Goal: Task Accomplishment & Management: Use online tool/utility

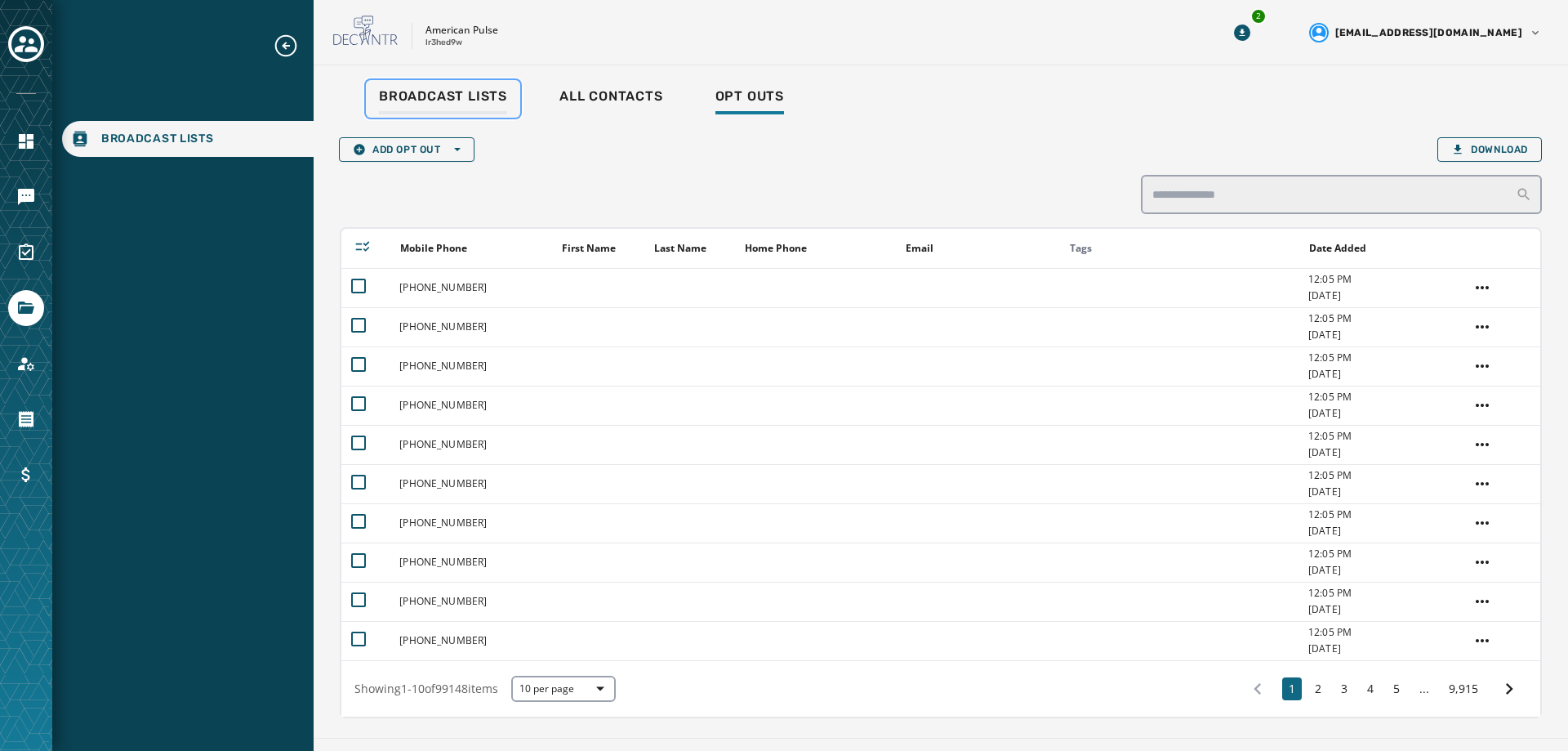
click at [467, 98] on span "Broadcast Lists" at bounding box center [443, 96] width 128 height 16
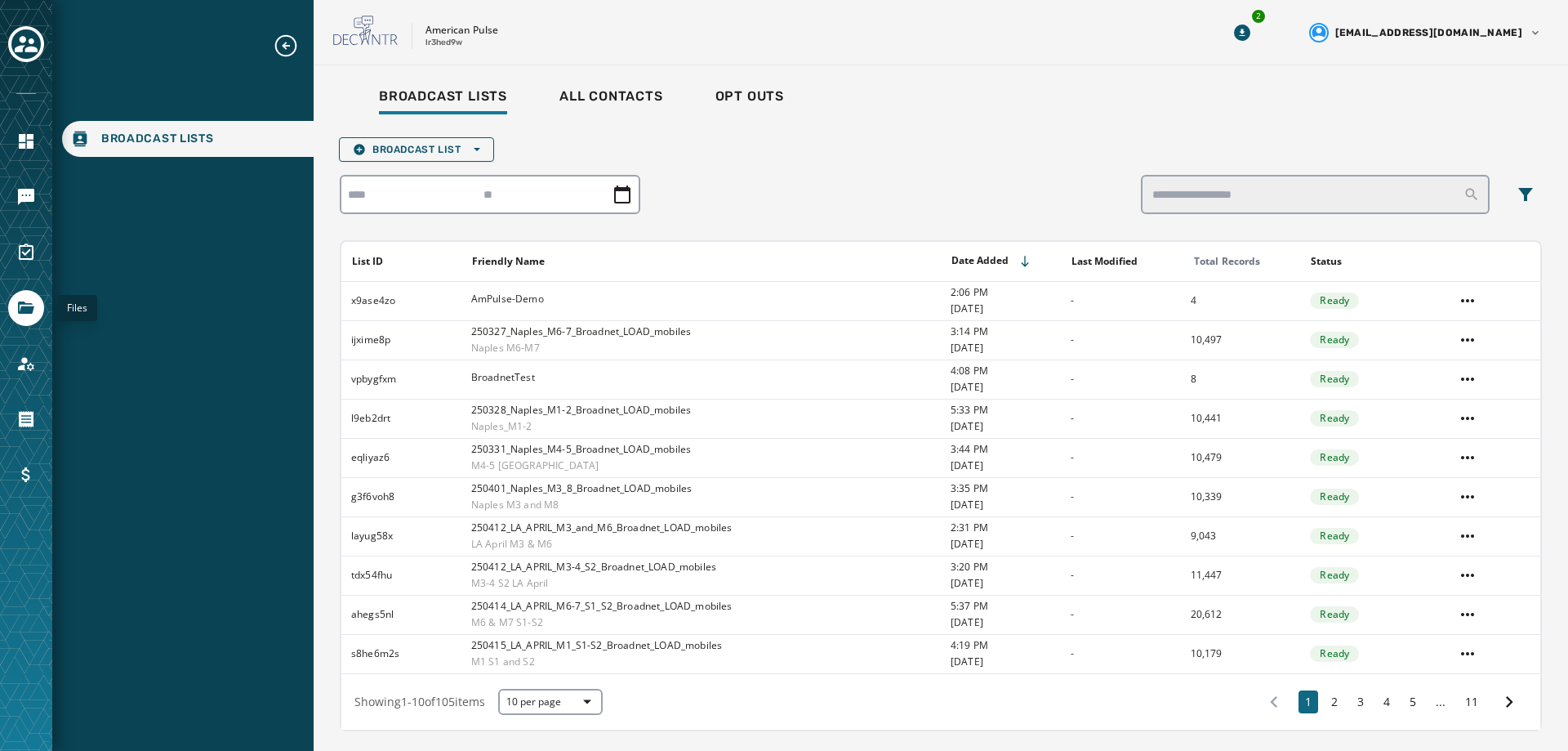
click at [29, 310] on icon "Navigate to Files" at bounding box center [26, 307] width 16 height 13
click at [28, 189] on icon "Navigate to Messaging" at bounding box center [26, 197] width 16 height 16
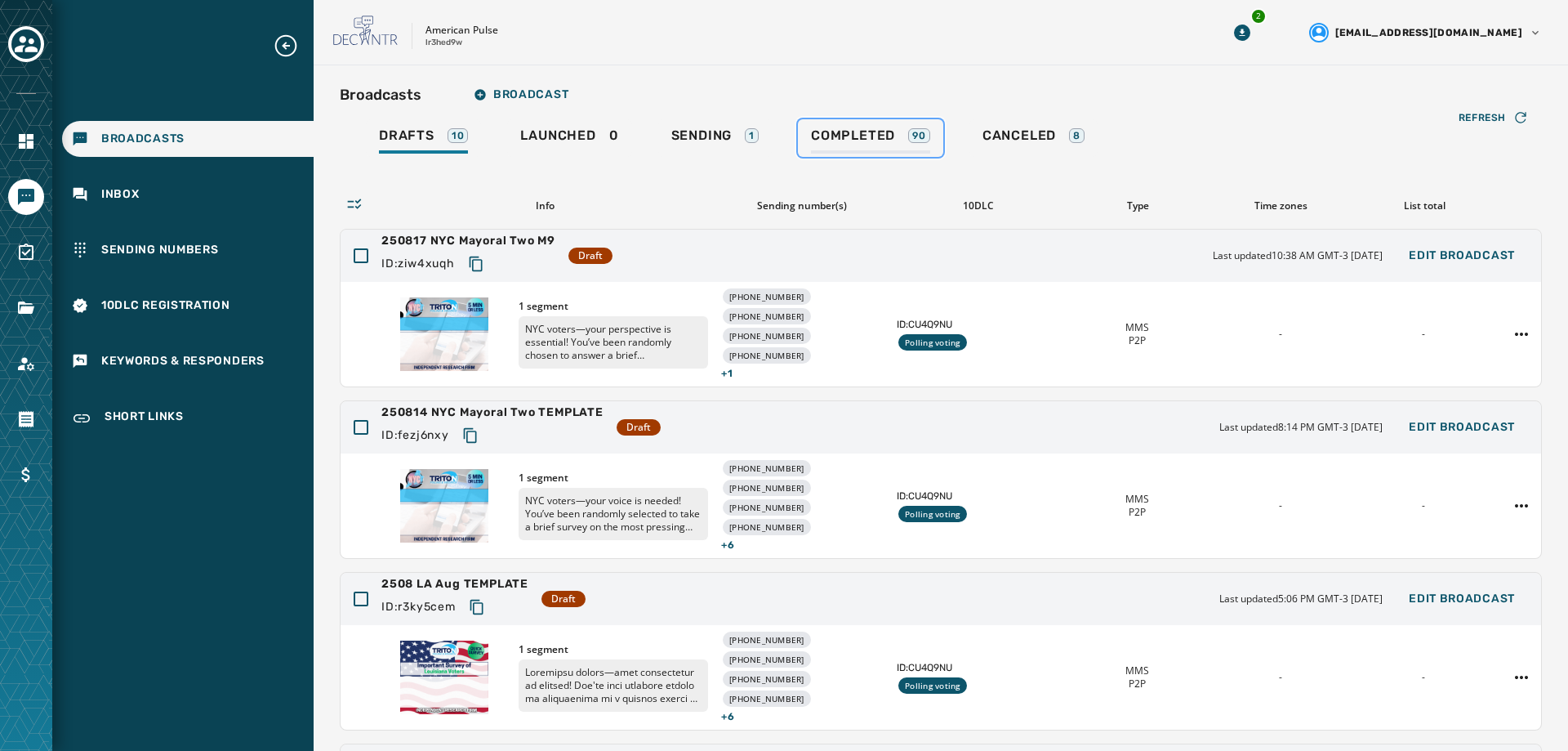
click at [888, 136] on span "Completed" at bounding box center [852, 136] width 84 height 16
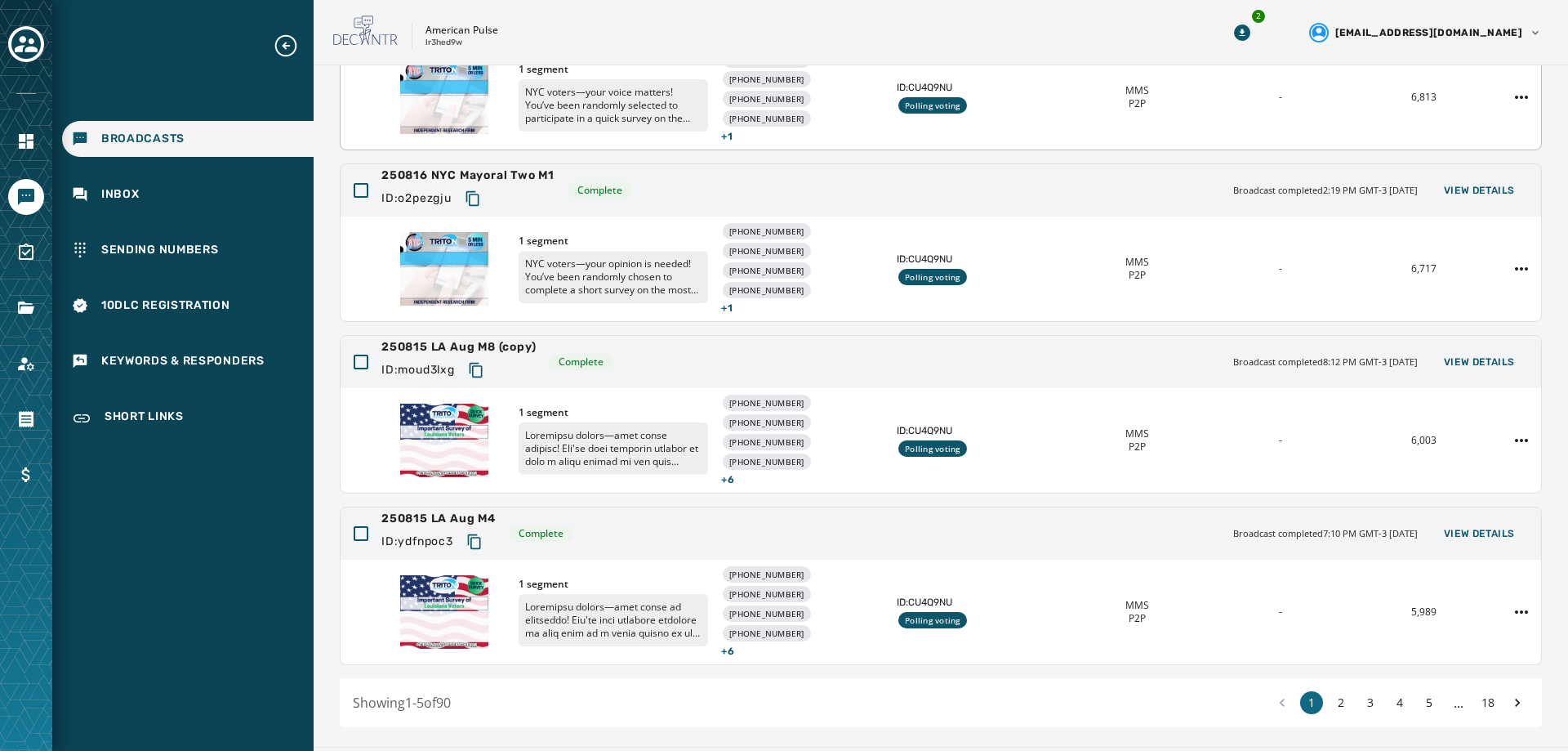
scroll to position [454, 0]
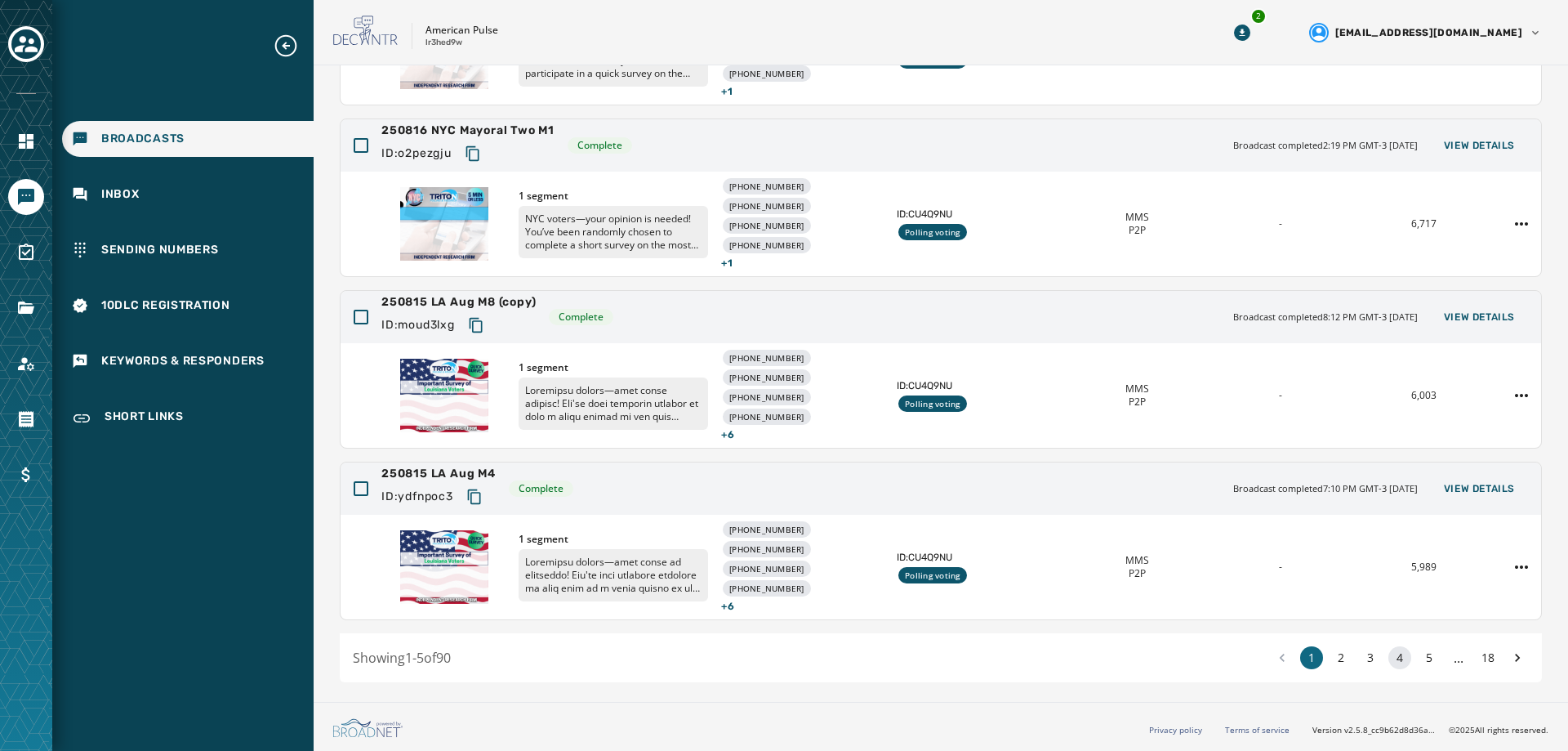
click at [1388, 657] on button "4" at bounding box center [1399, 658] width 23 height 23
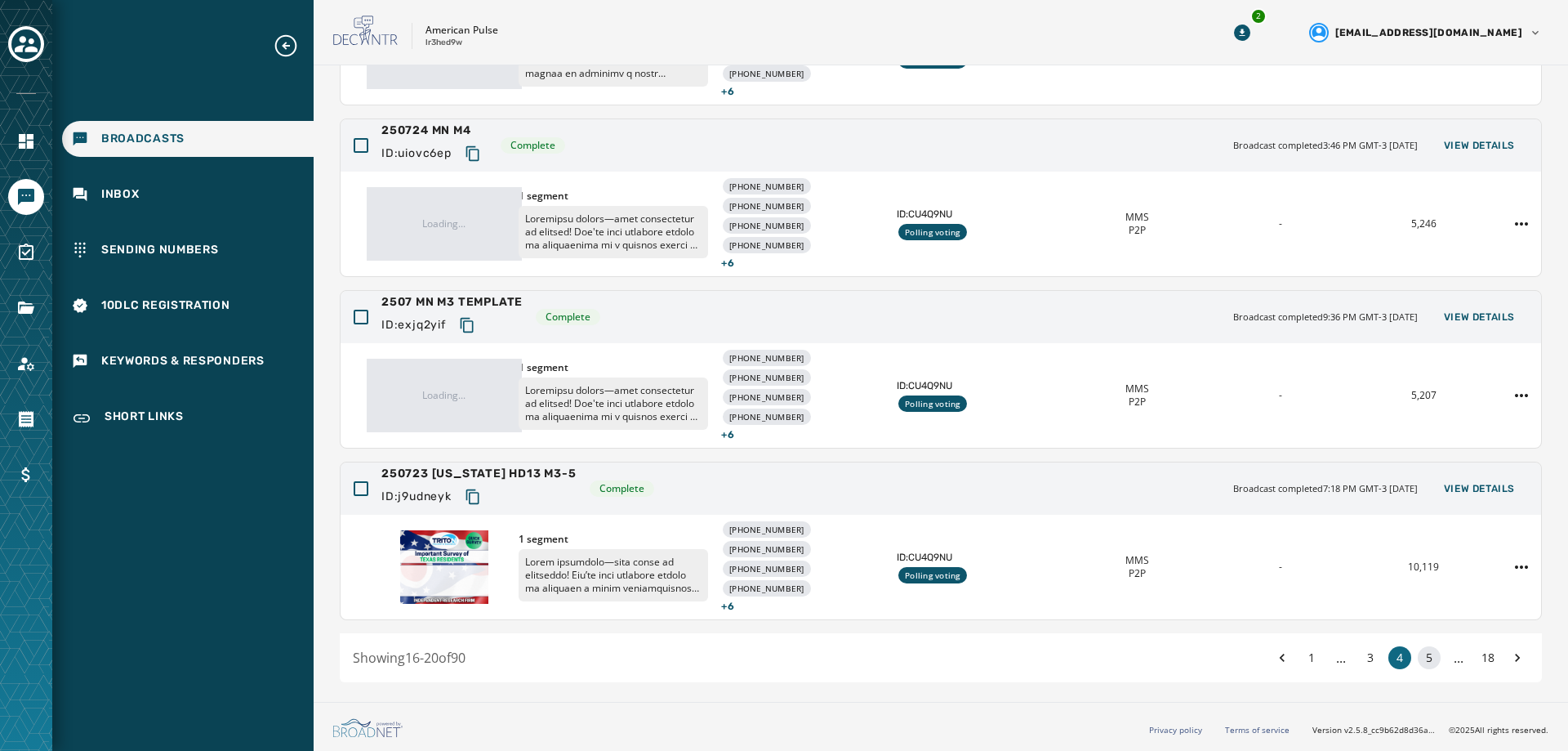
click at [1418, 660] on button "5" at bounding box center [1430, 658] width 23 height 23
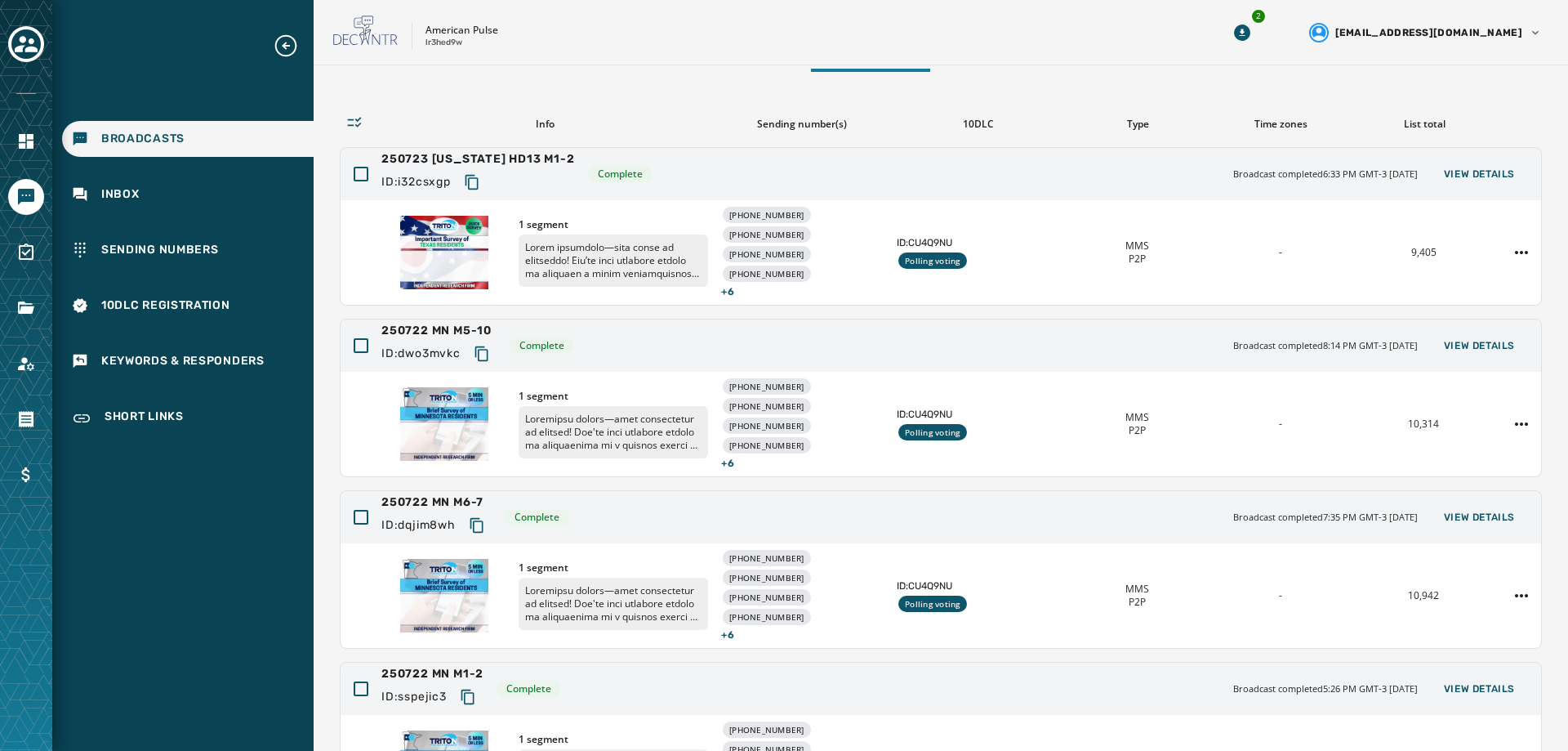
scroll to position [454, 0]
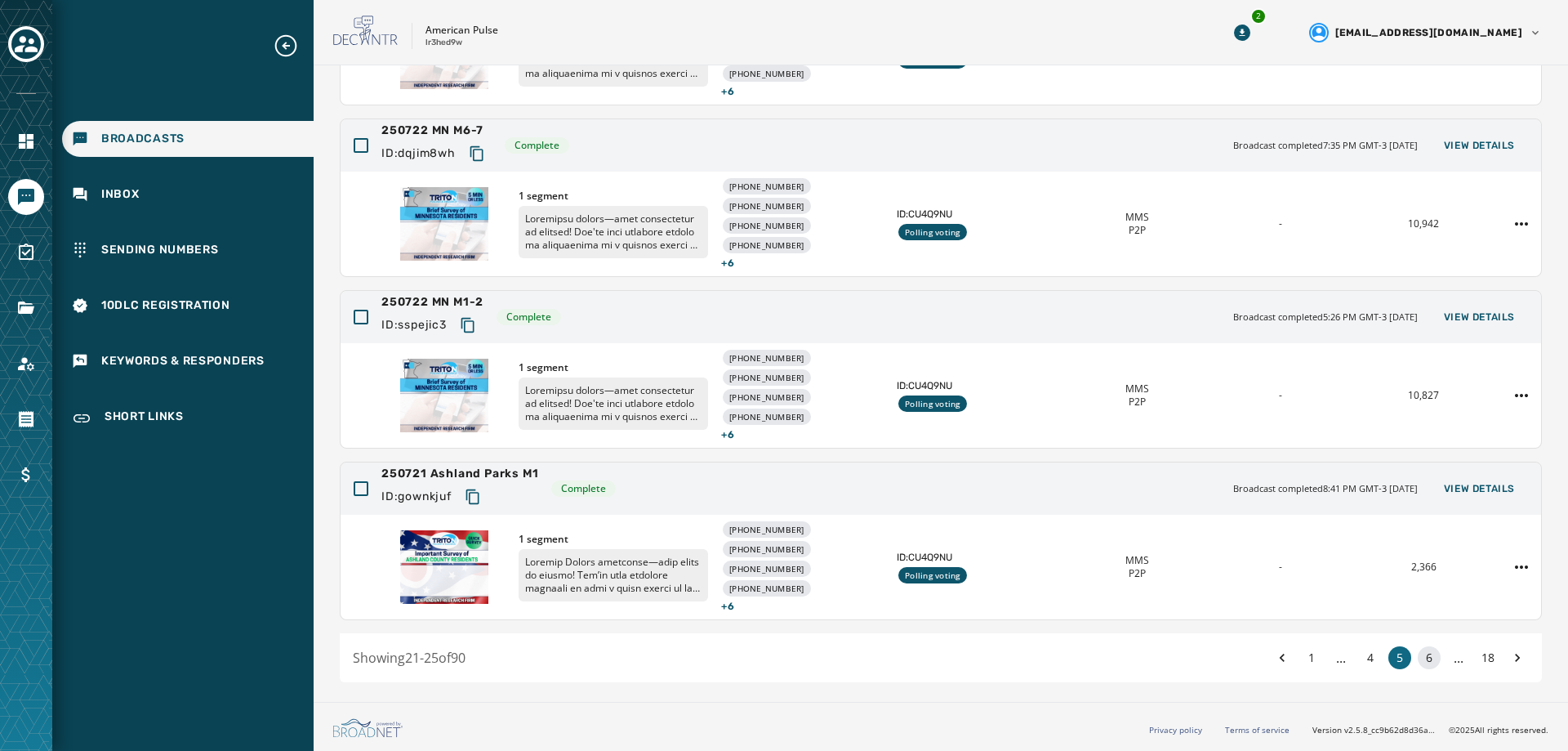
click at [1421, 657] on button "6" at bounding box center [1430, 658] width 23 height 23
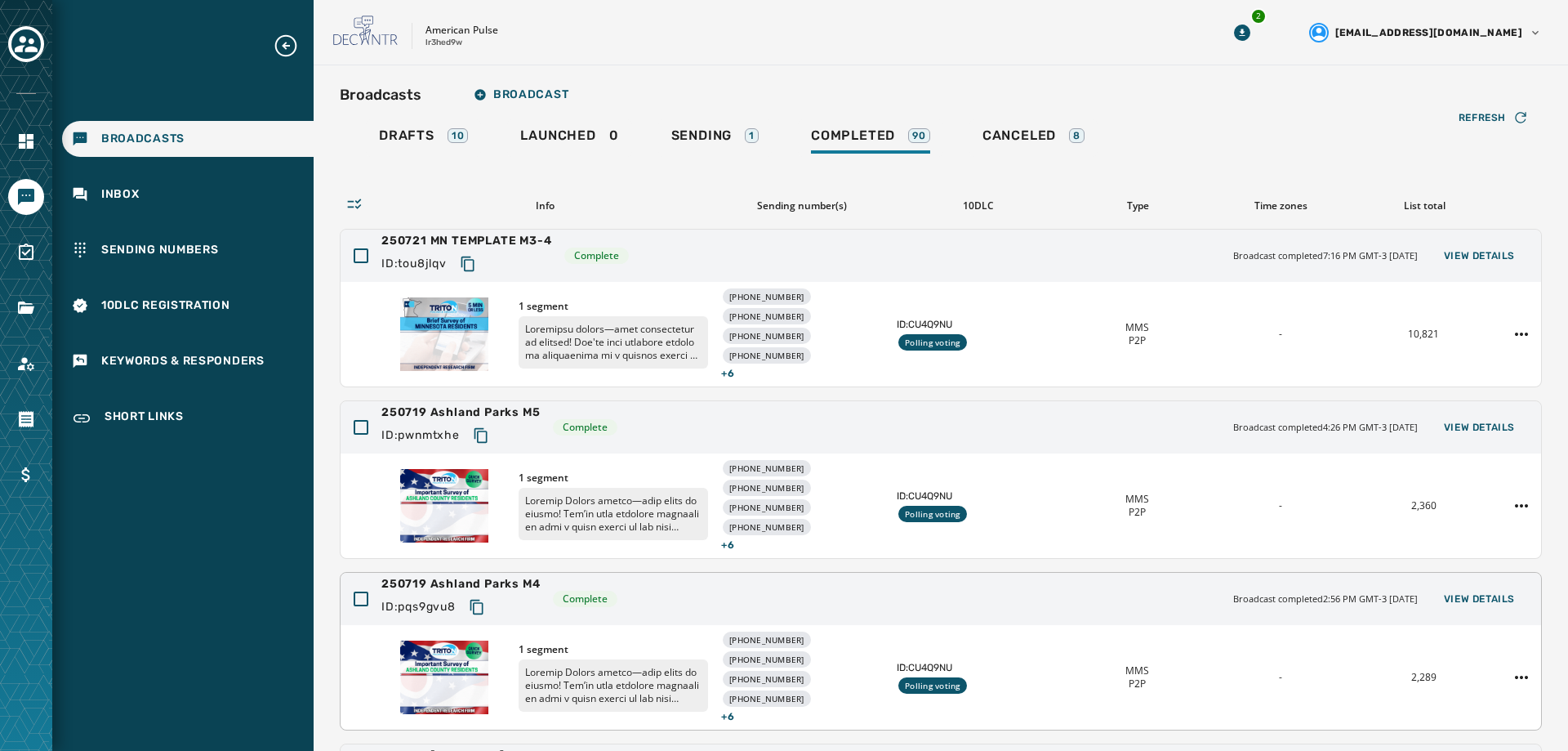
scroll to position [454, 0]
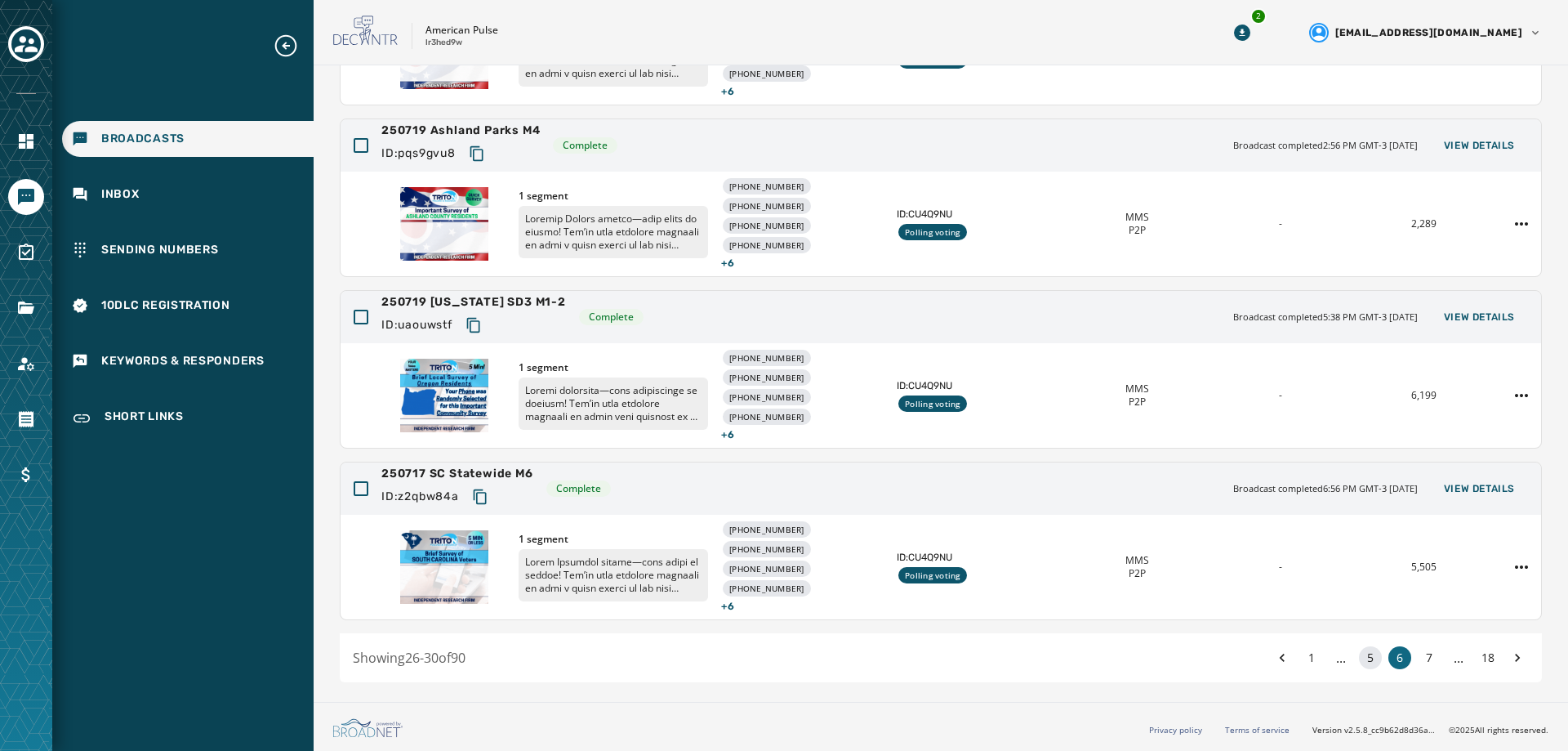
click at [1359, 656] on button "5" at bounding box center [1370, 658] width 23 height 23
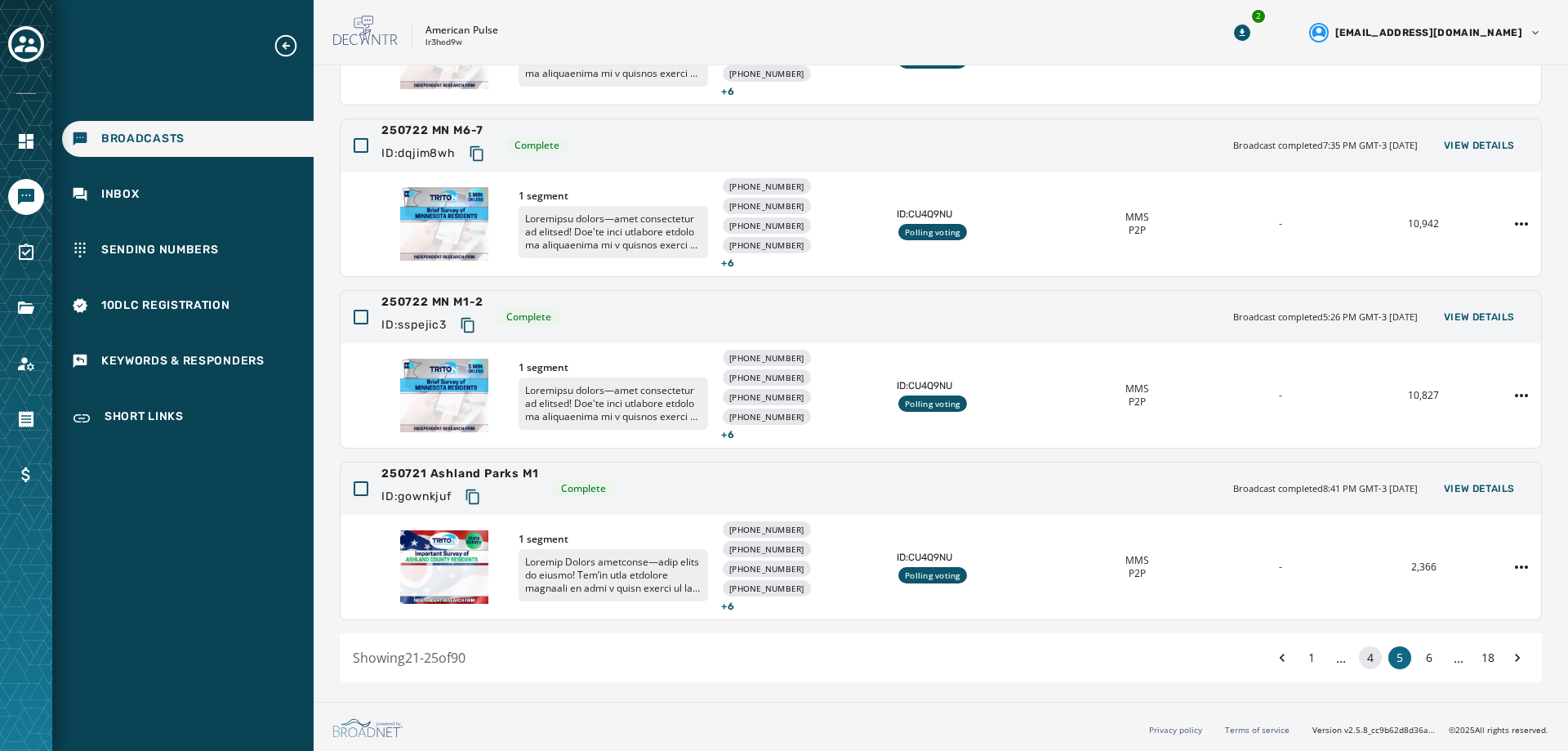
click at [1359, 656] on button "4" at bounding box center [1370, 658] width 23 height 23
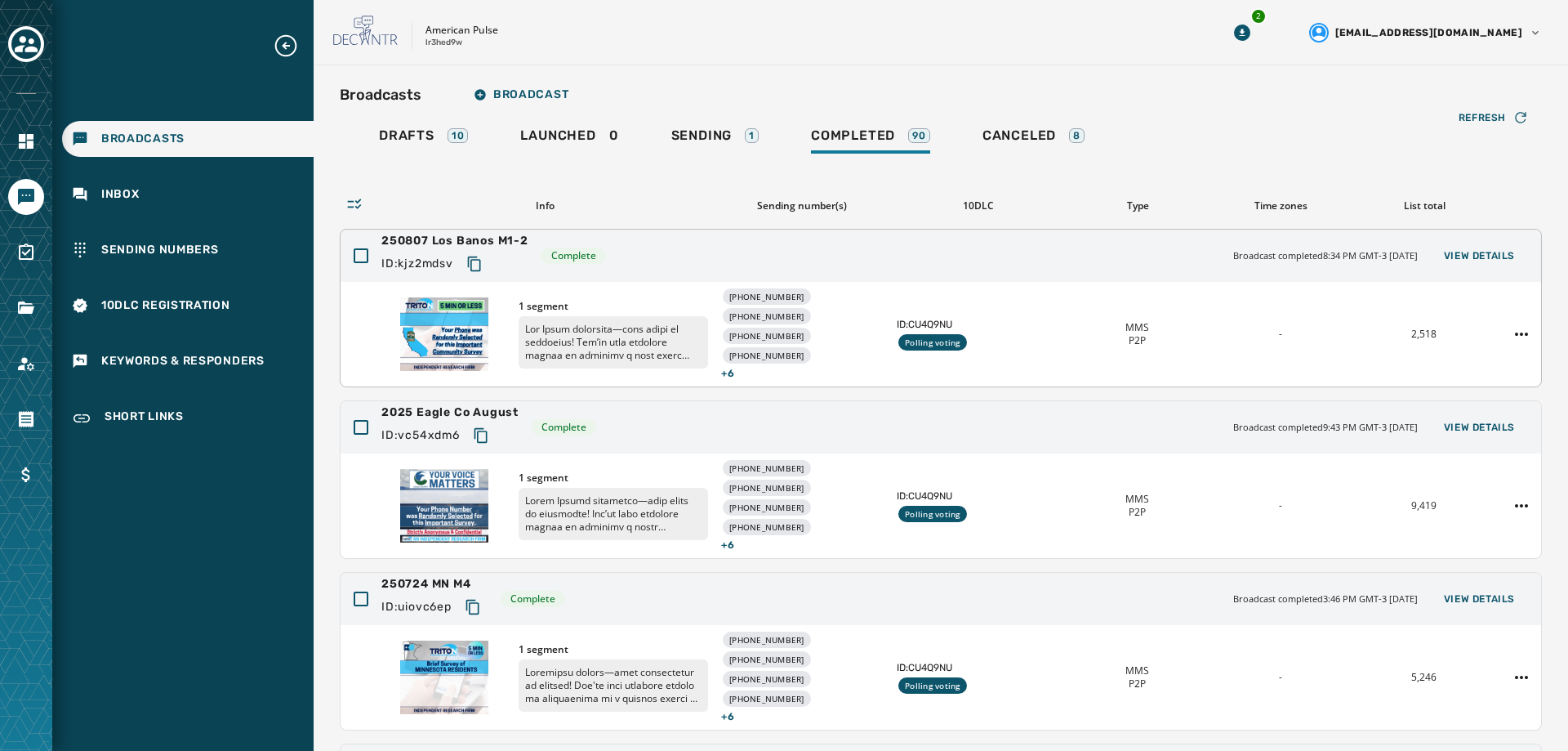
click at [1125, 331] on span "MMS" at bounding box center [1137, 327] width 23 height 13
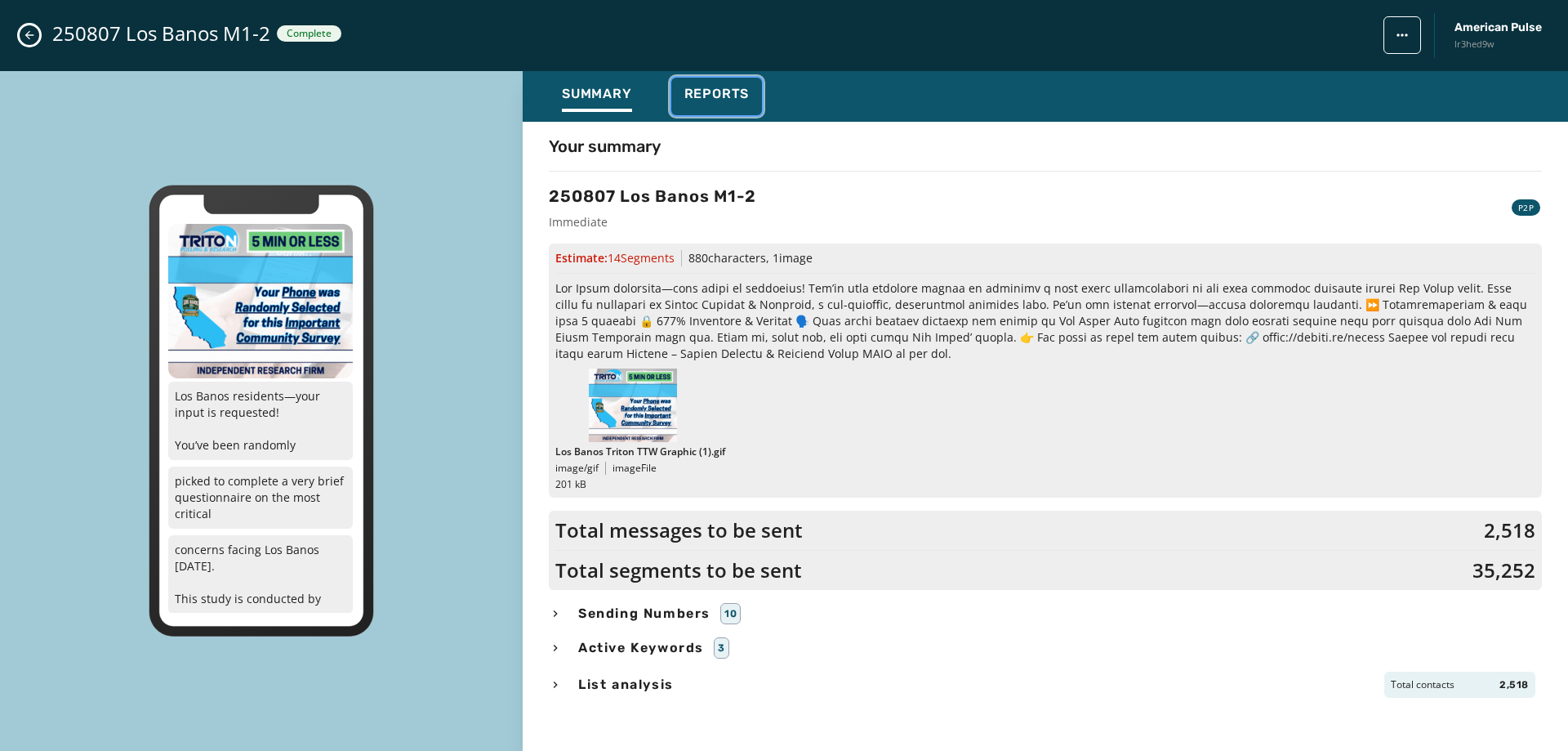
click at [728, 91] on span "Reports" at bounding box center [717, 94] width 65 height 16
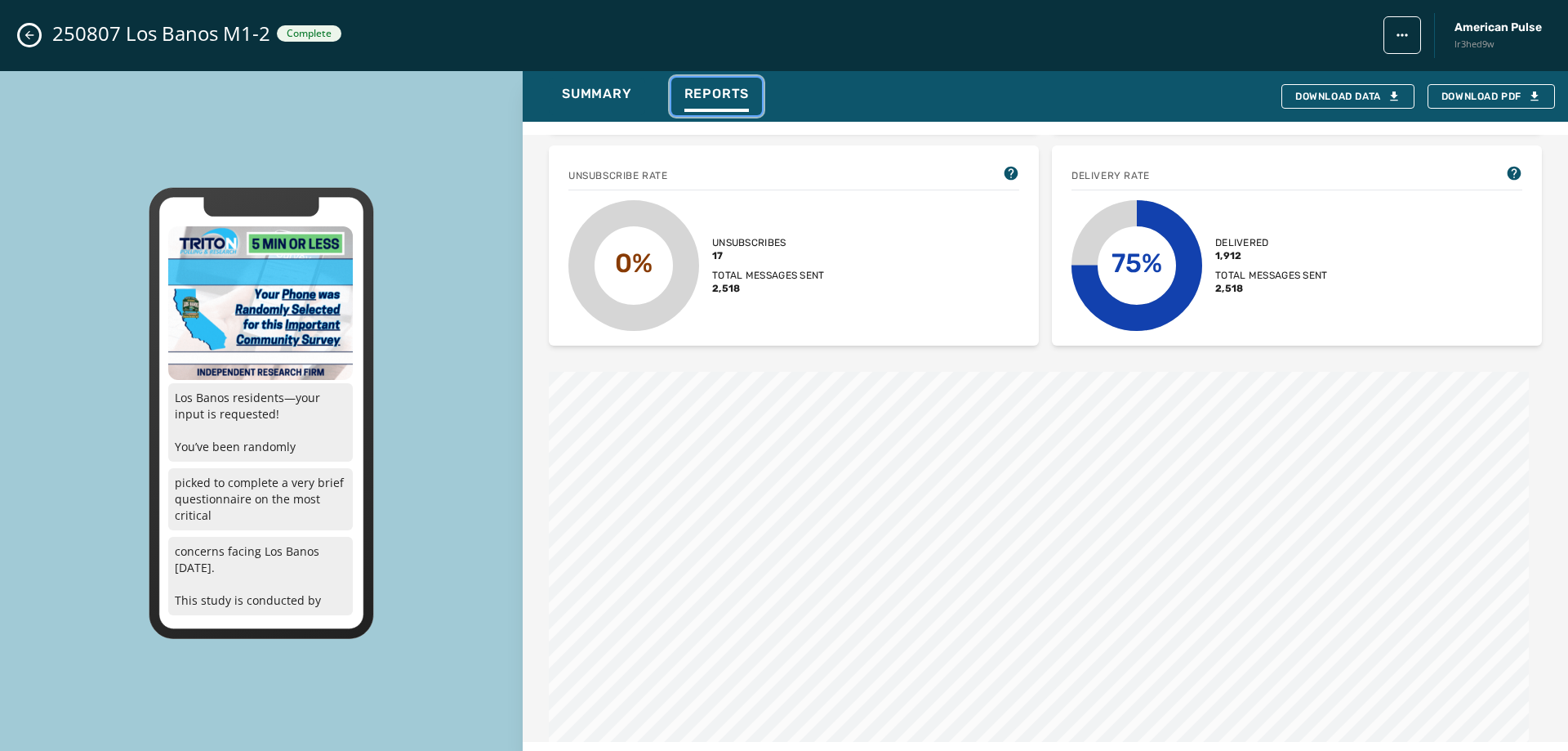
scroll to position [572, 0]
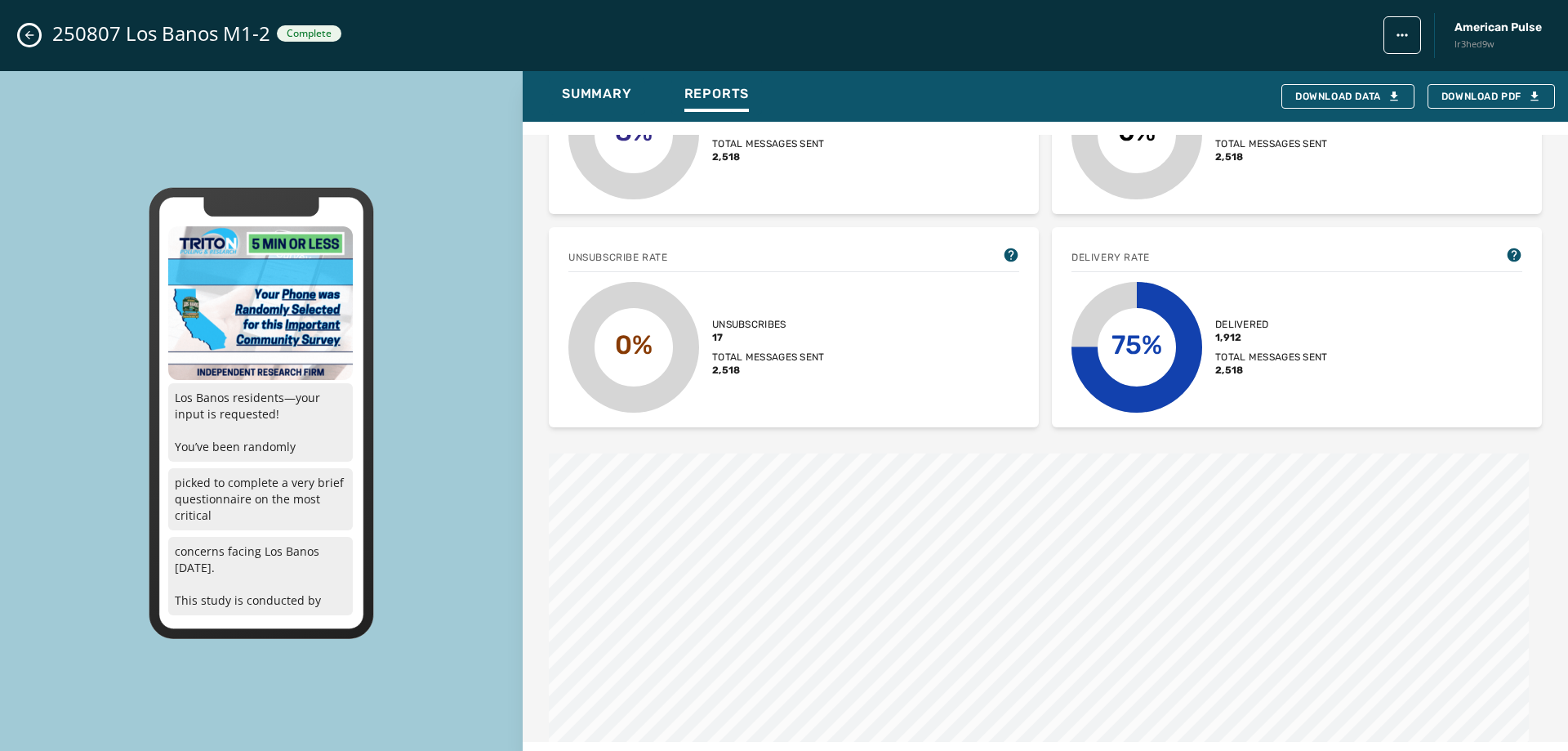
click at [681, 310] on icon "0%" at bounding box center [633, 347] width 131 height 131
click at [633, 329] on text "0%" at bounding box center [633, 345] width 38 height 31
click at [780, 282] on div "0% Unsubscribes 17 Total messages sent 2,518" at bounding box center [793, 347] width 450 height 131
click at [725, 330] on span "17" at bounding box center [768, 336] width 112 height 13
click at [719, 330] on span "17" at bounding box center [768, 336] width 112 height 13
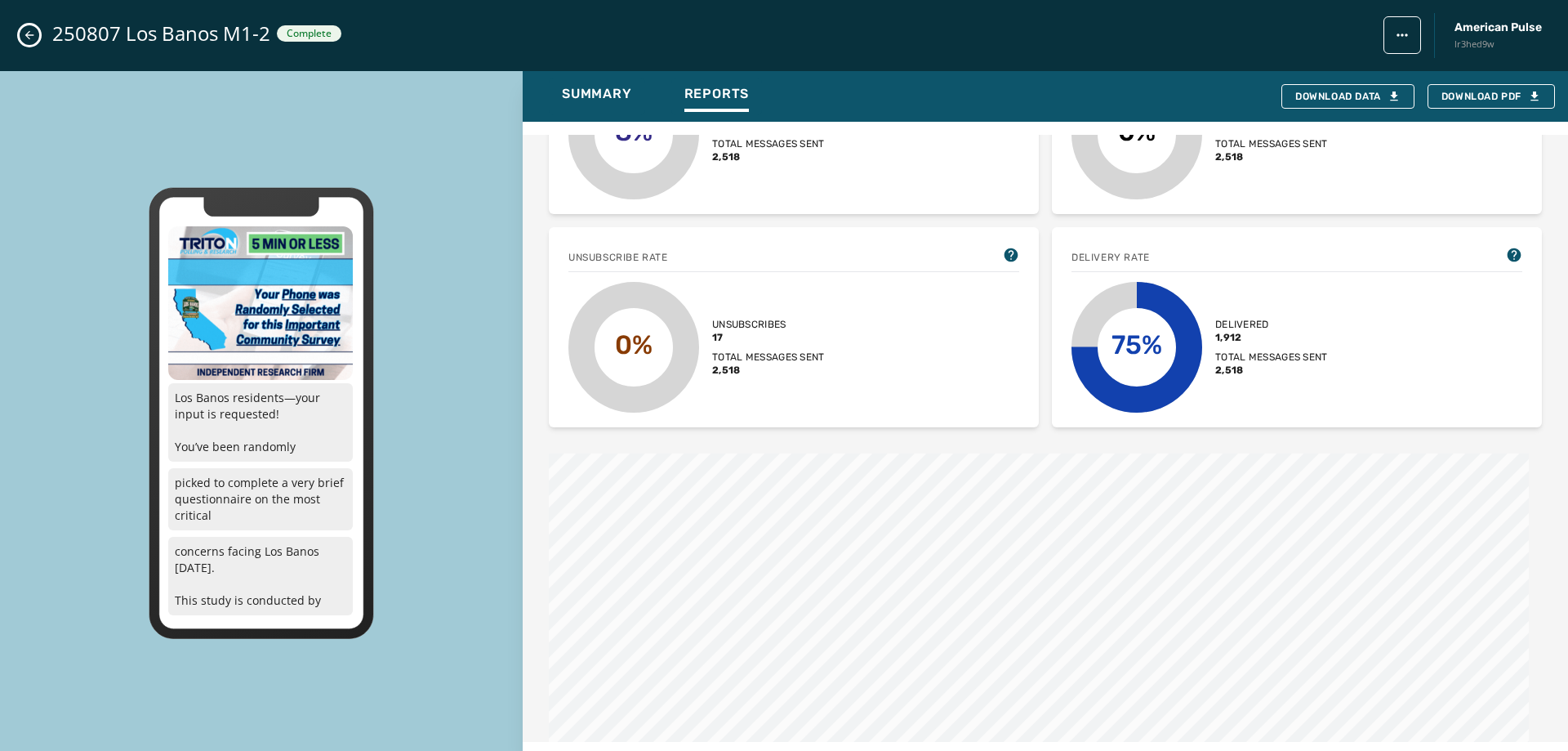
click at [723, 318] on span "Unsubscribes" at bounding box center [768, 324] width 112 height 13
click at [1004, 247] on icon at bounding box center [1011, 254] width 14 height 14
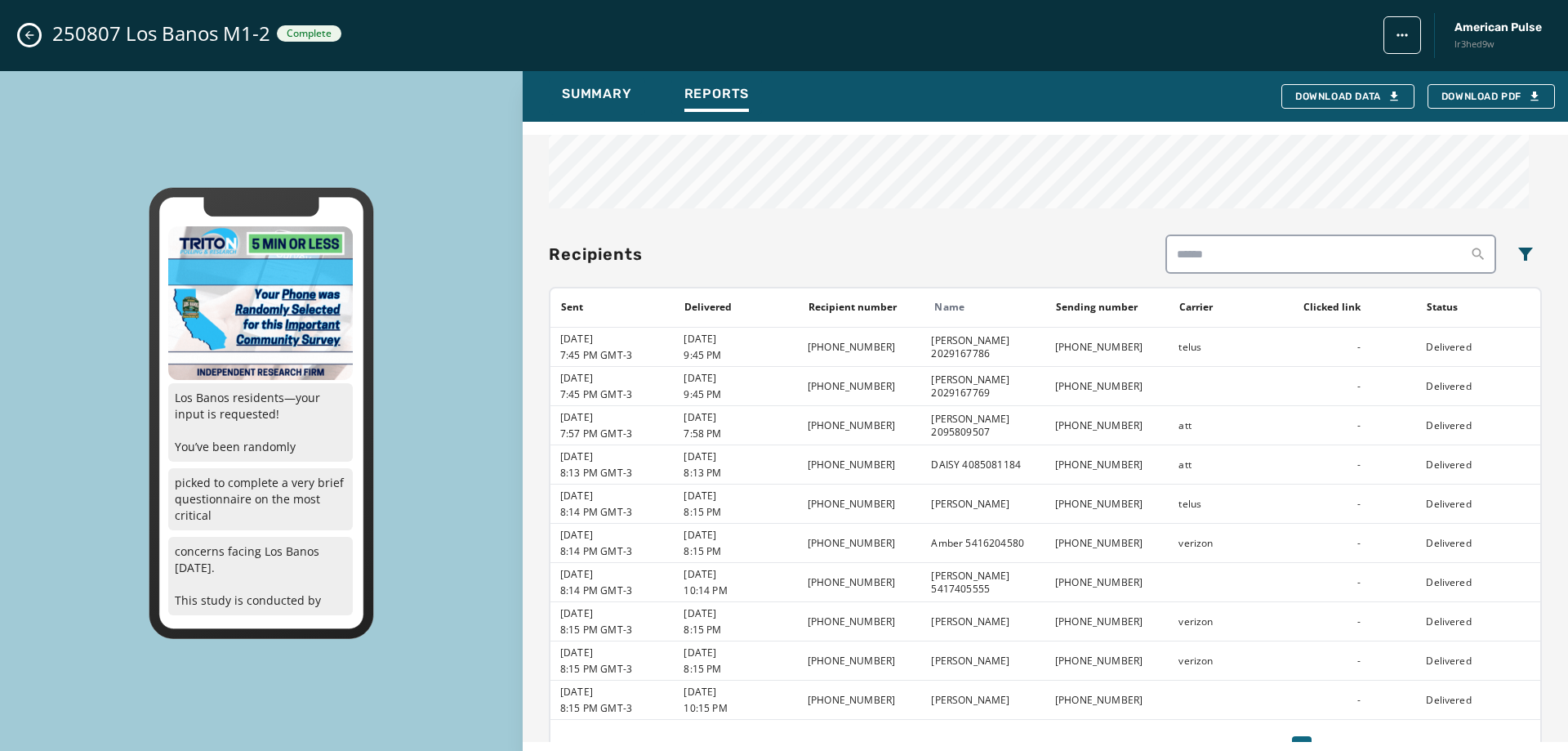
scroll to position [1339, 0]
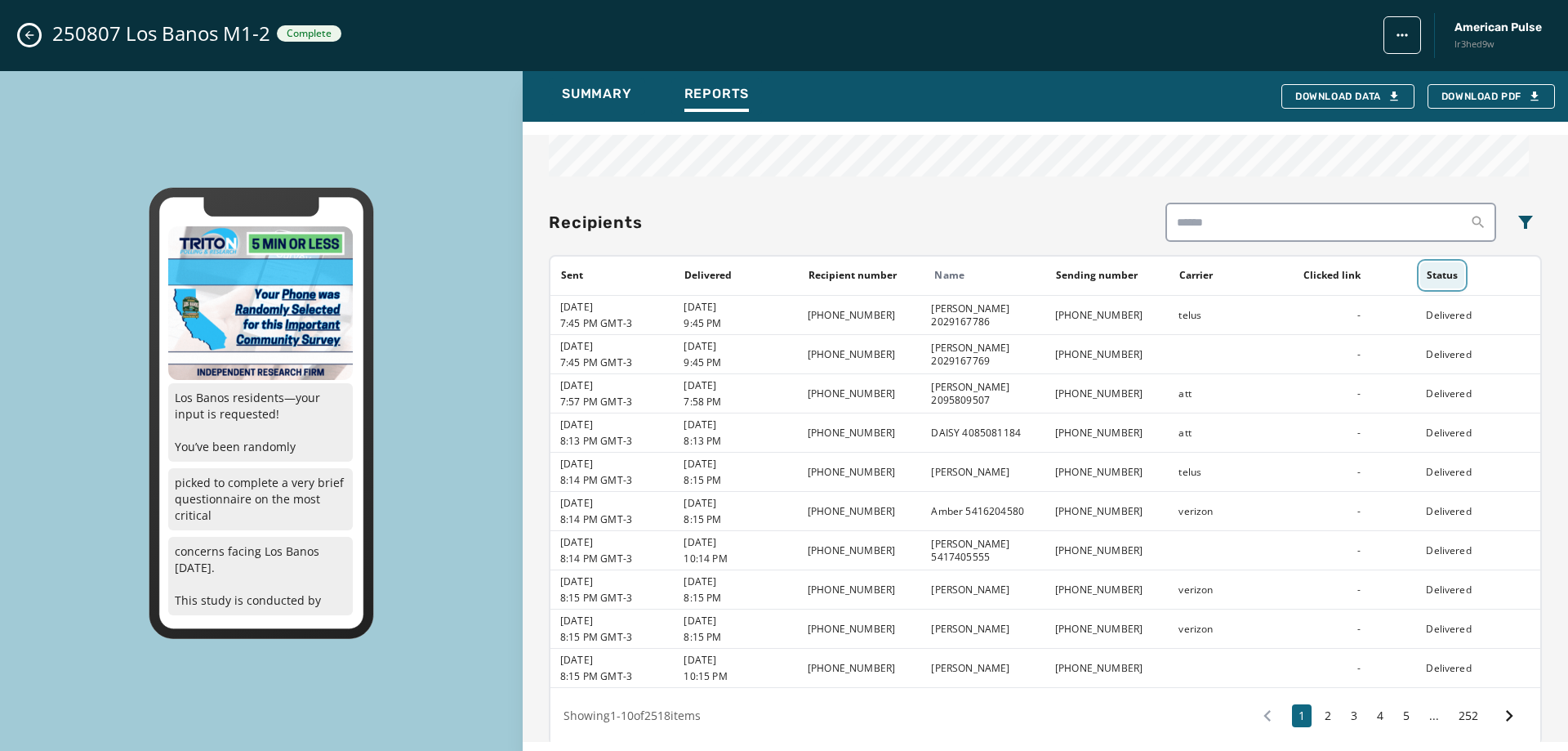
click at [1430, 263] on button "Status" at bounding box center [1442, 275] width 45 height 26
click at [1432, 263] on button "Status" at bounding box center [1453, 276] width 67 height 27
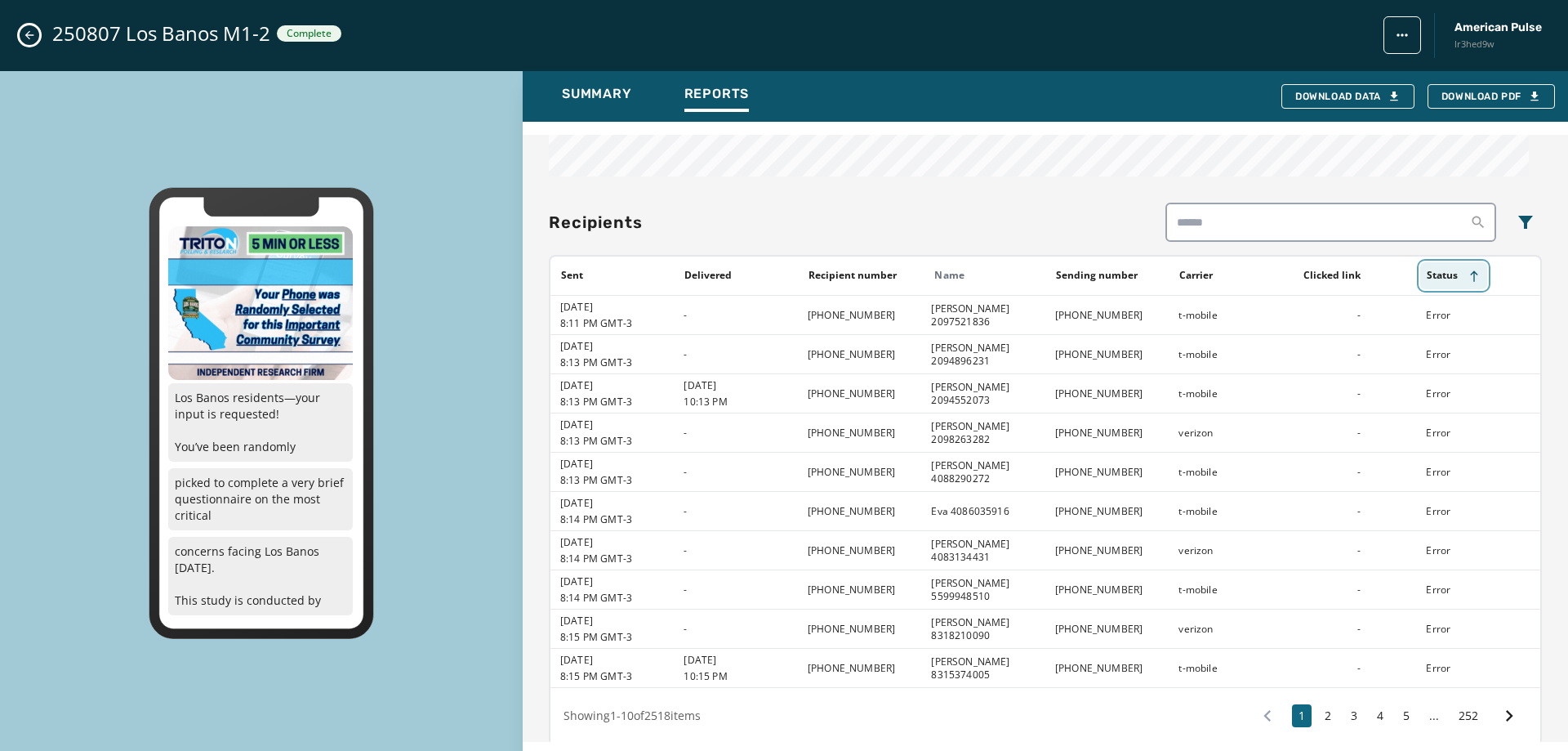
click at [1432, 263] on button "Status" at bounding box center [1453, 276] width 67 height 27
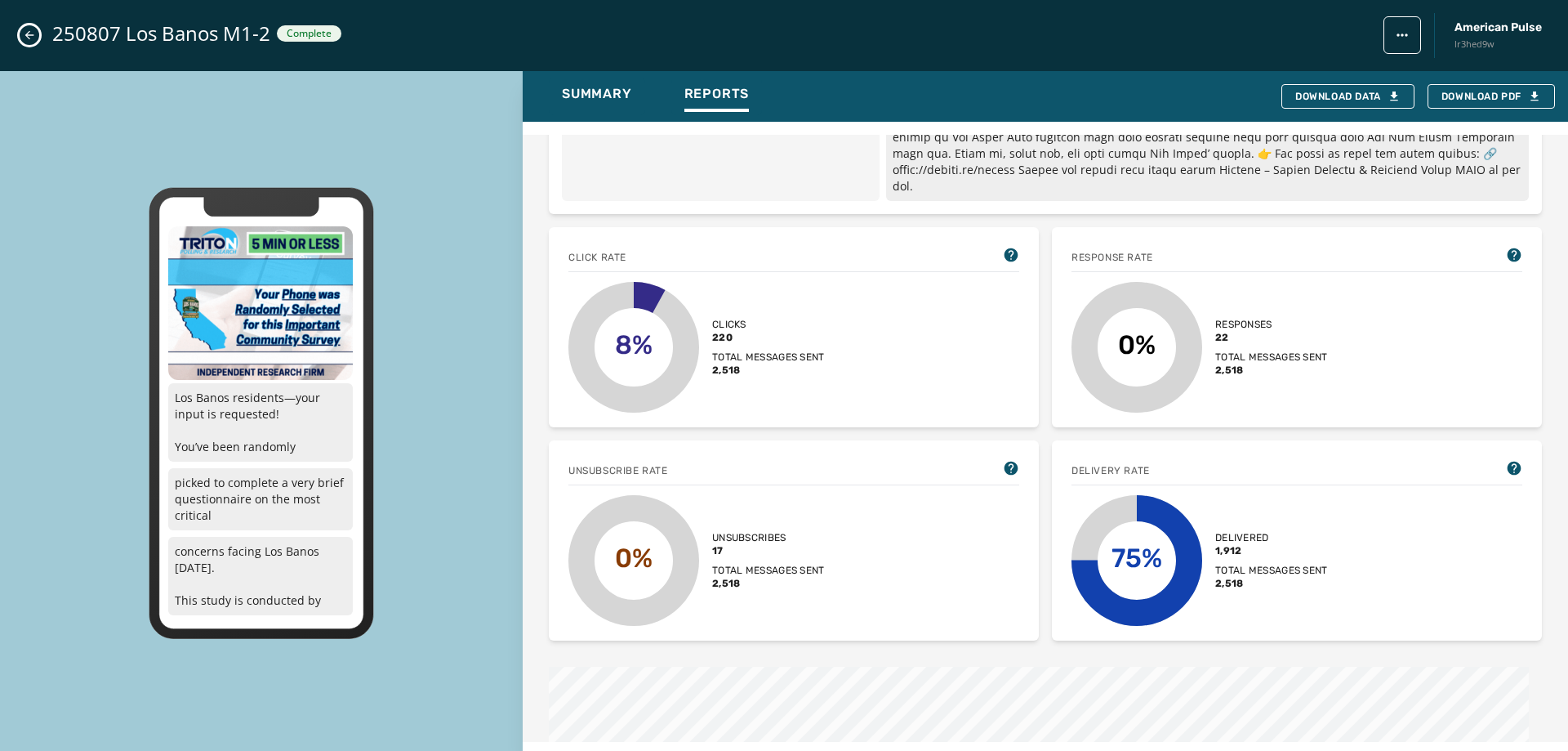
scroll to position [0, 0]
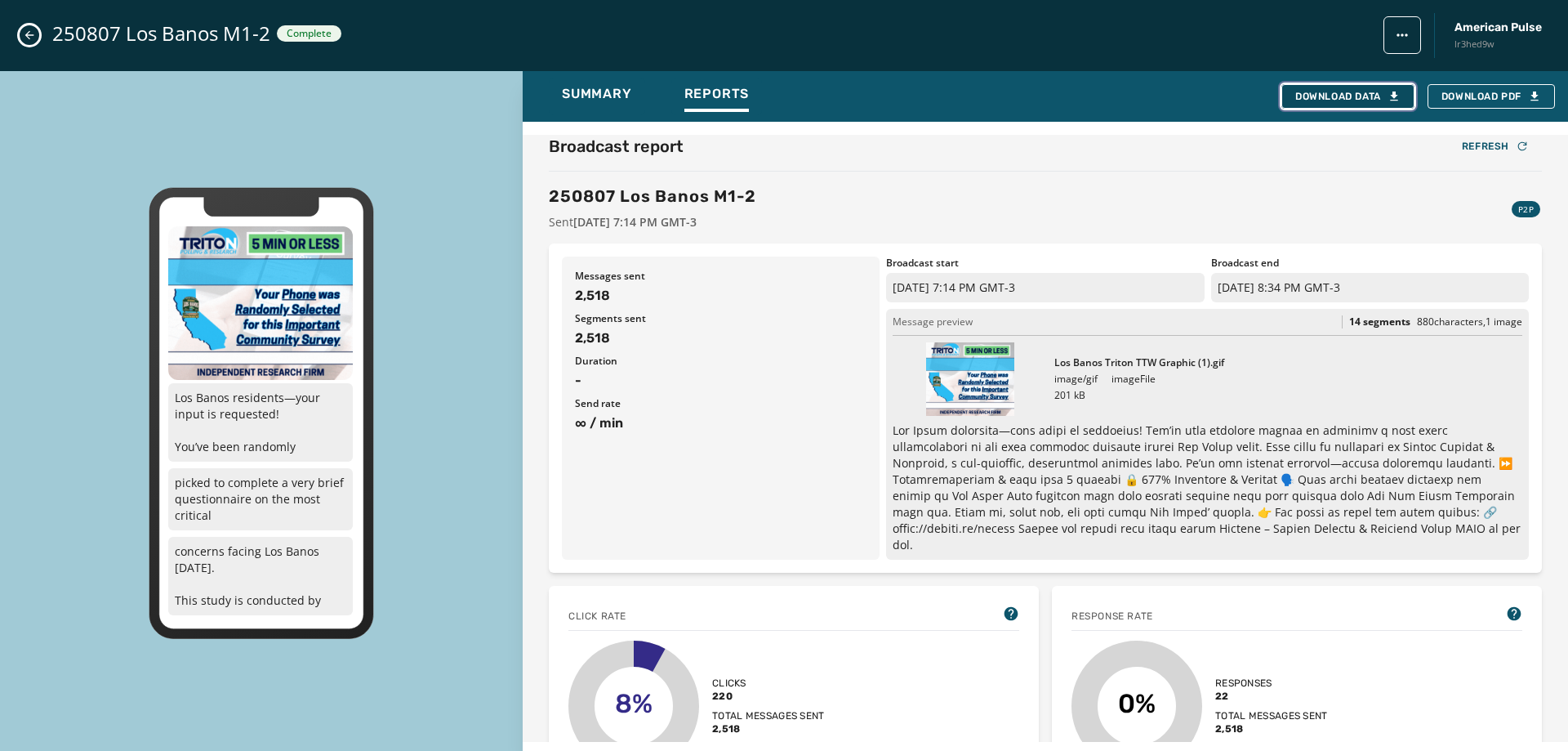
click at [1349, 93] on div "Download Data" at bounding box center [1347, 96] width 106 height 13
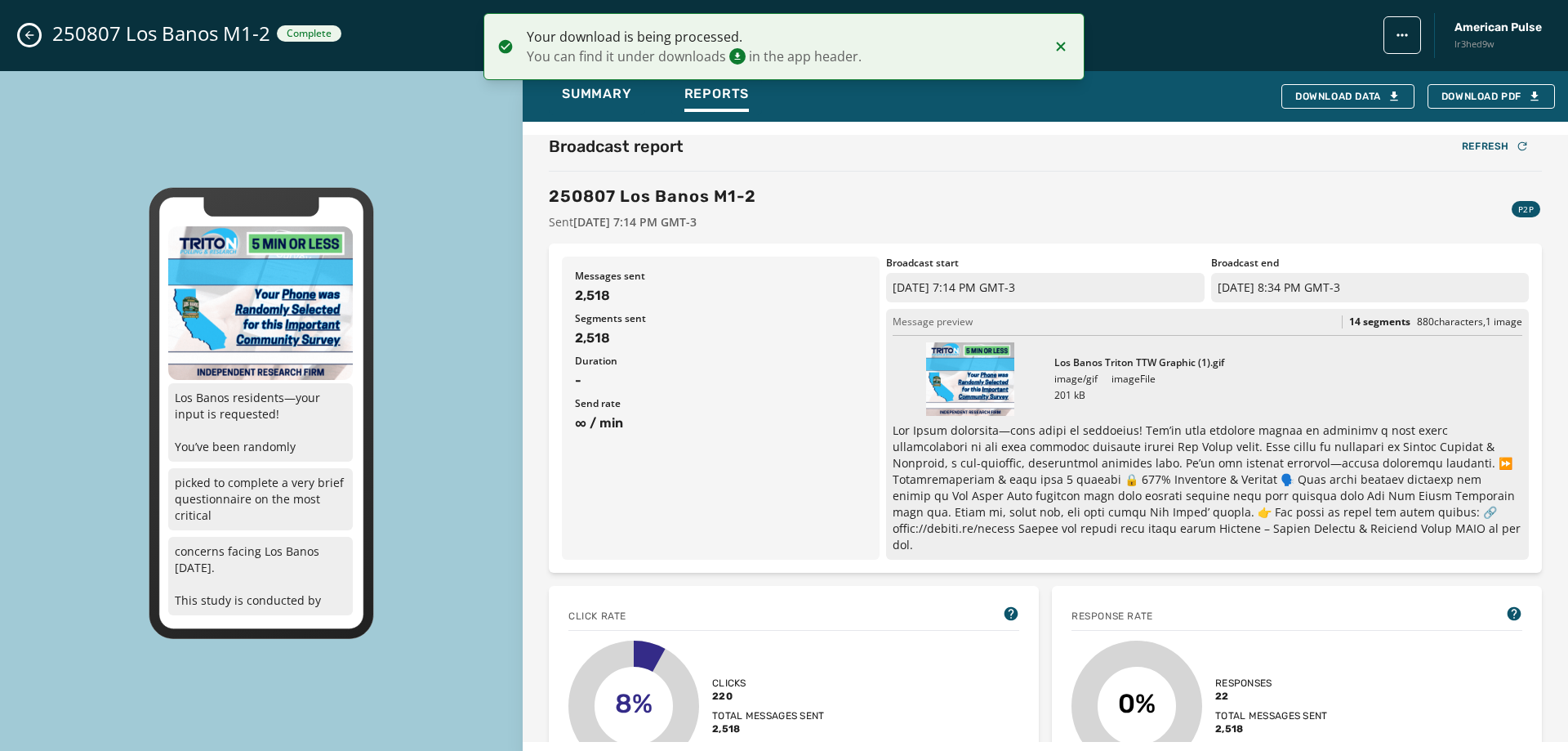
click at [34, 29] on icon "Close admin drawer" at bounding box center [29, 35] width 13 height 13
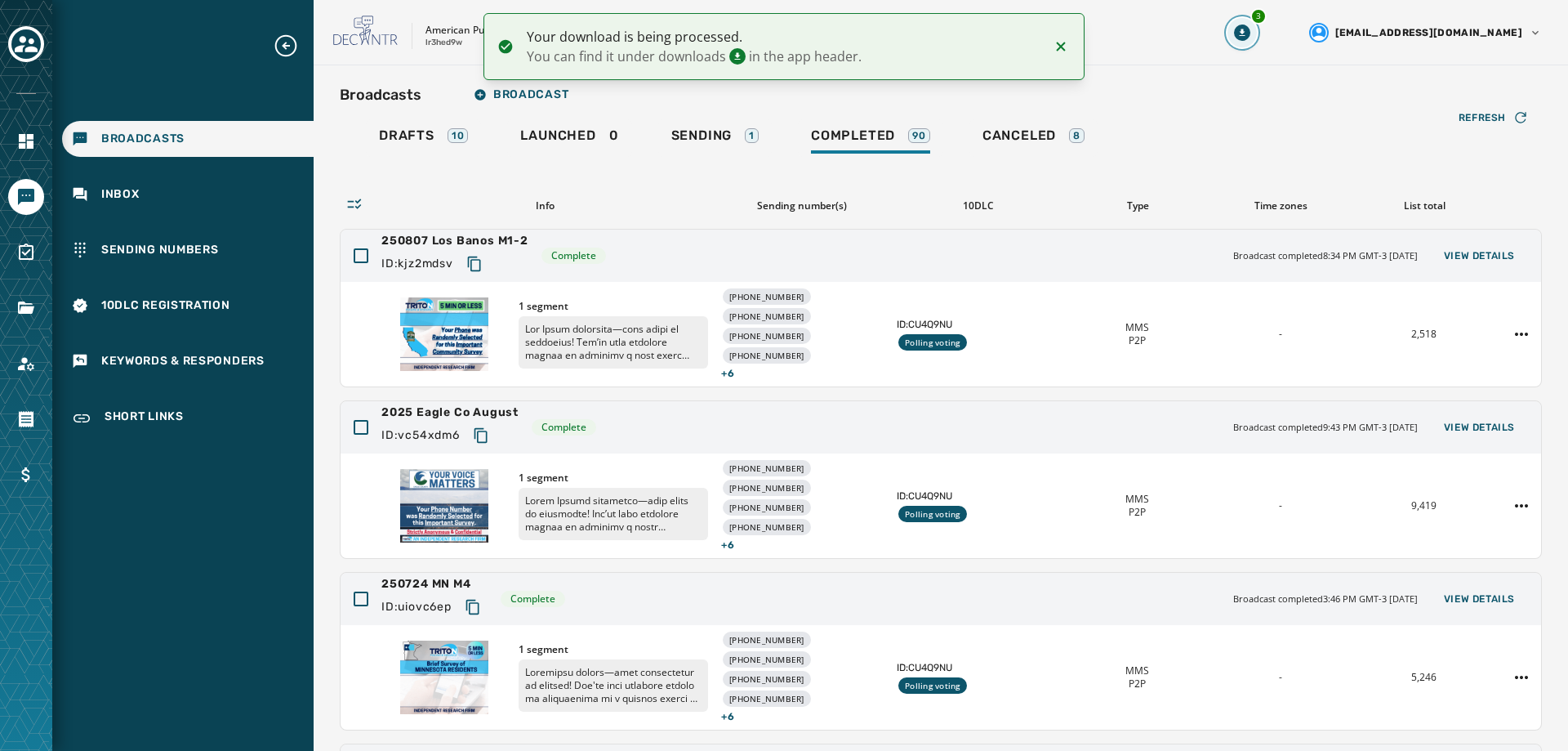
click at [1234, 37] on button "3" at bounding box center [1242, 33] width 29 height 29
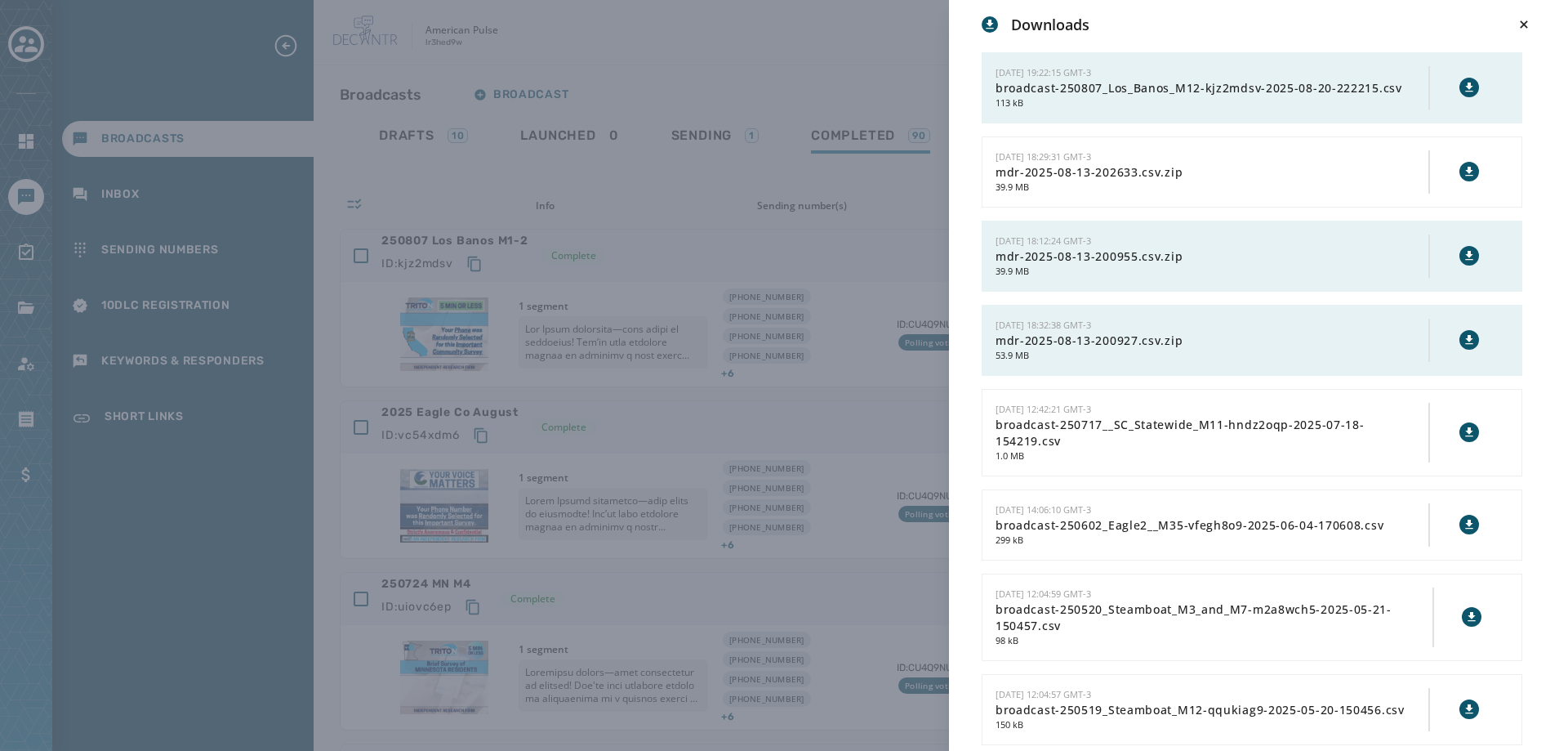
drag, startPoint x: 1470, startPoint y: 87, endPoint x: 1456, endPoint y: 86, distance: 14.0
click at [1469, 87] on div at bounding box center [1468, 87] width 78 height 24
click at [1465, 86] on icon at bounding box center [1469, 86] width 8 height 9
drag, startPoint x: 759, startPoint y: 390, endPoint x: 1215, endPoint y: 52, distance: 567.6
click at [1186, 65] on div "Downloads [DATE] 19:22:15 GMT-3 broadcast-250807_Los_Banos_M12-kjz2mdsv-2025-08…" at bounding box center [784, 375] width 1568 height 751
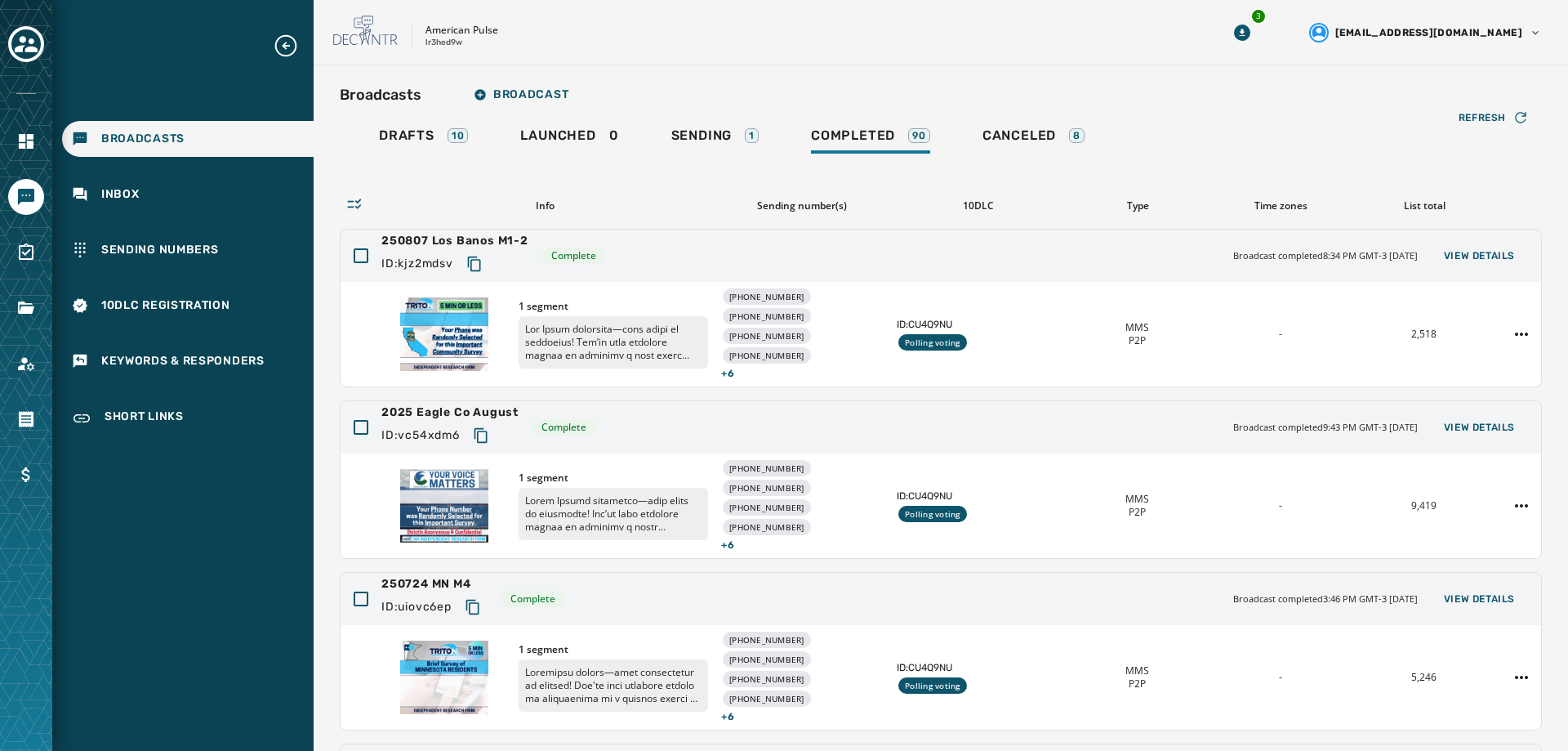
click at [685, 177] on div "Refresh Info Sending number(s) 10DLC Type Time zones List total 250807 [GEOGRAP…" at bounding box center [940, 646] width 1202 height 979
click at [25, 253] on icon "Navigate to Surveys" at bounding box center [25, 251] width 15 height 16
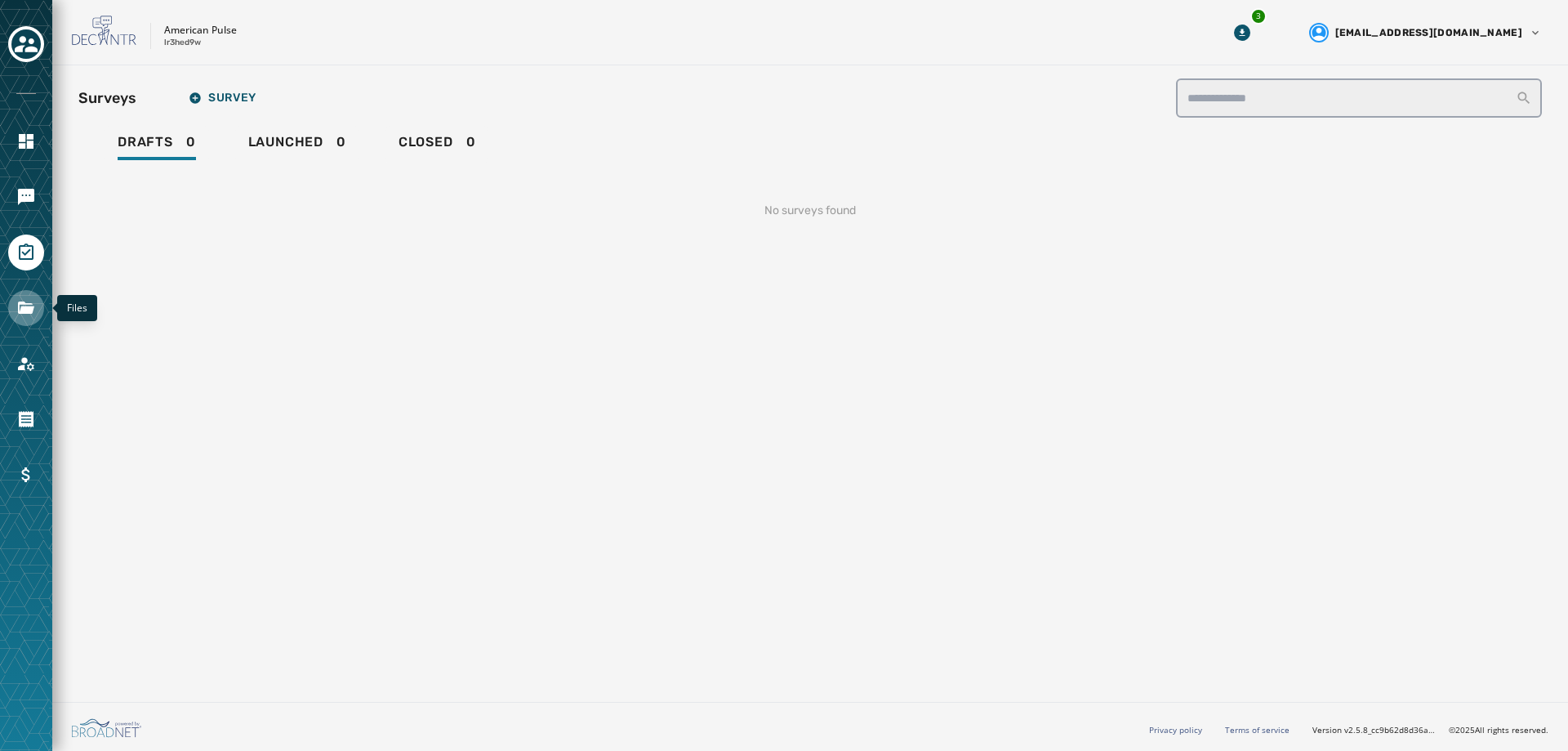
click at [25, 301] on icon "Navigate to Files" at bounding box center [26, 308] width 19 height 19
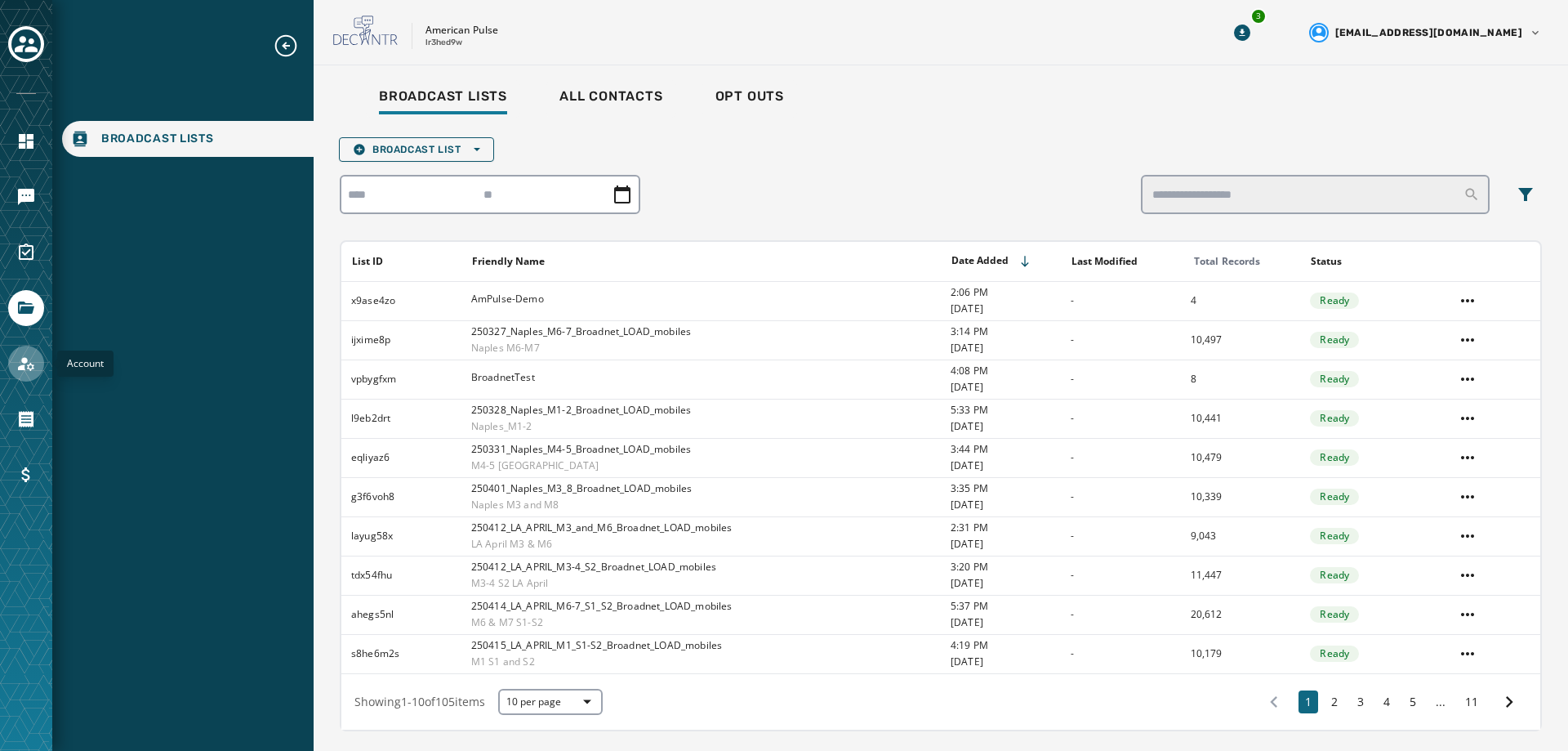
click at [21, 372] on icon "Navigate to Account" at bounding box center [26, 363] width 19 height 19
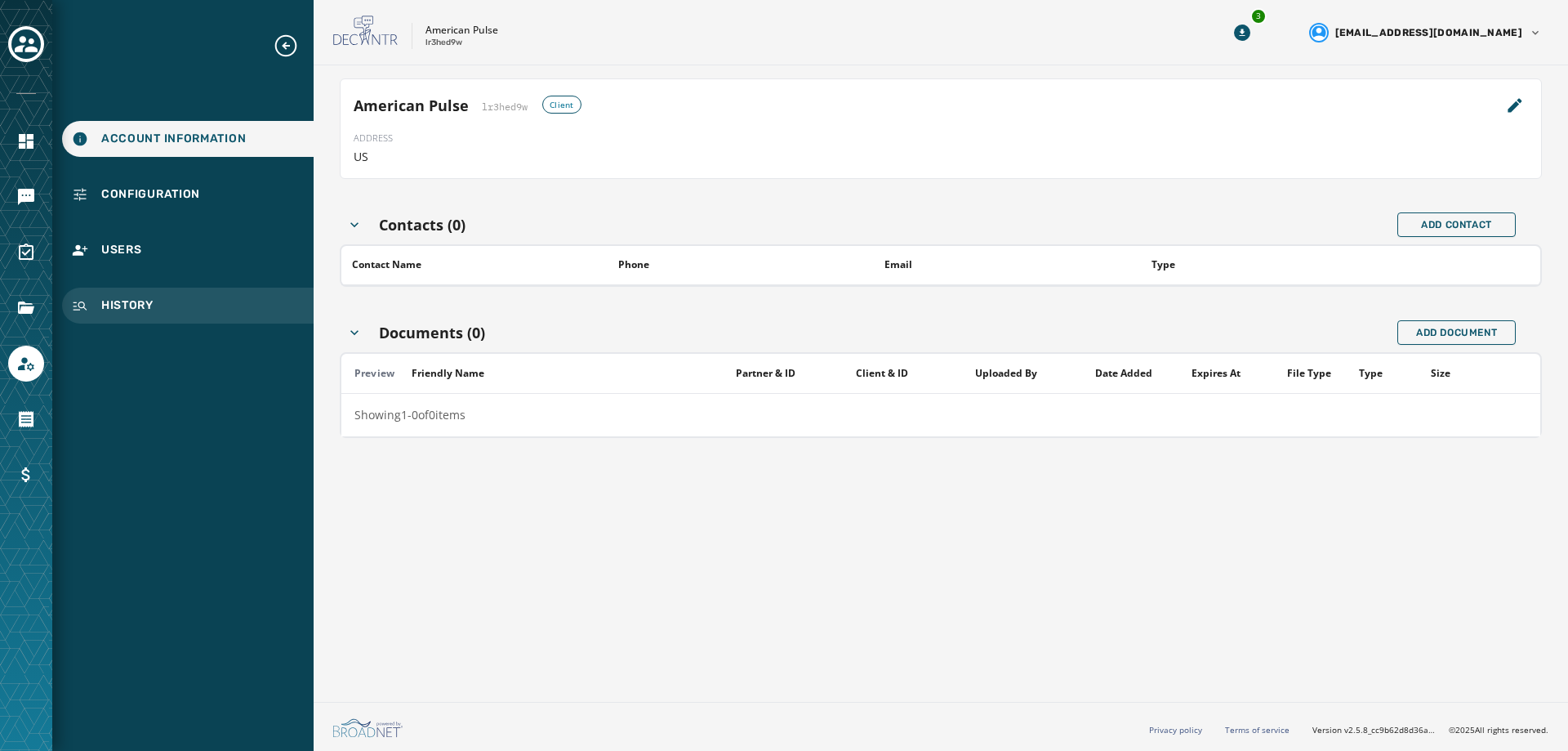
click at [110, 306] on span "History" at bounding box center [128, 305] width 52 height 16
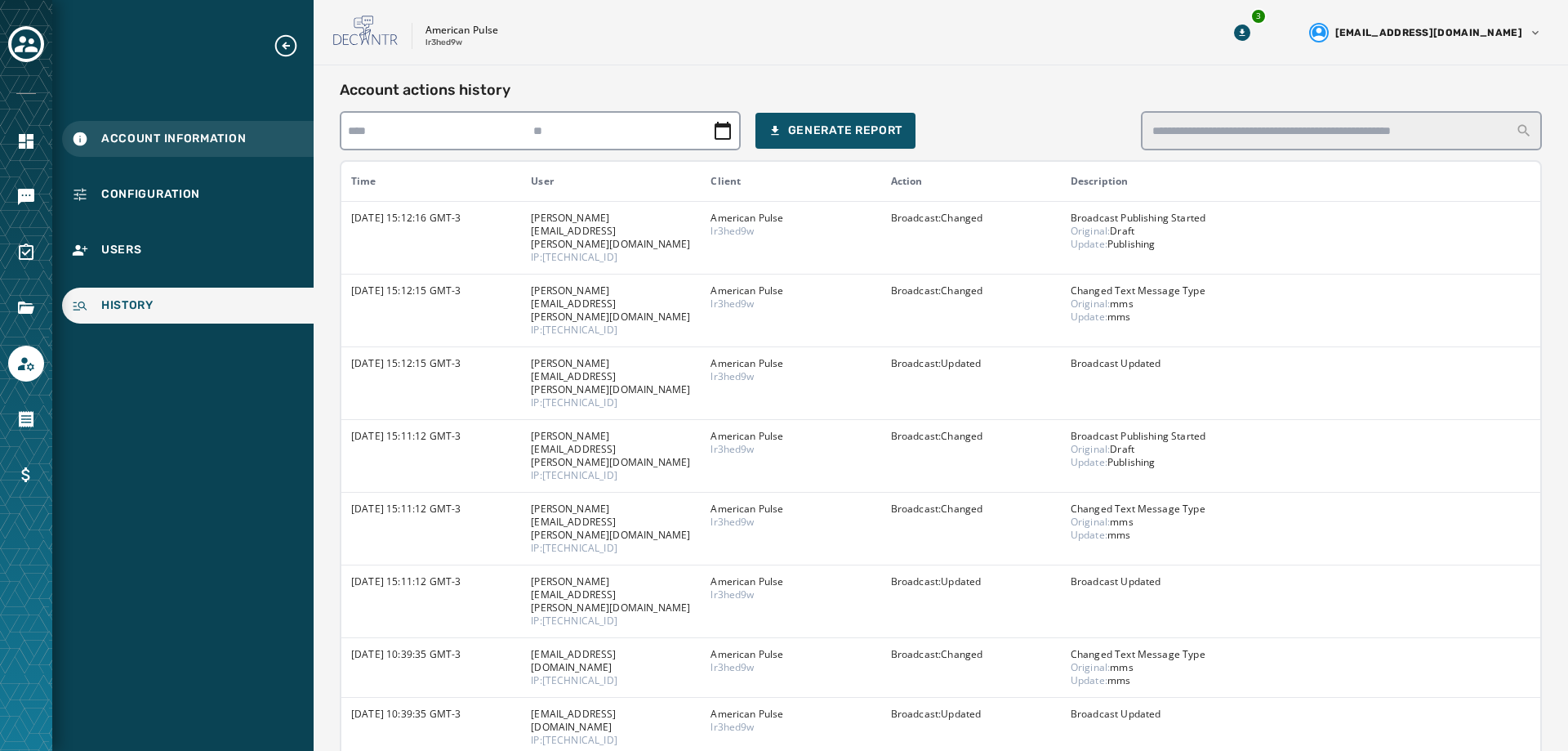
click at [166, 128] on div "Account Information" at bounding box center [188, 139] width 252 height 36
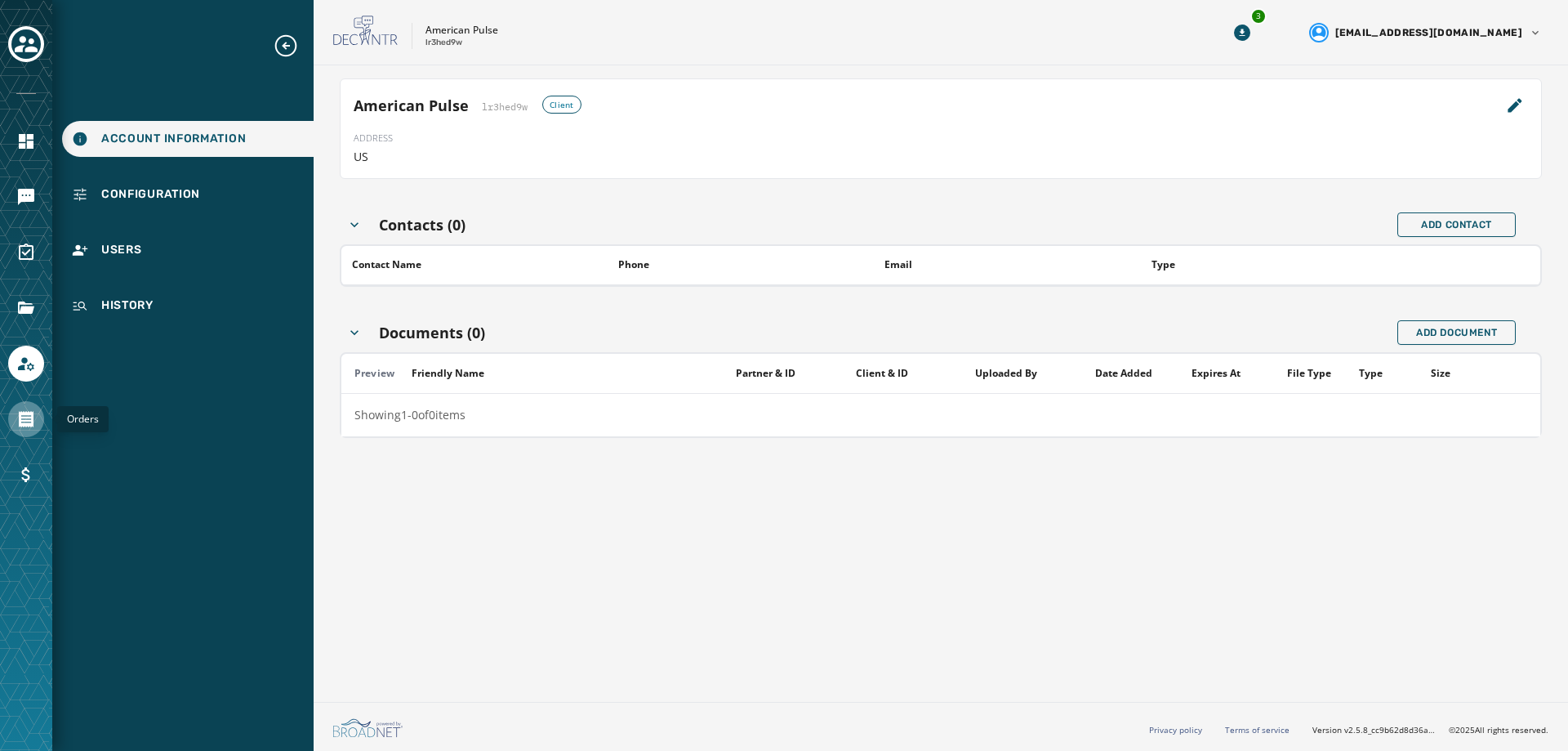
click at [29, 415] on icon "Navigate to Orders" at bounding box center [25, 419] width 15 height 16
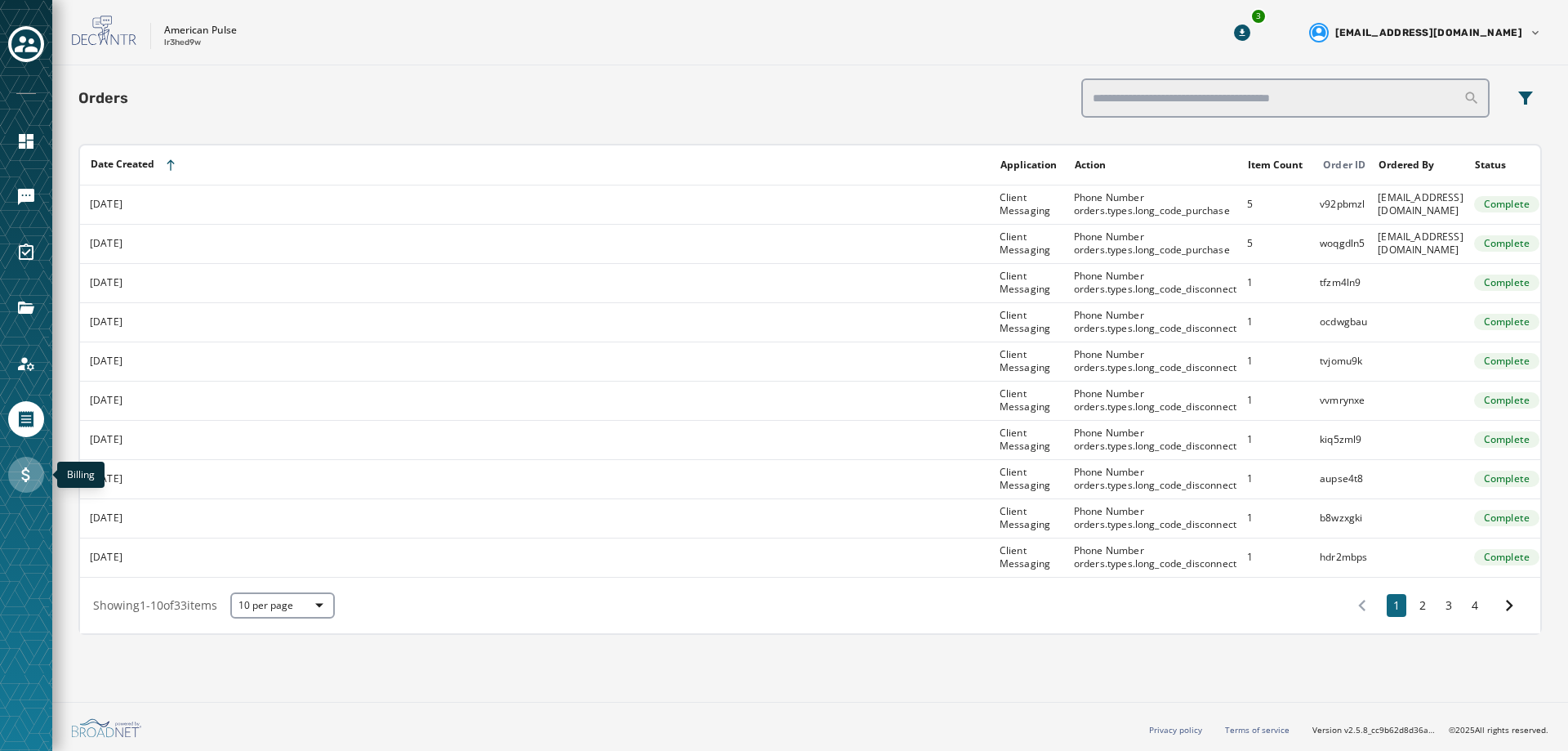
click at [23, 472] on icon "Navigate to Billing" at bounding box center [25, 474] width 8 height 15
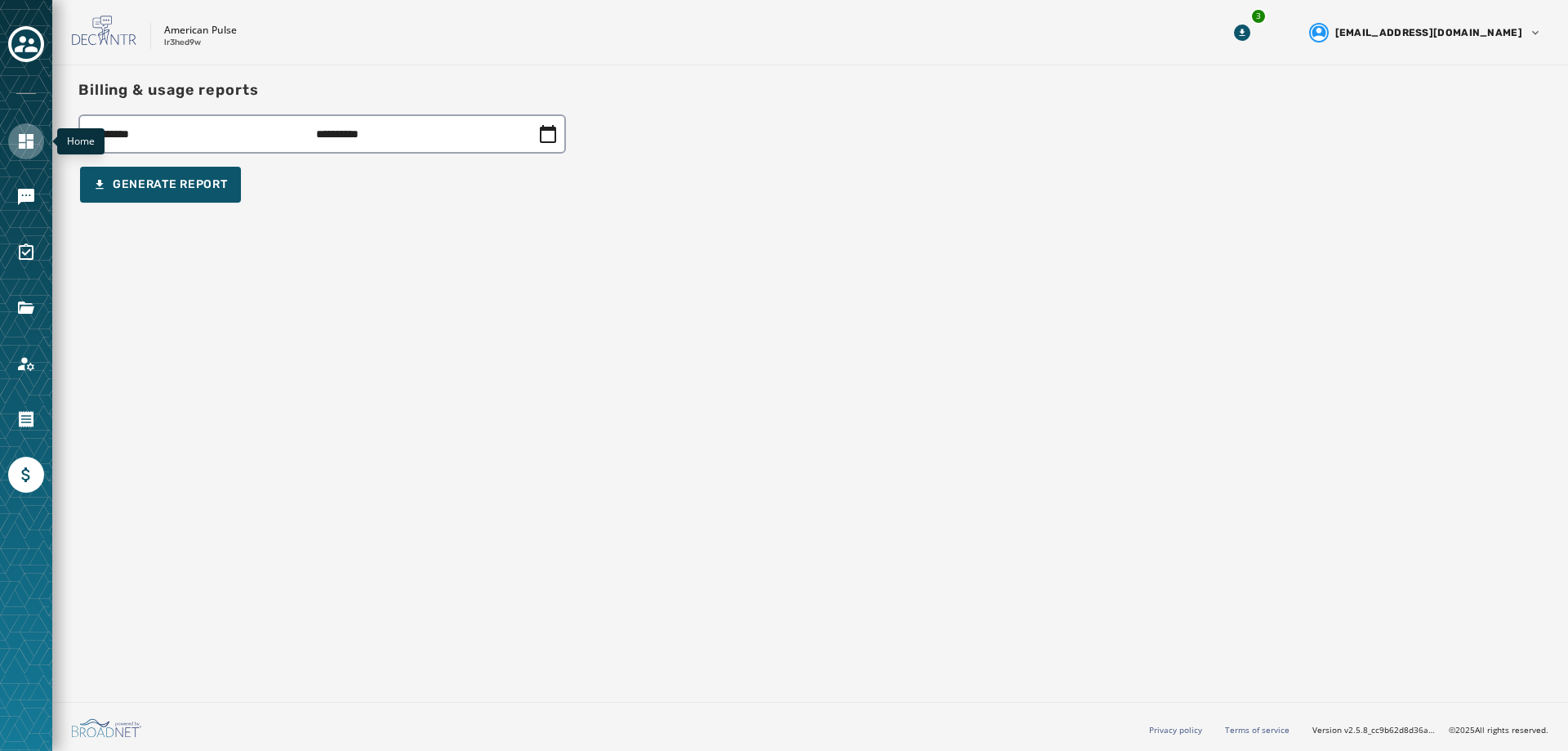
click at [34, 135] on icon "Navigate to Home" at bounding box center [26, 141] width 19 height 19
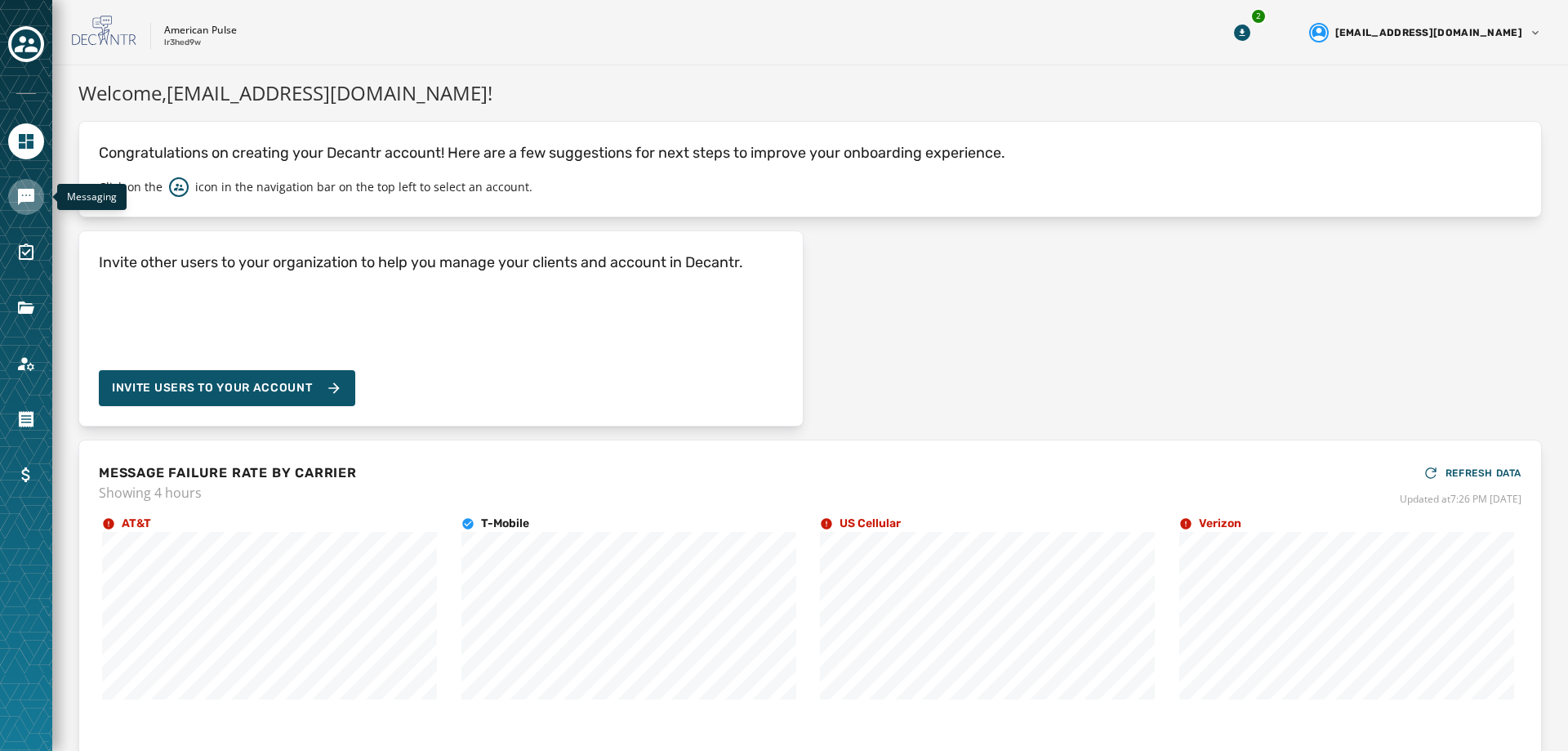
click at [13, 191] on link "Navigate to Messaging" at bounding box center [25, 197] width 36 height 36
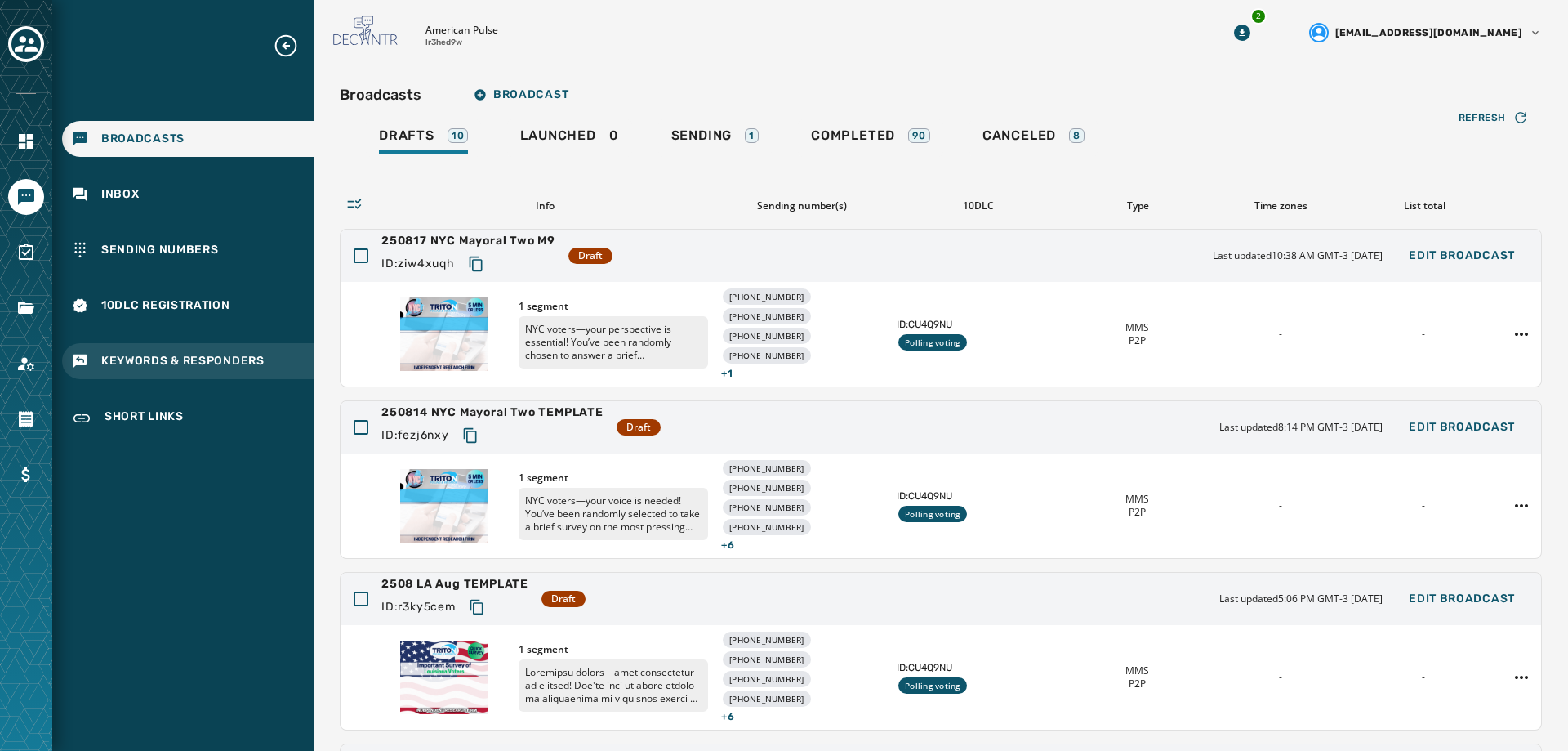
click at [182, 345] on div "Keywords & Responders" at bounding box center [188, 360] width 252 height 36
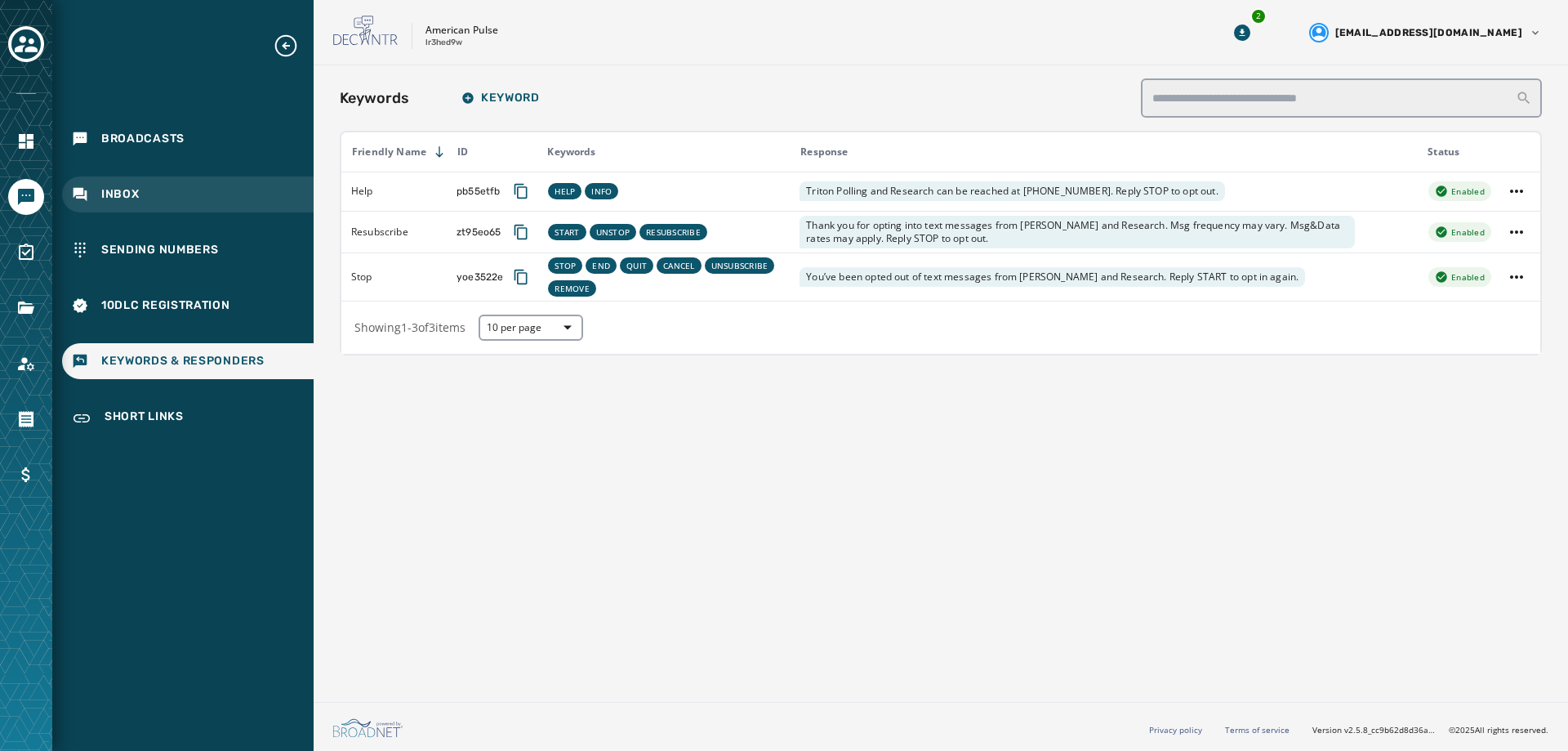
click at [122, 184] on div "Inbox" at bounding box center [188, 194] width 252 height 36
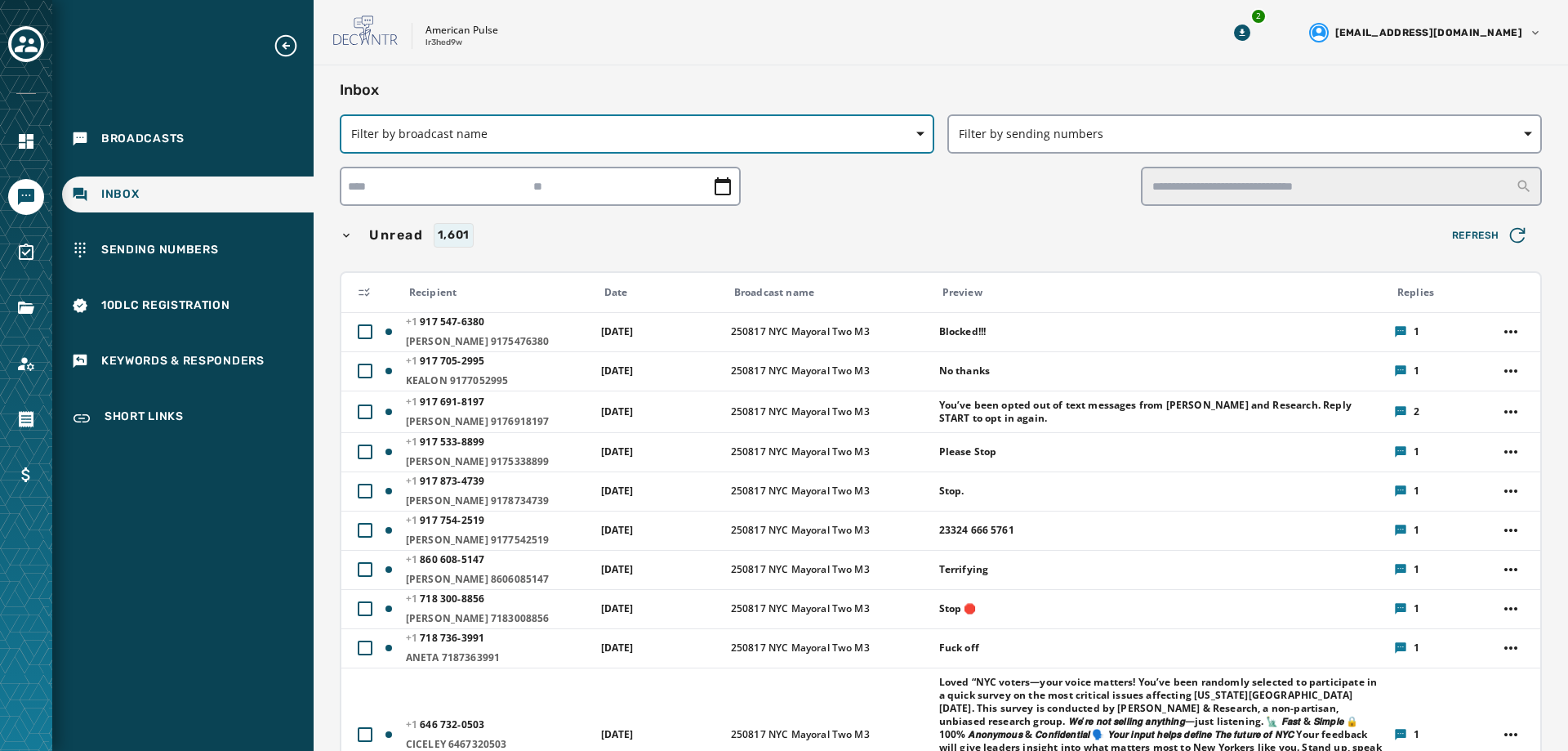
click at [762, 118] on button "Filter by broadcast name" at bounding box center [637, 134] width 595 height 39
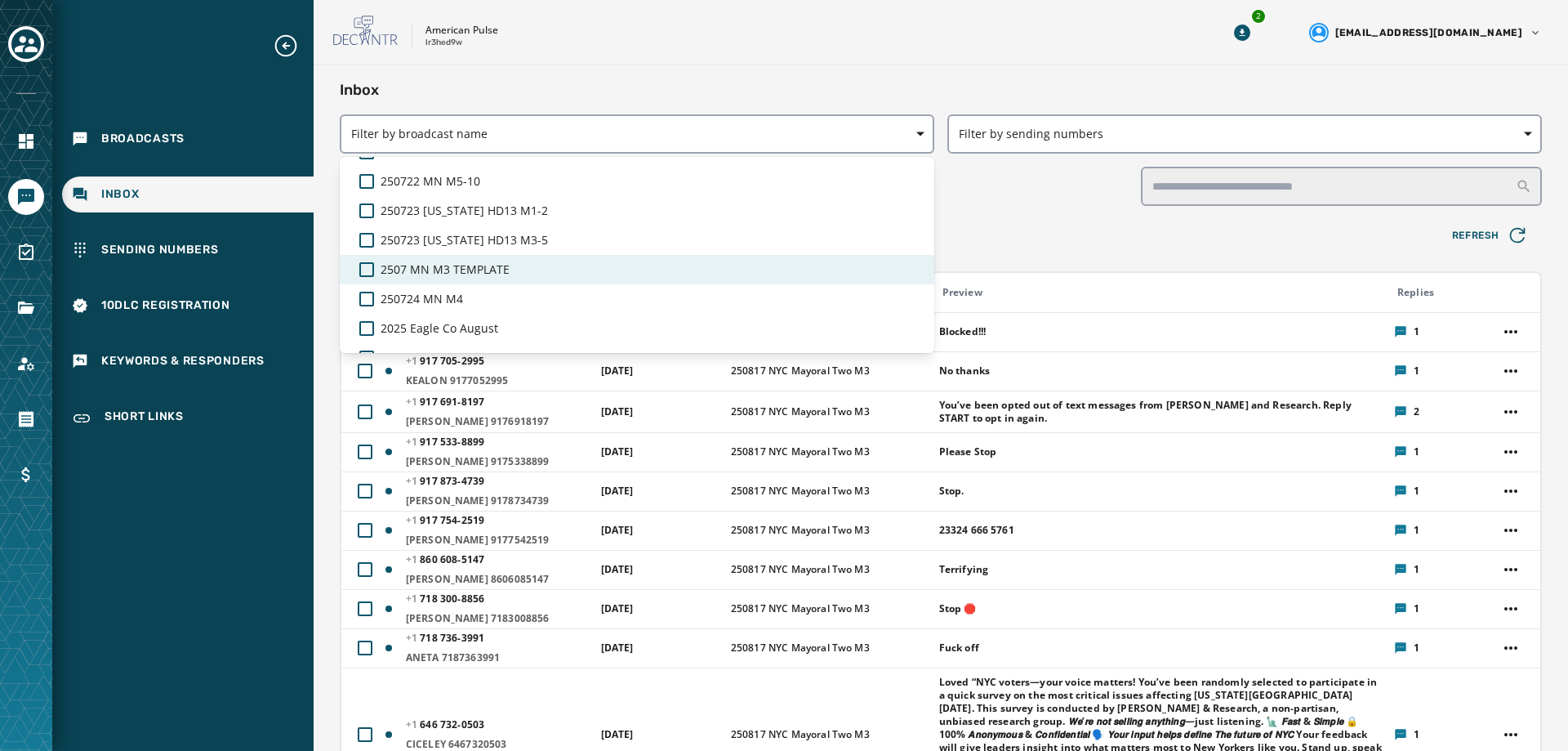
scroll to position [2102, 0]
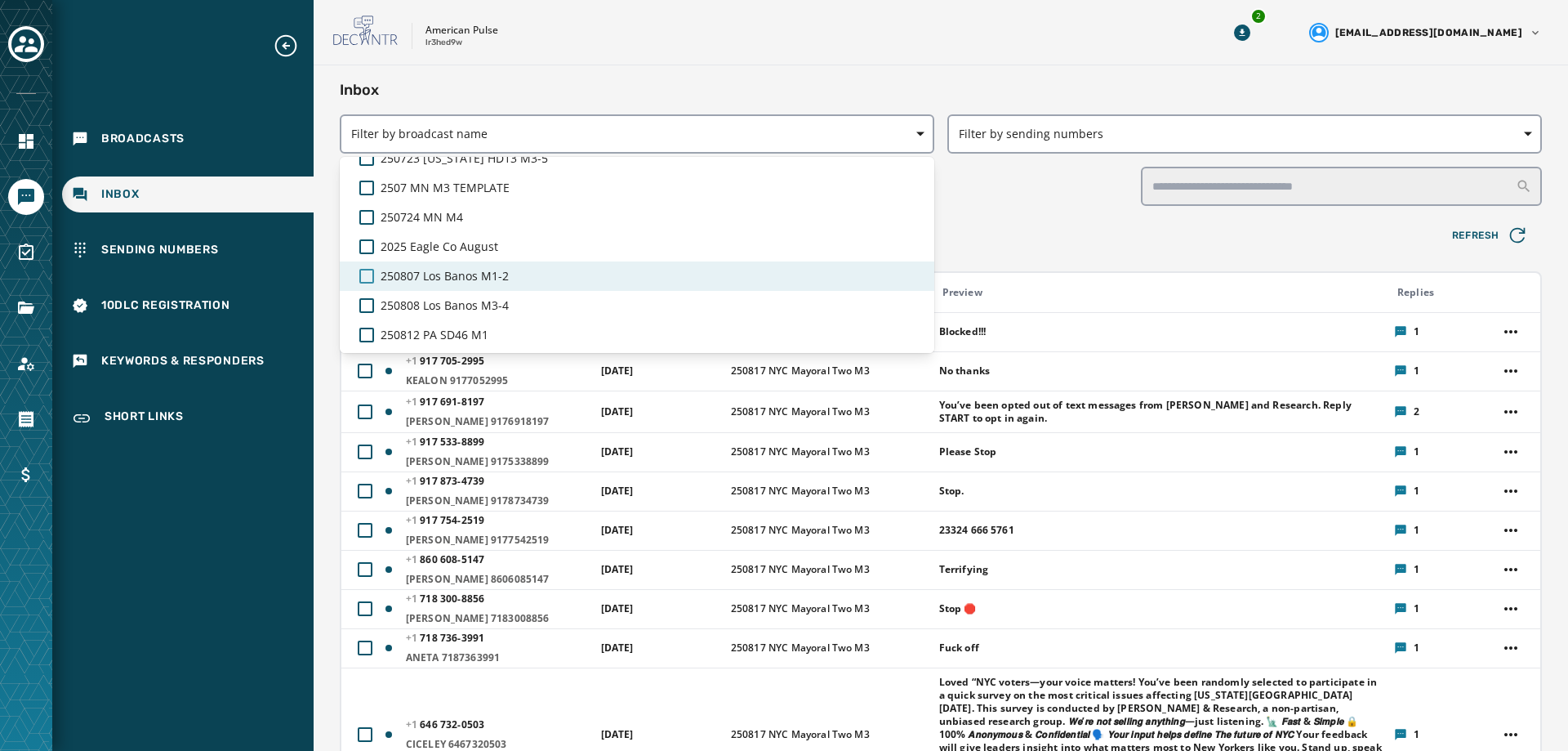
click at [364, 271] on div at bounding box center [366, 275] width 15 height 15
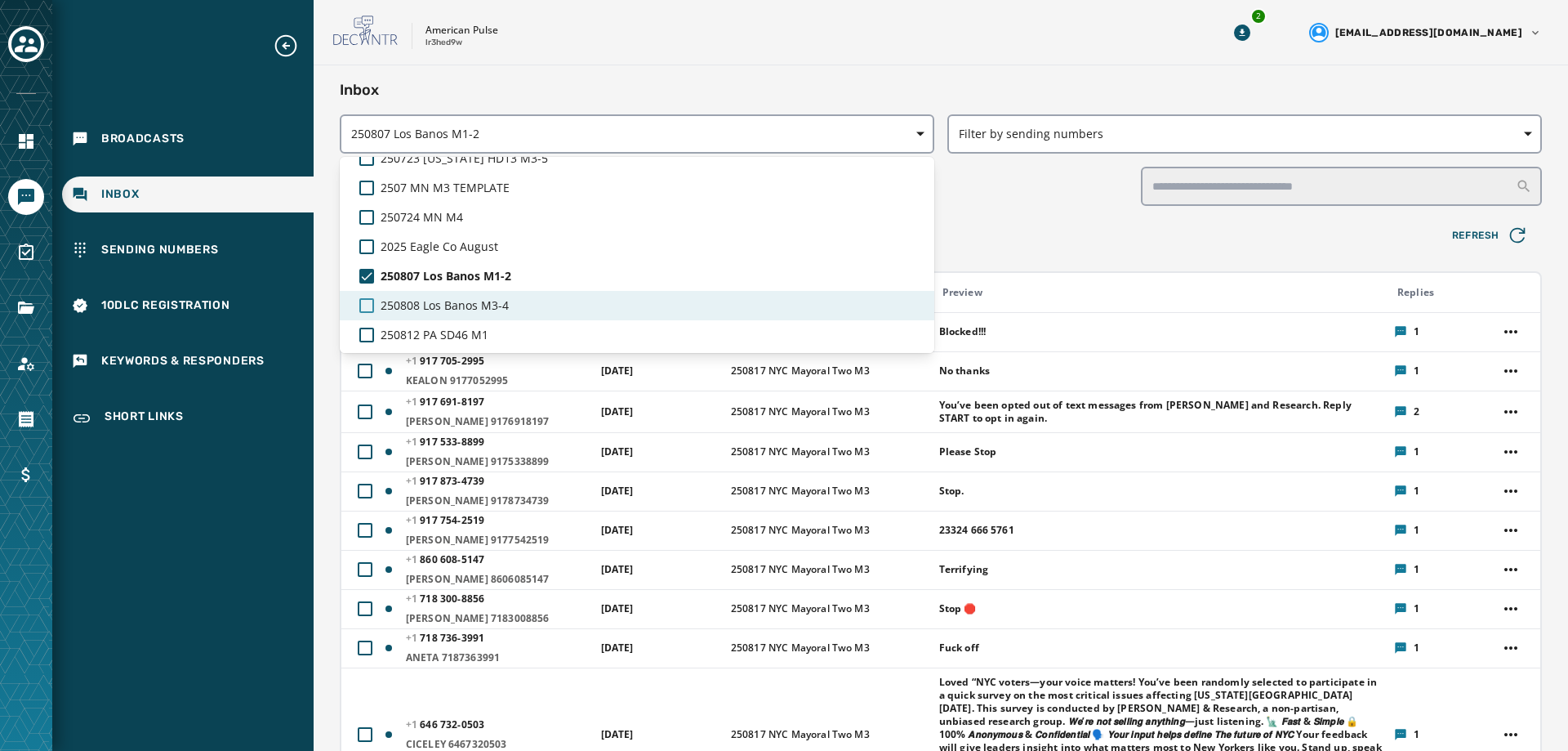
click at [360, 299] on div at bounding box center [366, 305] width 15 height 15
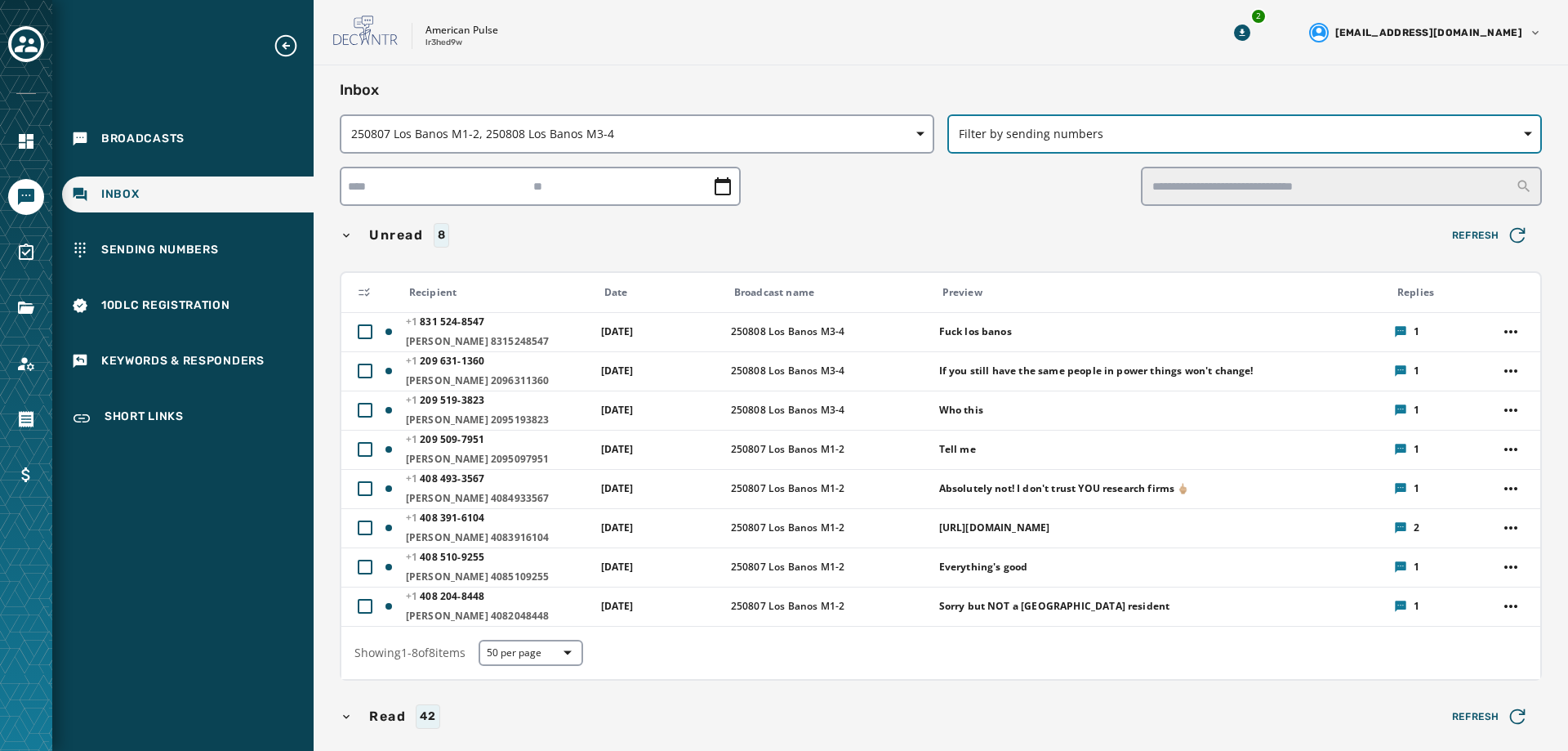
click at [1103, 137] on span "Filter by sending numbers" at bounding box center [1245, 134] width 571 height 16
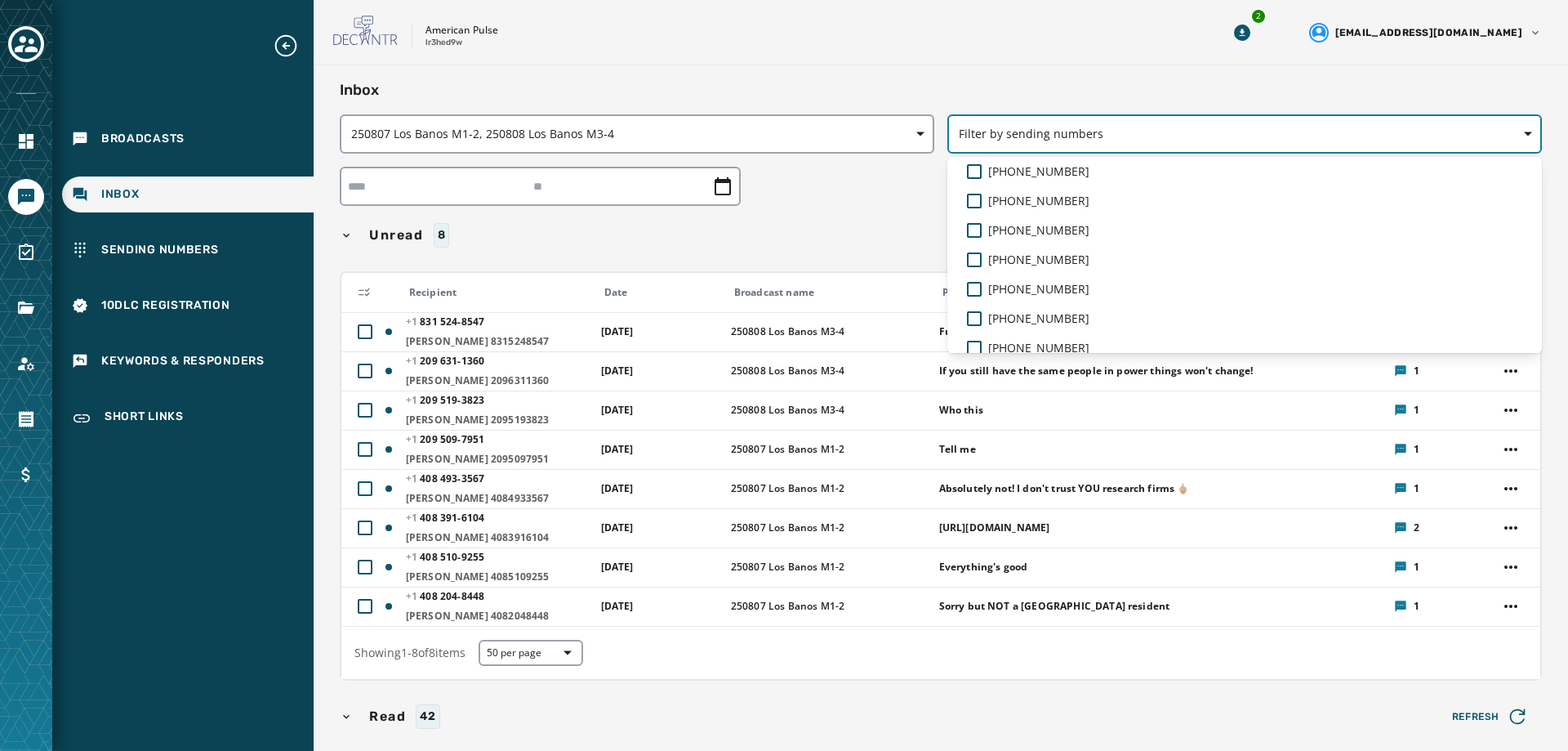
click at [1103, 137] on span "Filter by sending numbers" at bounding box center [1245, 134] width 571 height 16
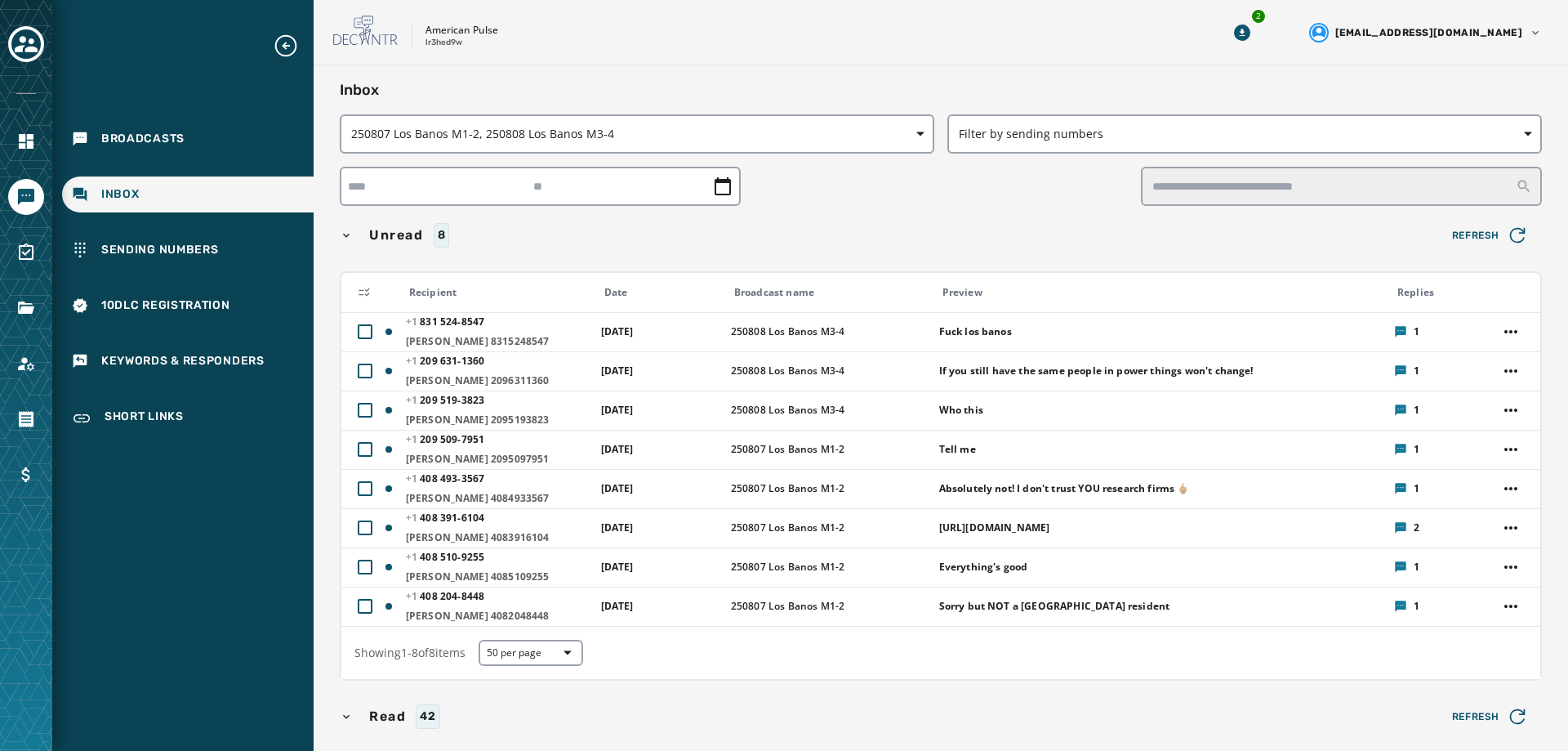
click at [378, 233] on span "Unread" at bounding box center [396, 235] width 61 height 19
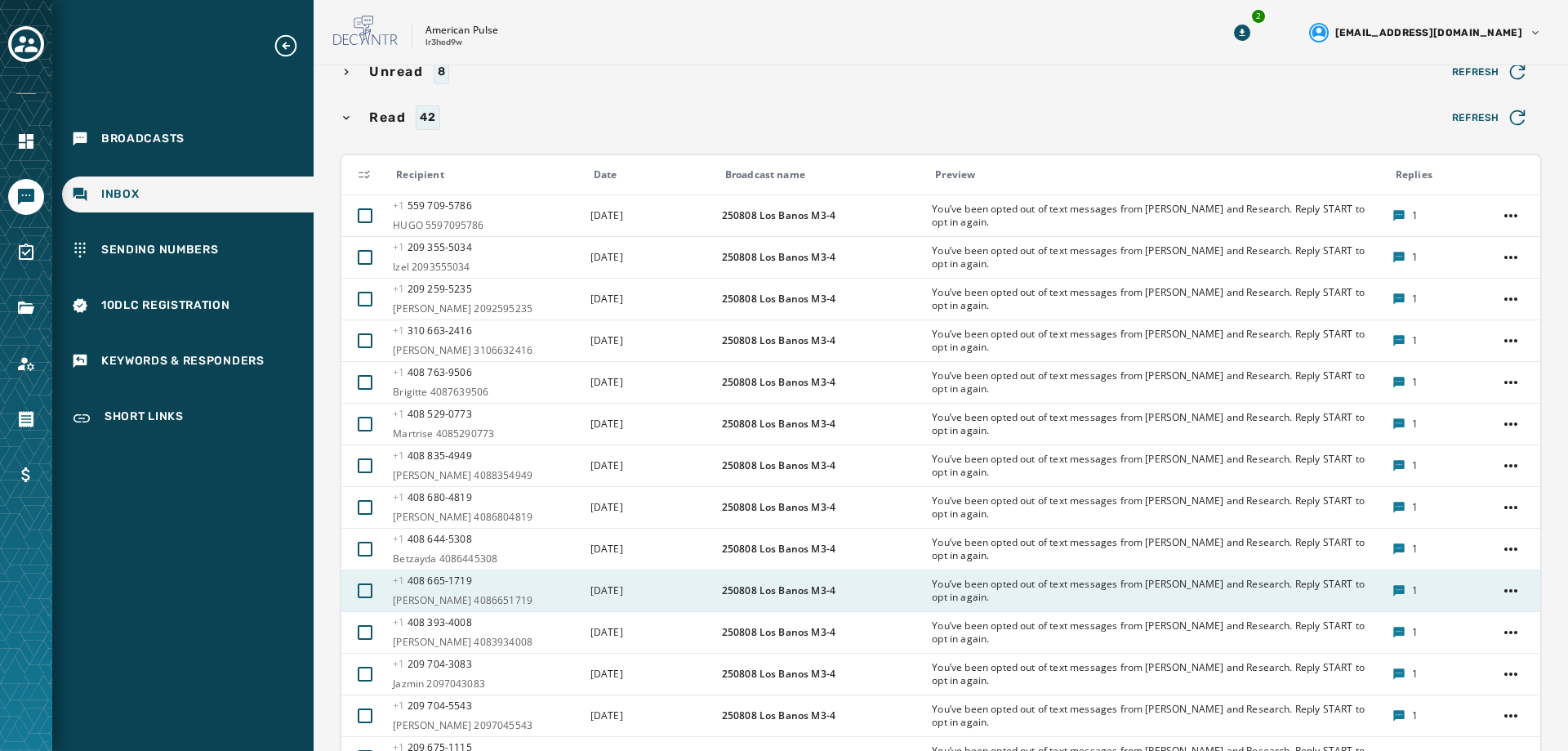
scroll to position [81, 0]
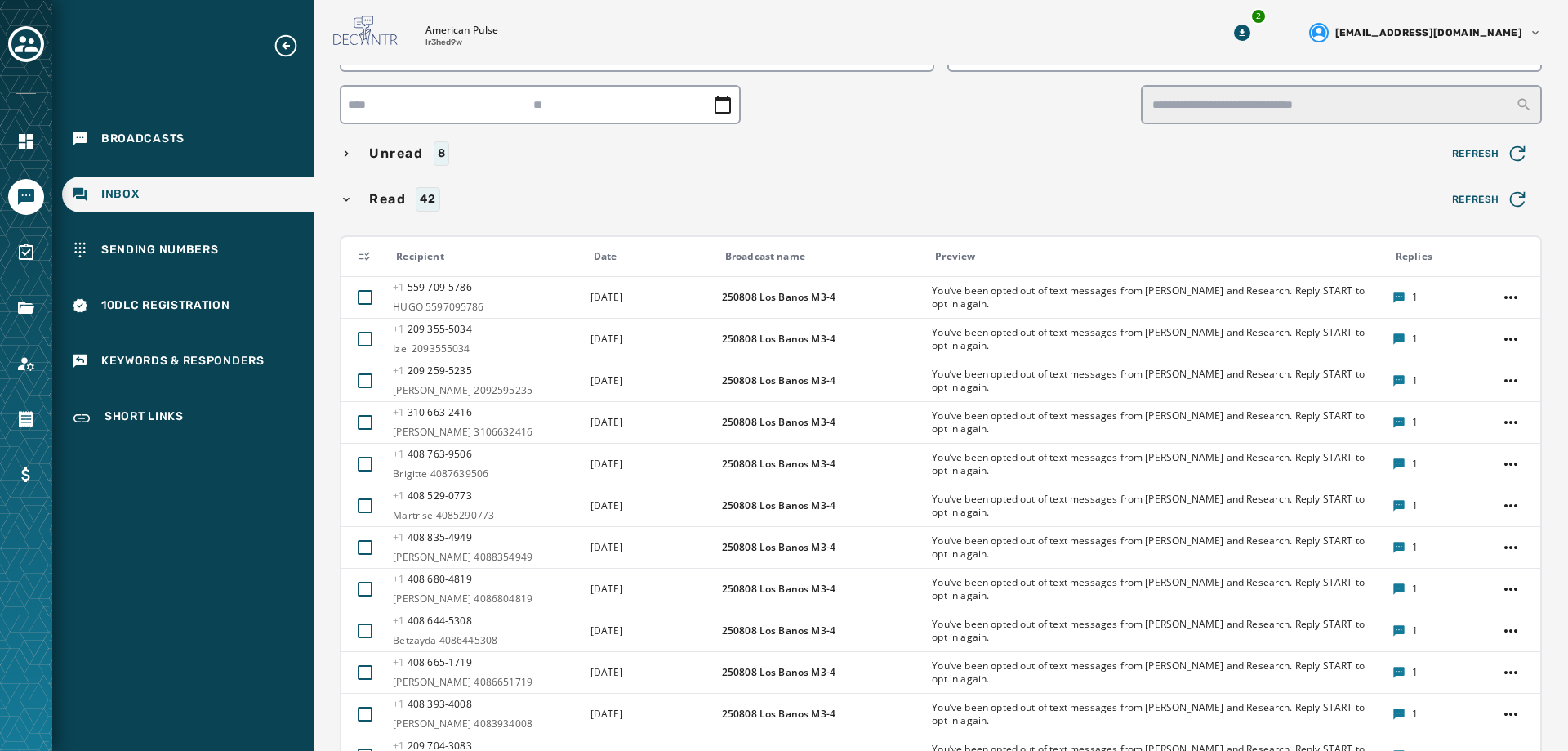
click at [356, 247] on button at bounding box center [364, 257] width 19 height 19
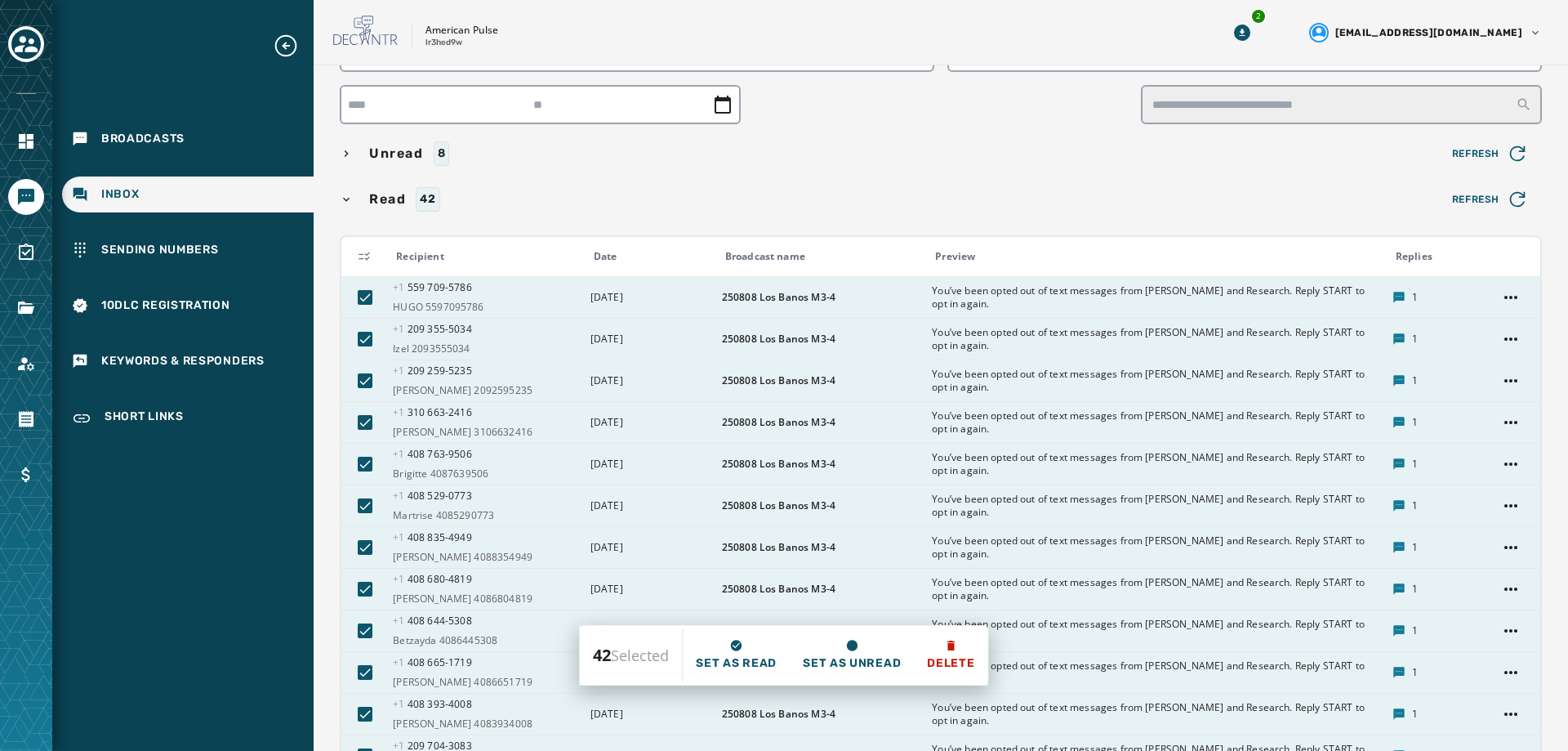
click at [612, 661] on span "42 Selected" at bounding box center [630, 655] width 102 height 23
click at [1340, 190] on div "Read 42" at bounding box center [889, 199] width 1099 height 24
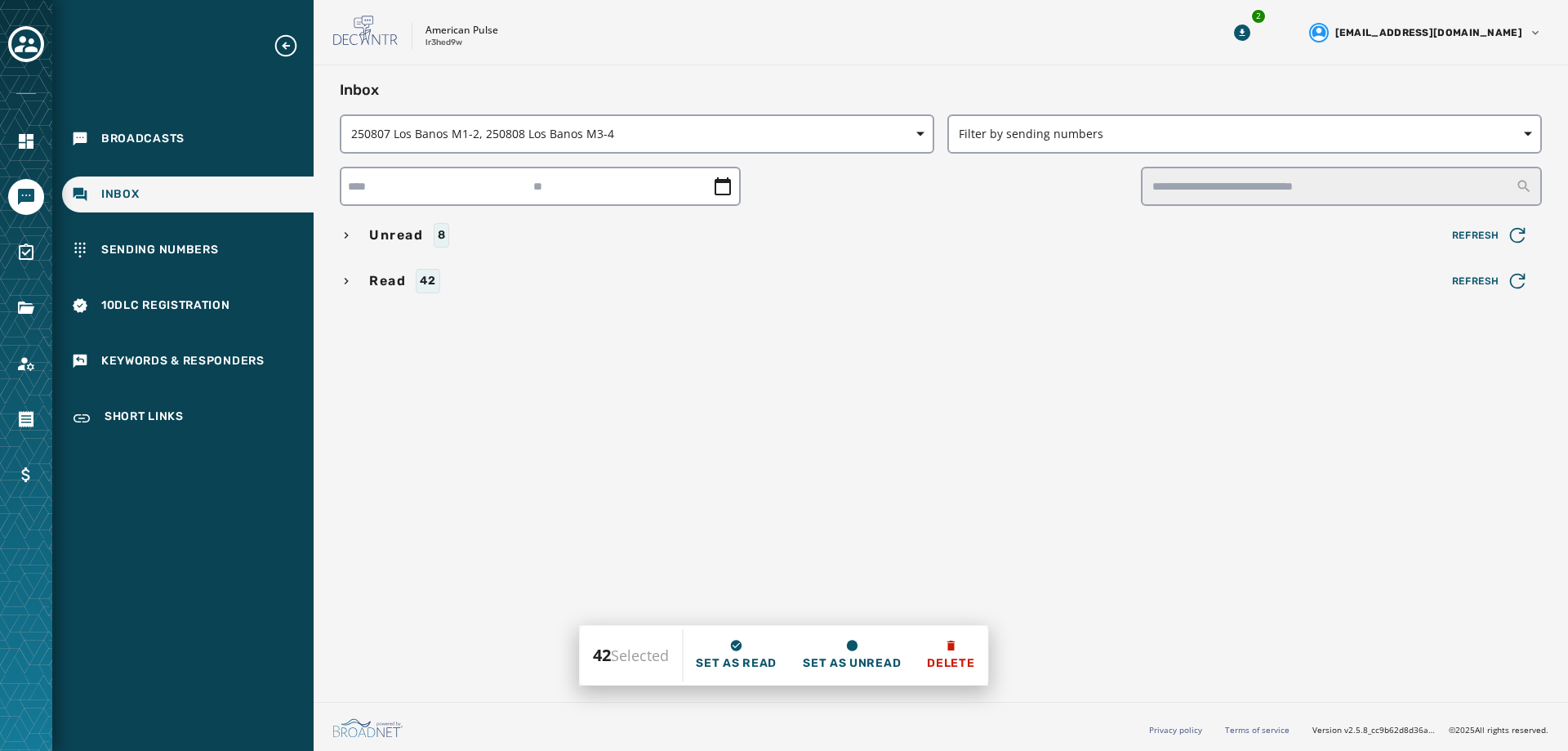
scroll to position [0, 0]
click at [387, 282] on span "Read" at bounding box center [387, 281] width 44 height 19
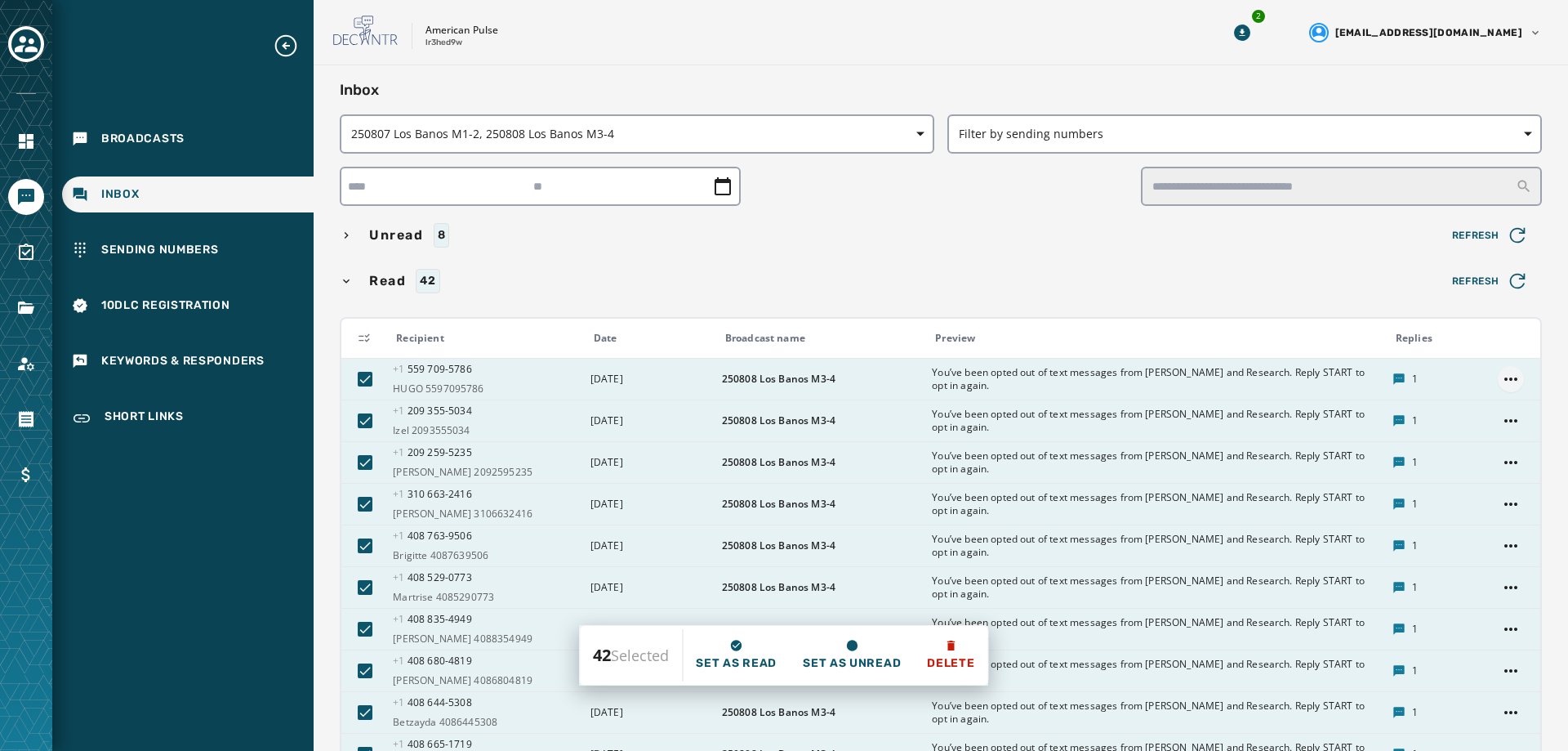
click at [1491, 381] on html "Broadcasts Inbox Sending Numbers 10DLC Registration Keywords & Responders Short…" at bounding box center [784, 375] width 1568 height 751
click at [1214, 279] on html "Broadcasts Inbox Sending Numbers 10DLC Registration Keywords & Responders Short…" at bounding box center [784, 375] width 1568 height 751
click at [350, 233] on icon "button" at bounding box center [346, 235] width 13 height 13
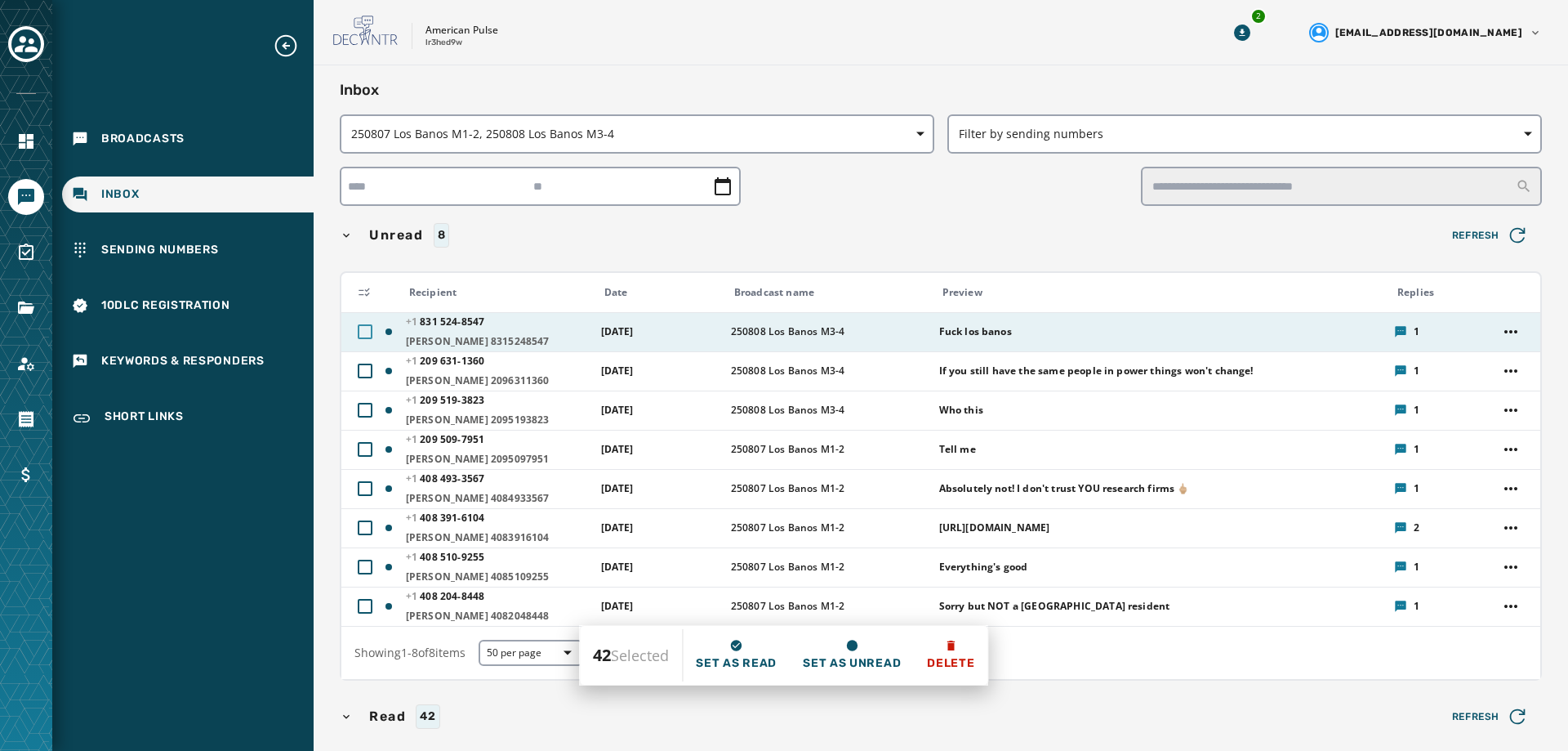
click at [369, 330] on div at bounding box center [364, 331] width 15 height 15
click at [369, 330] on icon at bounding box center [365, 331] width 11 height 8
click at [1500, 331] on html "Broadcasts Inbox Sending Numbers 10DLC Registration Keywords & Responders Short…" at bounding box center [784, 375] width 1568 height 751
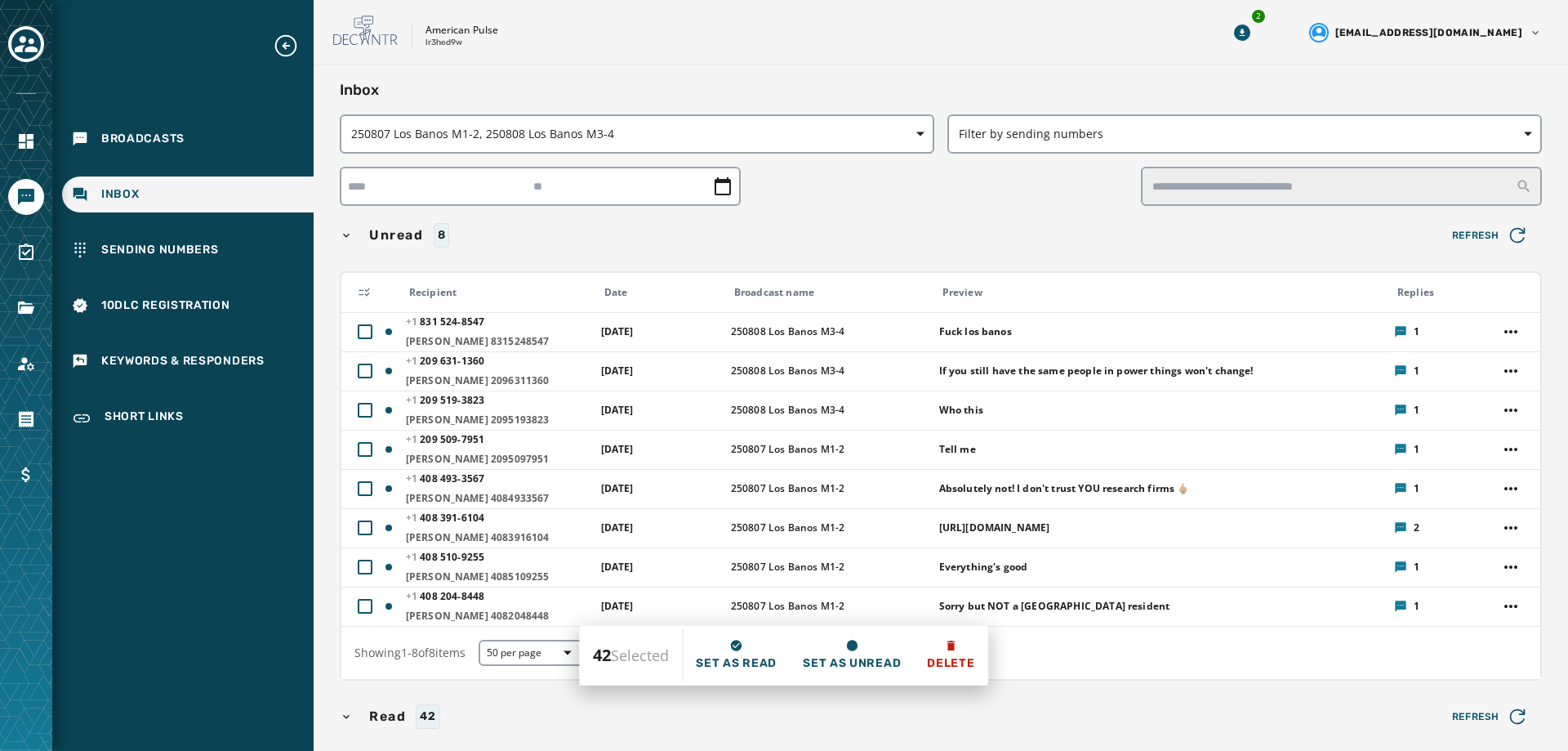
click at [852, 203] on html "Broadcasts Inbox Sending Numbers 10DLC Registration Keywords & Responders Short…" at bounding box center [784, 375] width 1568 height 751
click at [393, 237] on span "Unread" at bounding box center [396, 235] width 61 height 19
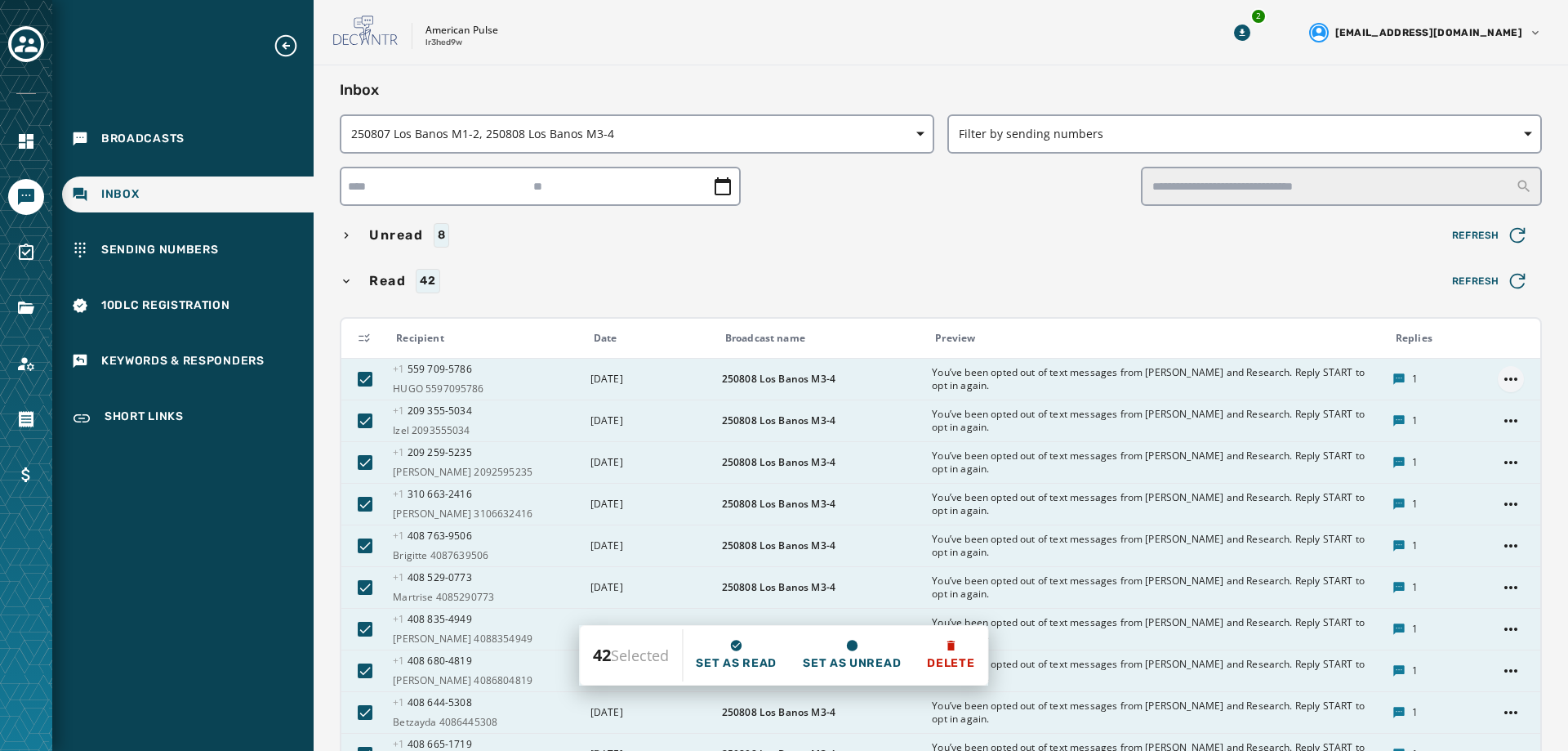
click at [1500, 381] on html "Broadcasts Inbox Sending Numbers 10DLC Registration Keywords & Responders Short…" at bounding box center [784, 375] width 1568 height 751
click at [1080, 250] on html "Broadcasts Inbox Sending Numbers 10DLC Registration Keywords & Responders Short…" at bounding box center [784, 375] width 1568 height 751
click at [138, 138] on span "Broadcasts" at bounding box center [143, 139] width 83 height 16
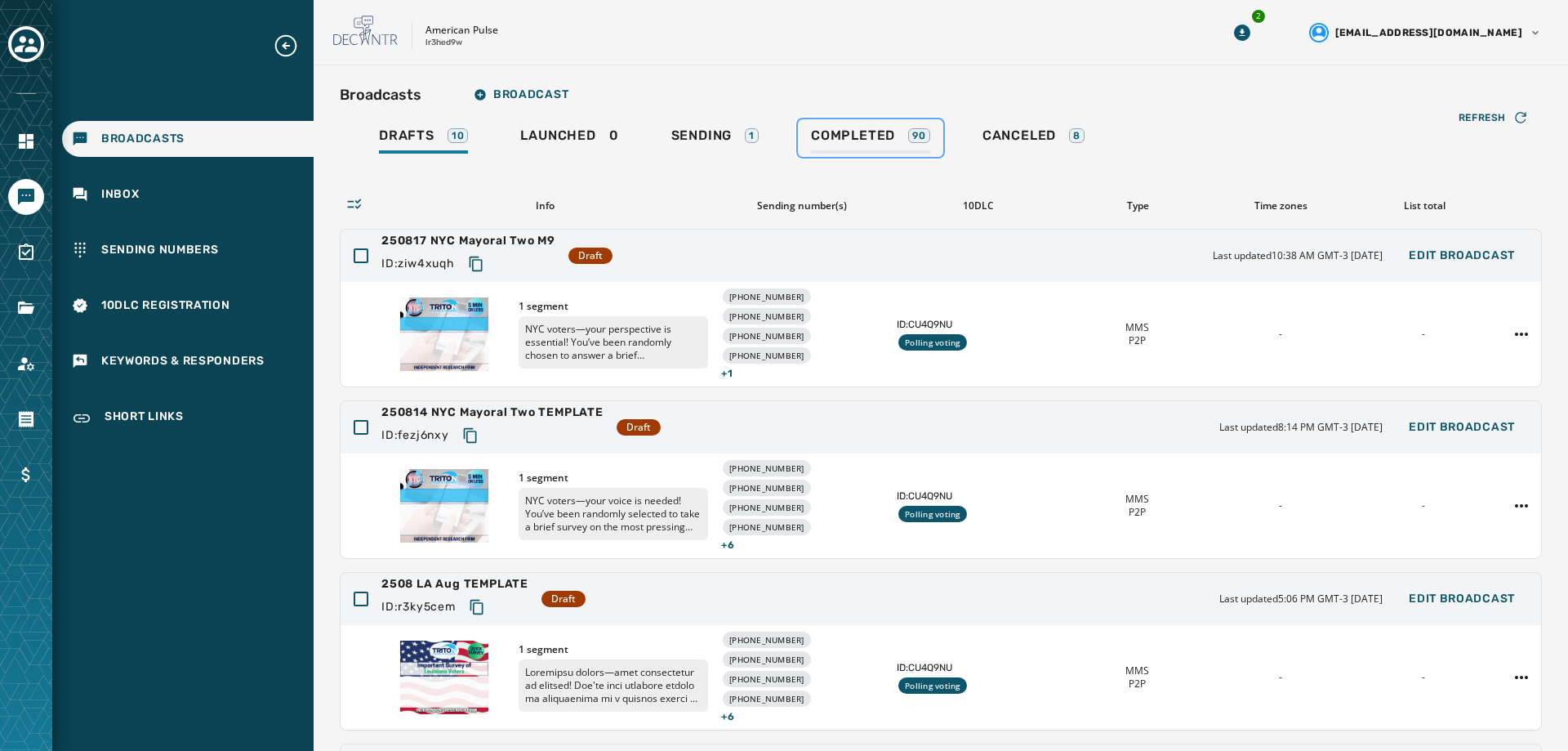
click at [862, 124] on link "Completed 90" at bounding box center [871, 138] width 145 height 38
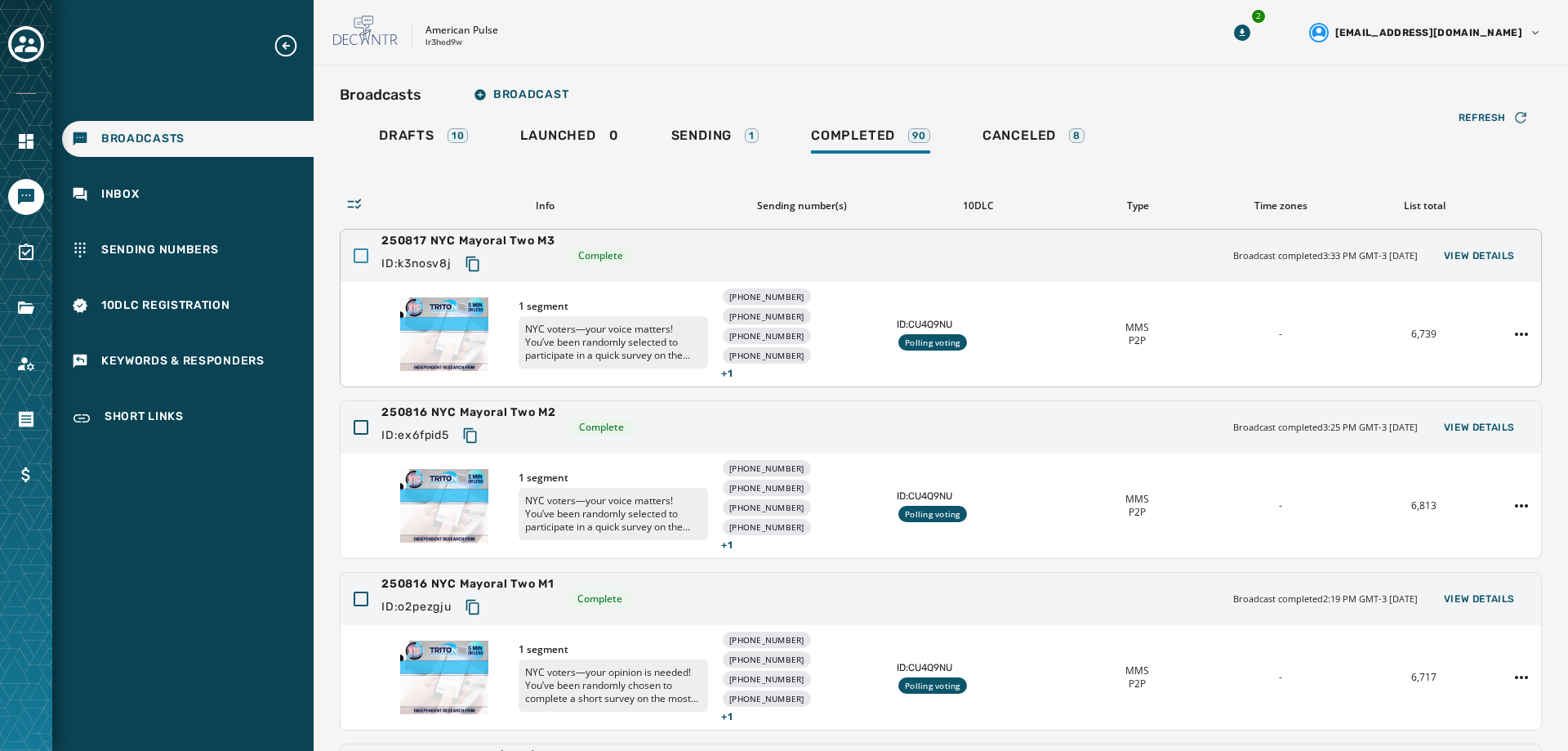
click at [362, 257] on div at bounding box center [360, 255] width 15 height 15
click at [362, 257] on icon at bounding box center [361, 256] width 11 height 8
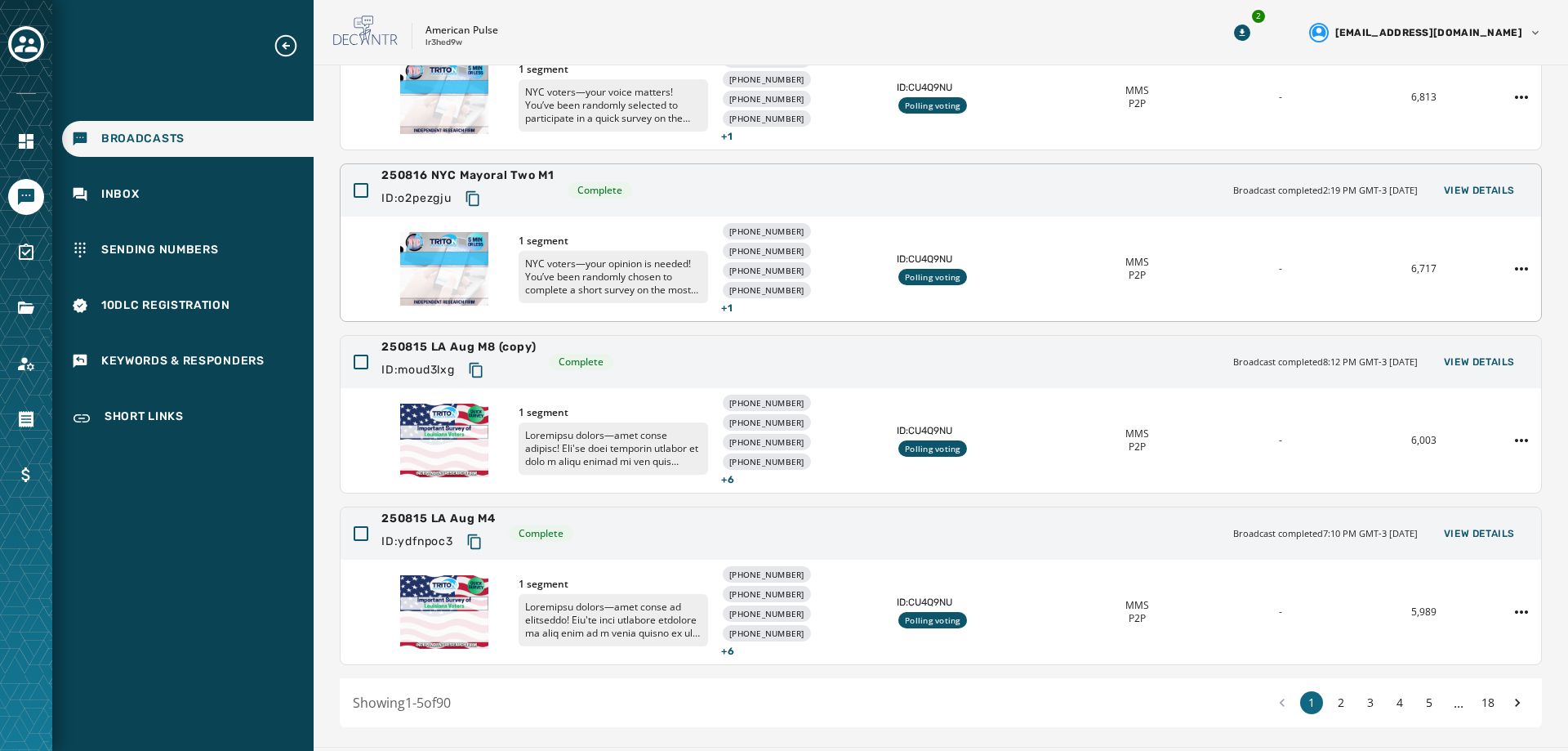
scroll to position [454, 0]
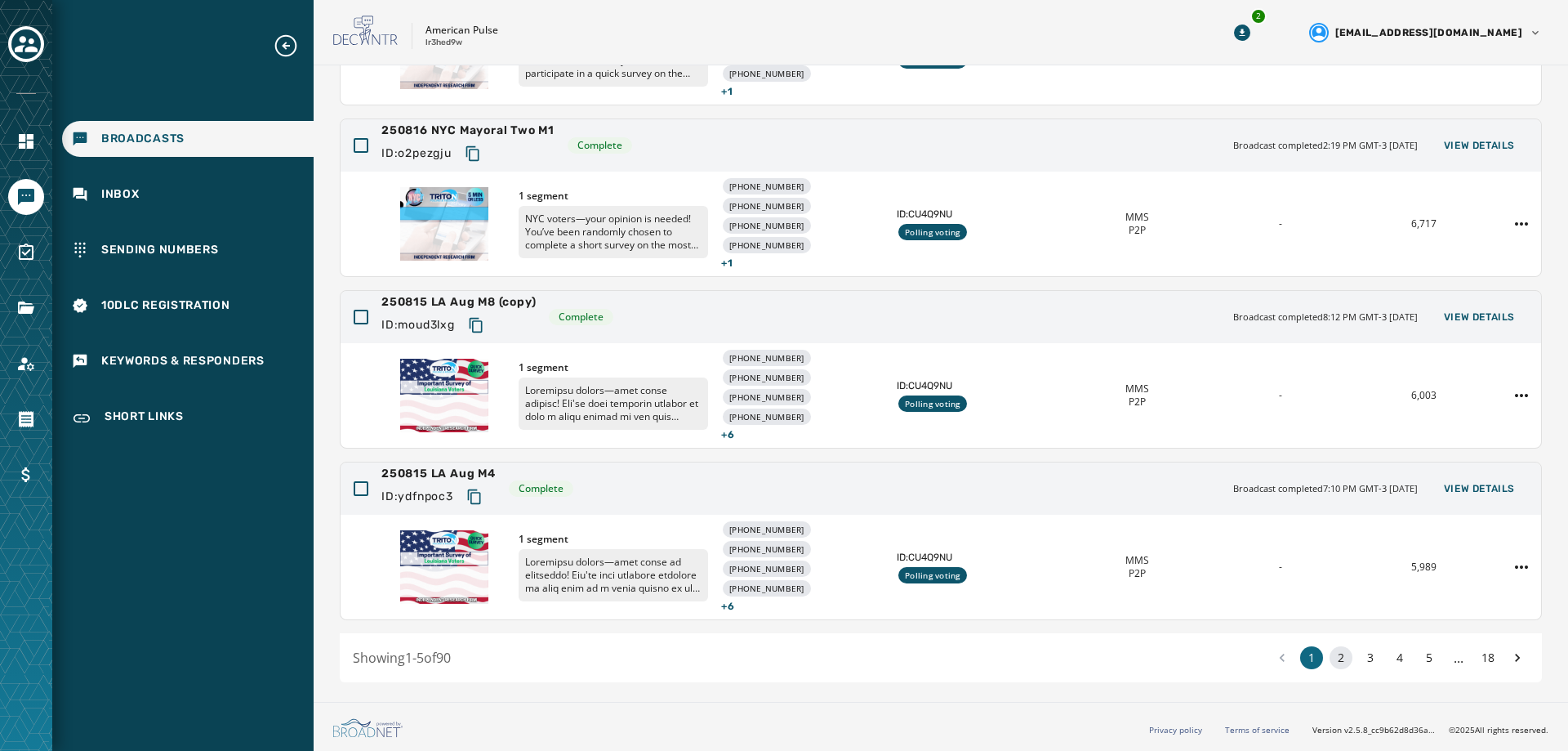
click at [1330, 657] on button "2" at bounding box center [1341, 658] width 23 height 23
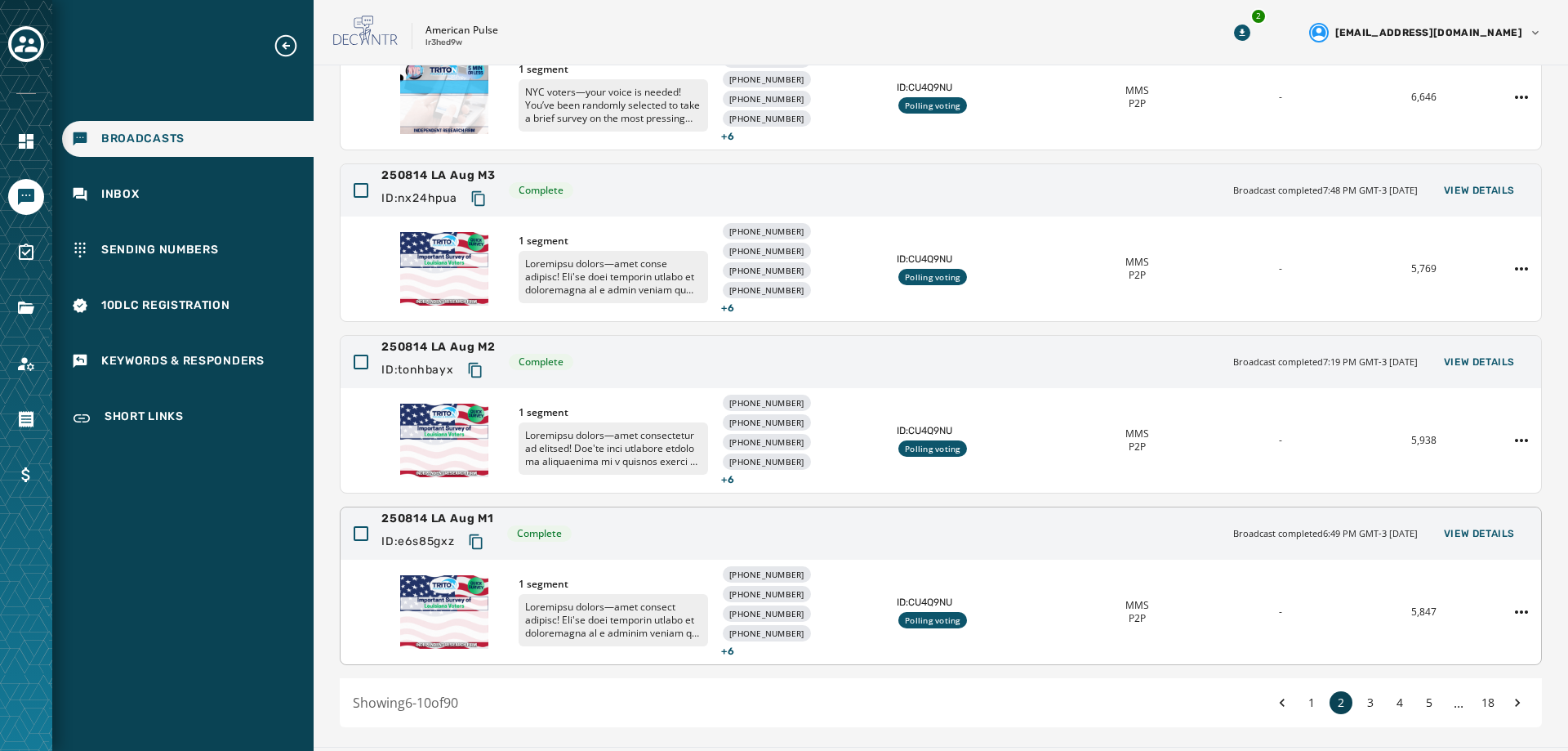
scroll to position [454, 0]
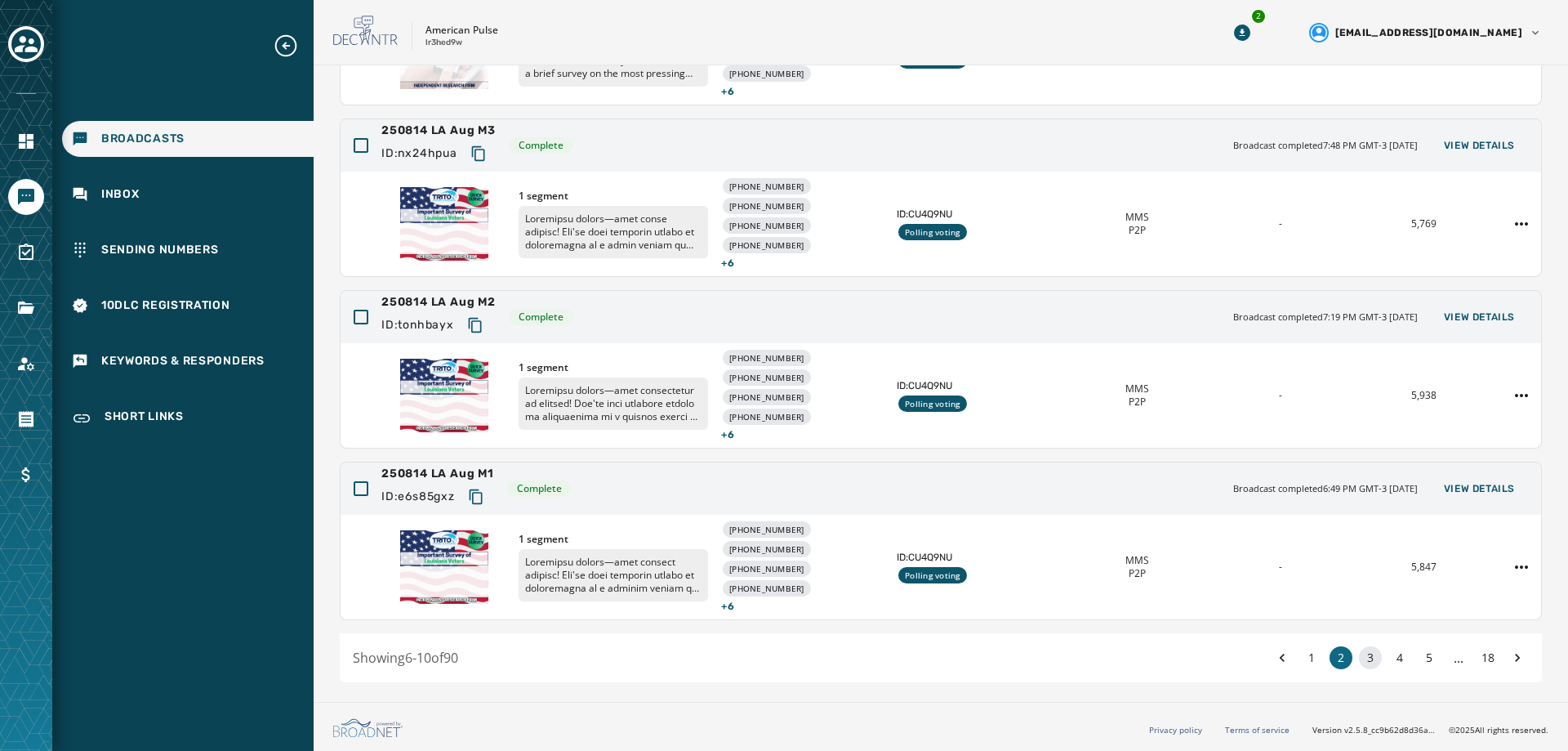
click at [1359, 659] on button "3" at bounding box center [1370, 658] width 23 height 23
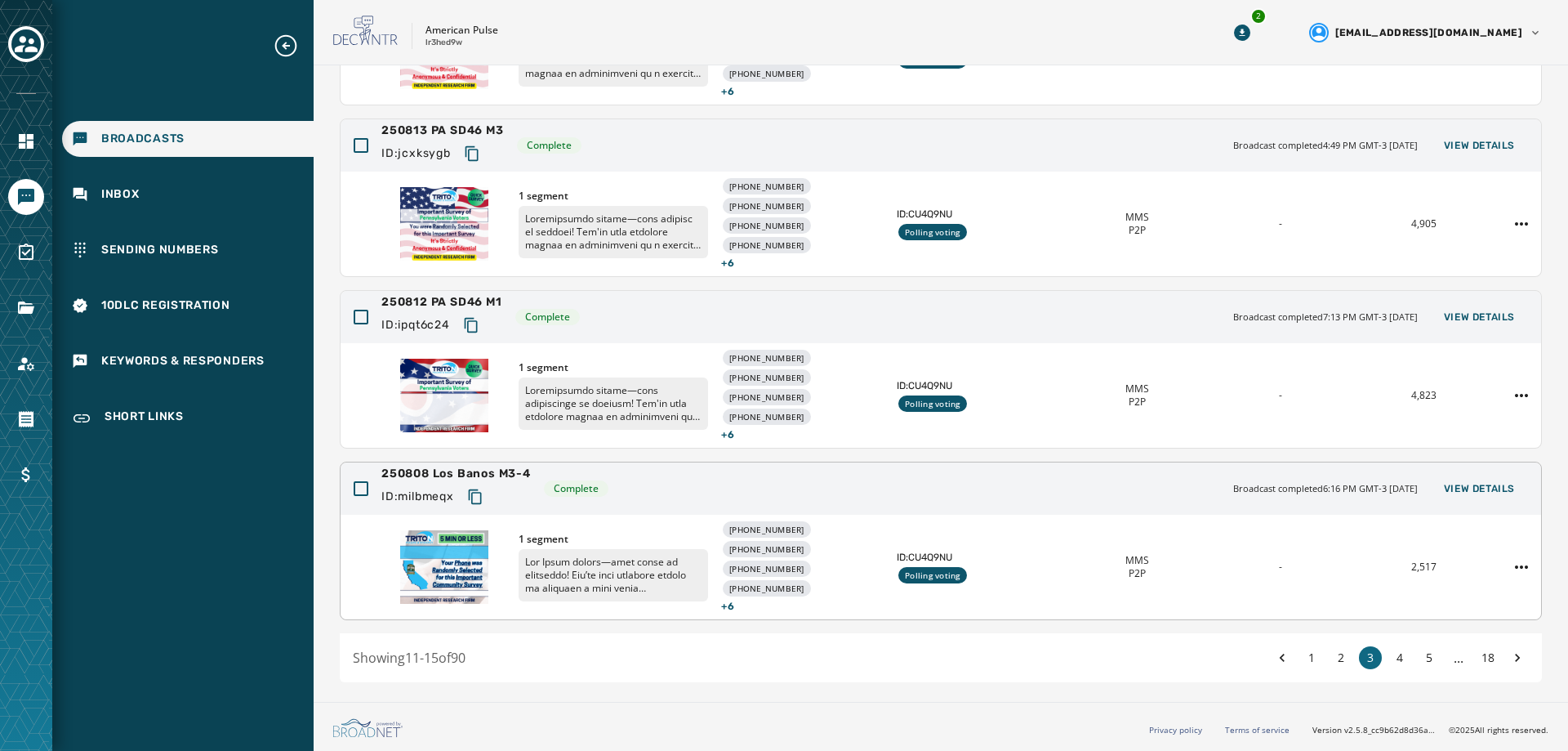
click at [1283, 536] on div "1 segment [PHONE_NUMBER] [PHONE_NUMBER] [PHONE_NUMBER] [PHONE_NUMBER] + 6 ID: C…" at bounding box center [940, 567] width 1200 height 105
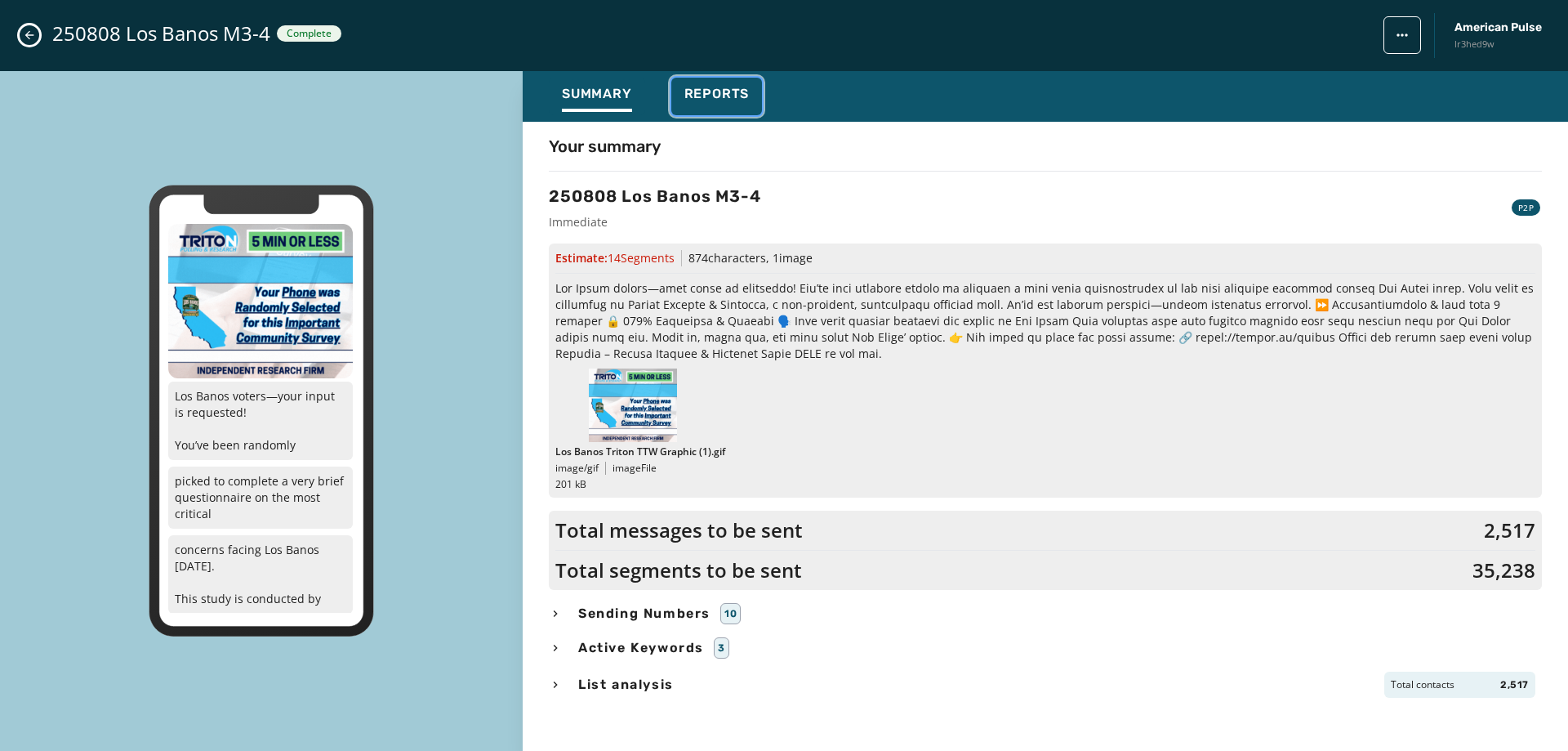
click at [712, 99] on span "Reports" at bounding box center [717, 94] width 65 height 16
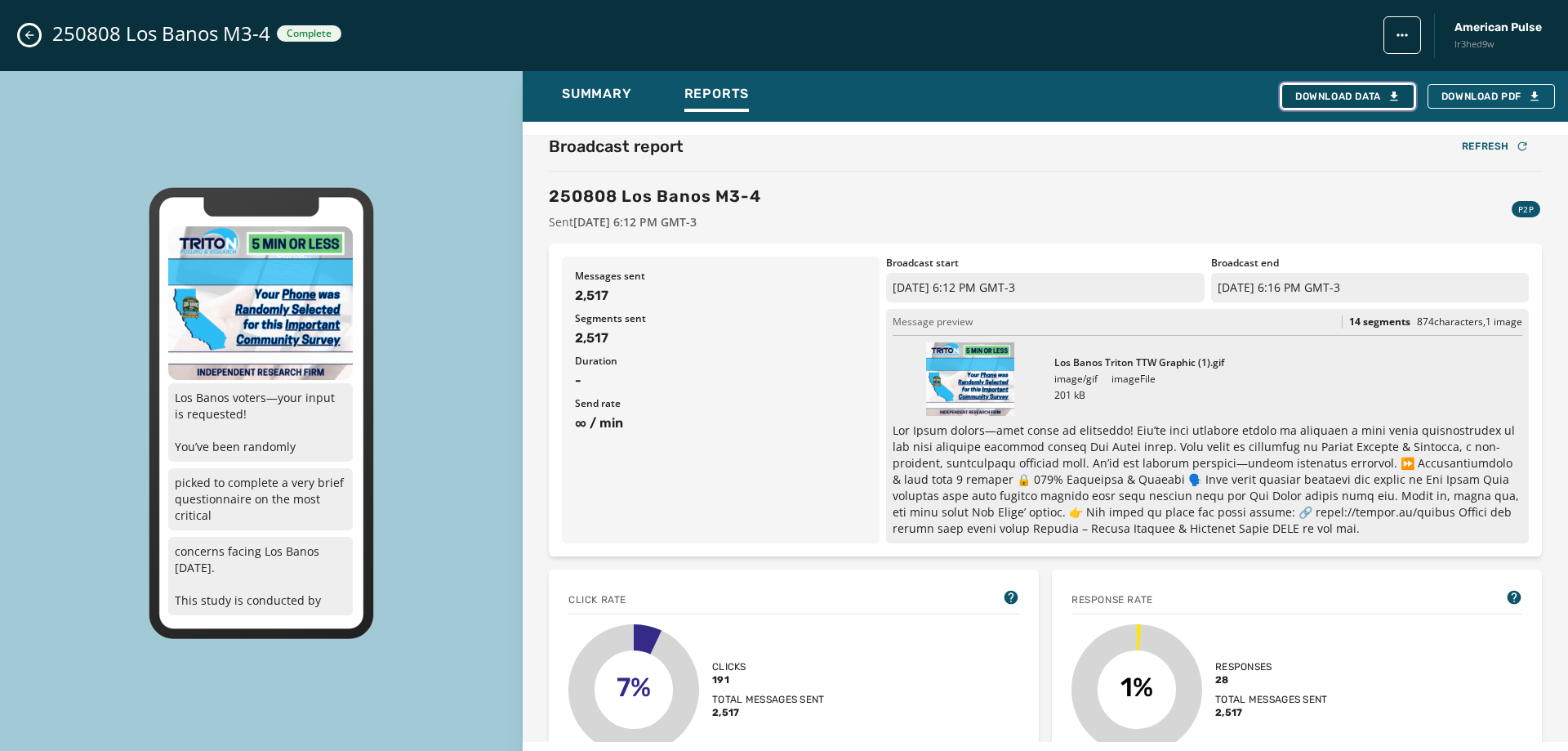
click at [1354, 96] on div "Download Data" at bounding box center [1347, 96] width 106 height 13
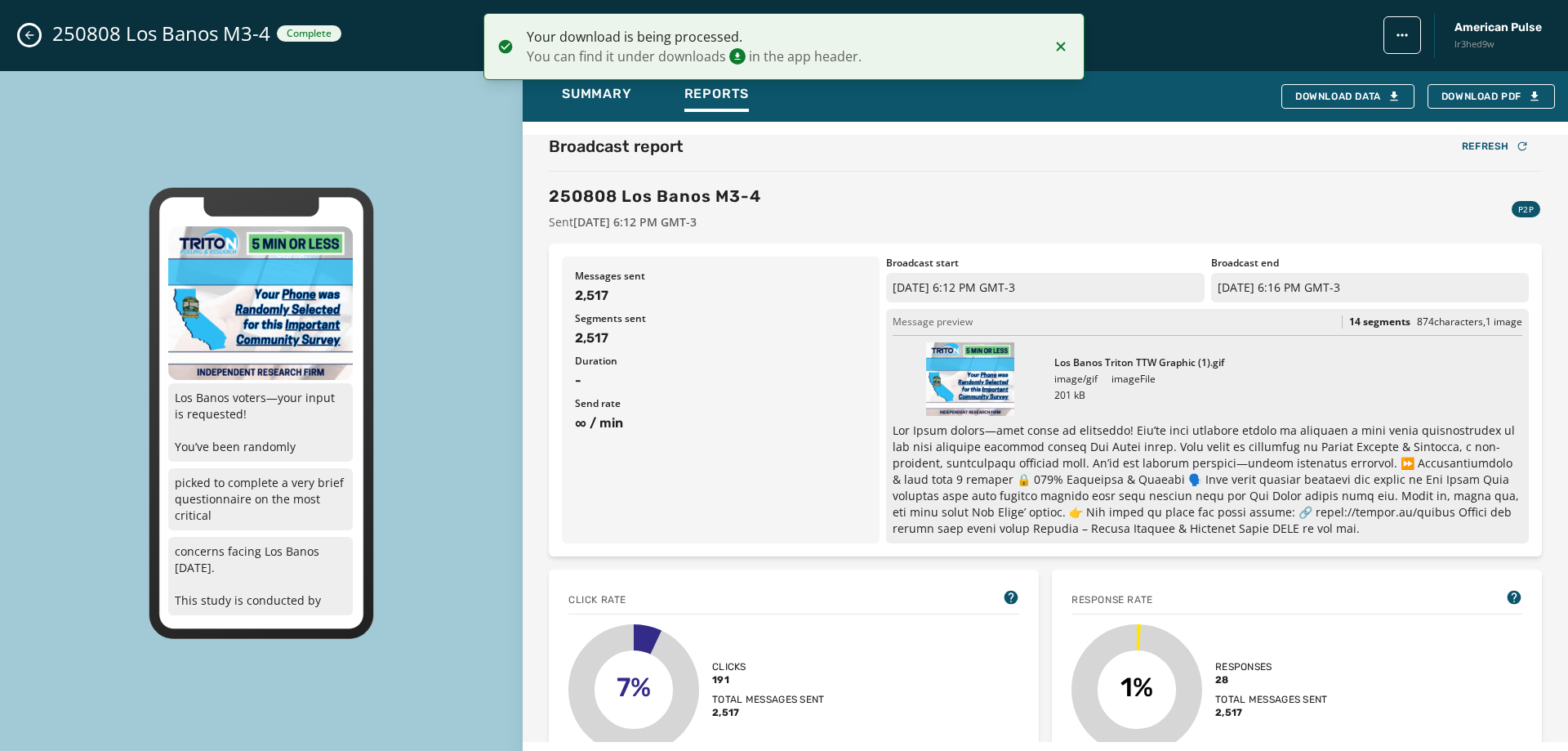
click at [28, 34] on icon "Close admin drawer" at bounding box center [29, 35] width 9 height 9
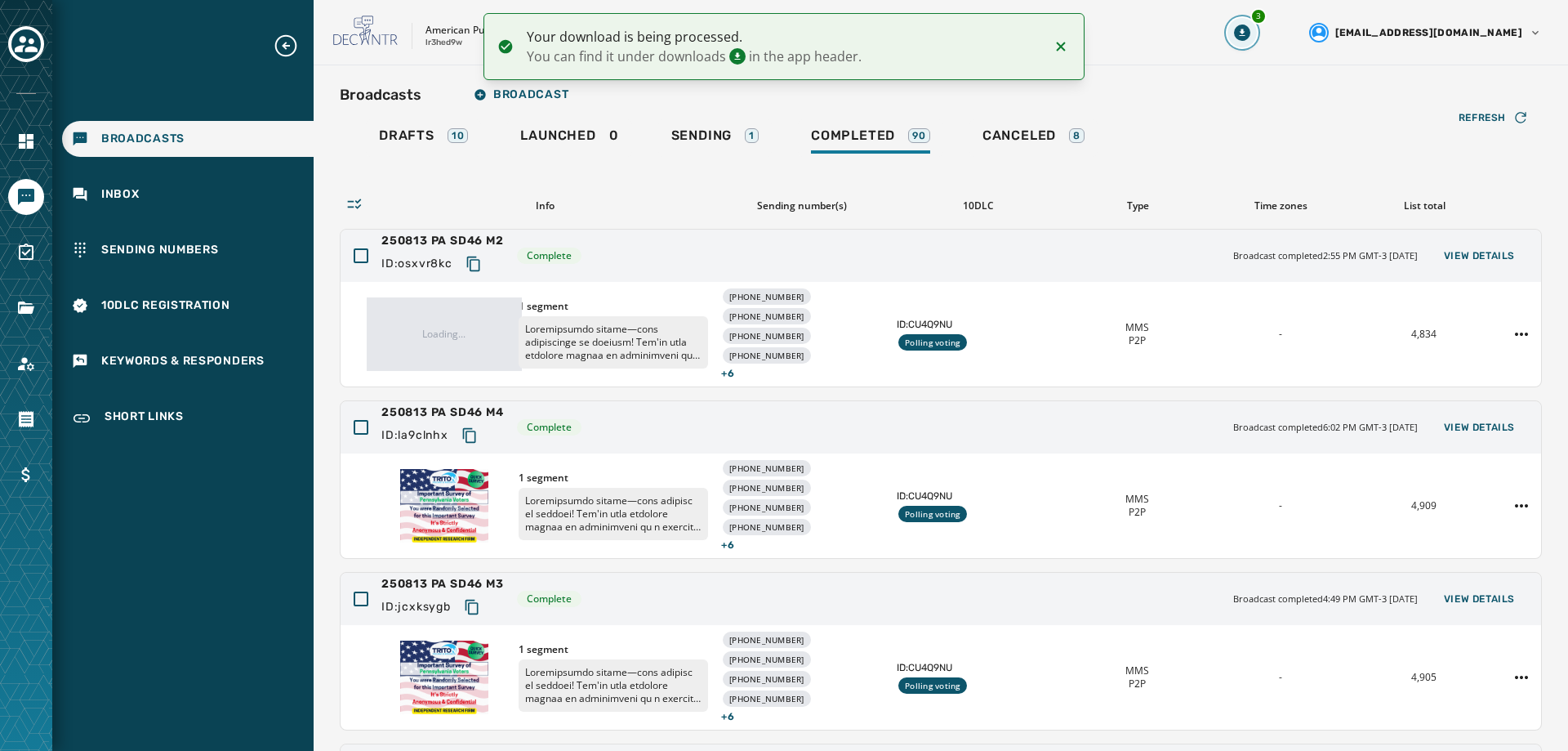
click at [1250, 28] on icon "Download Menu" at bounding box center [1242, 32] width 16 height 16
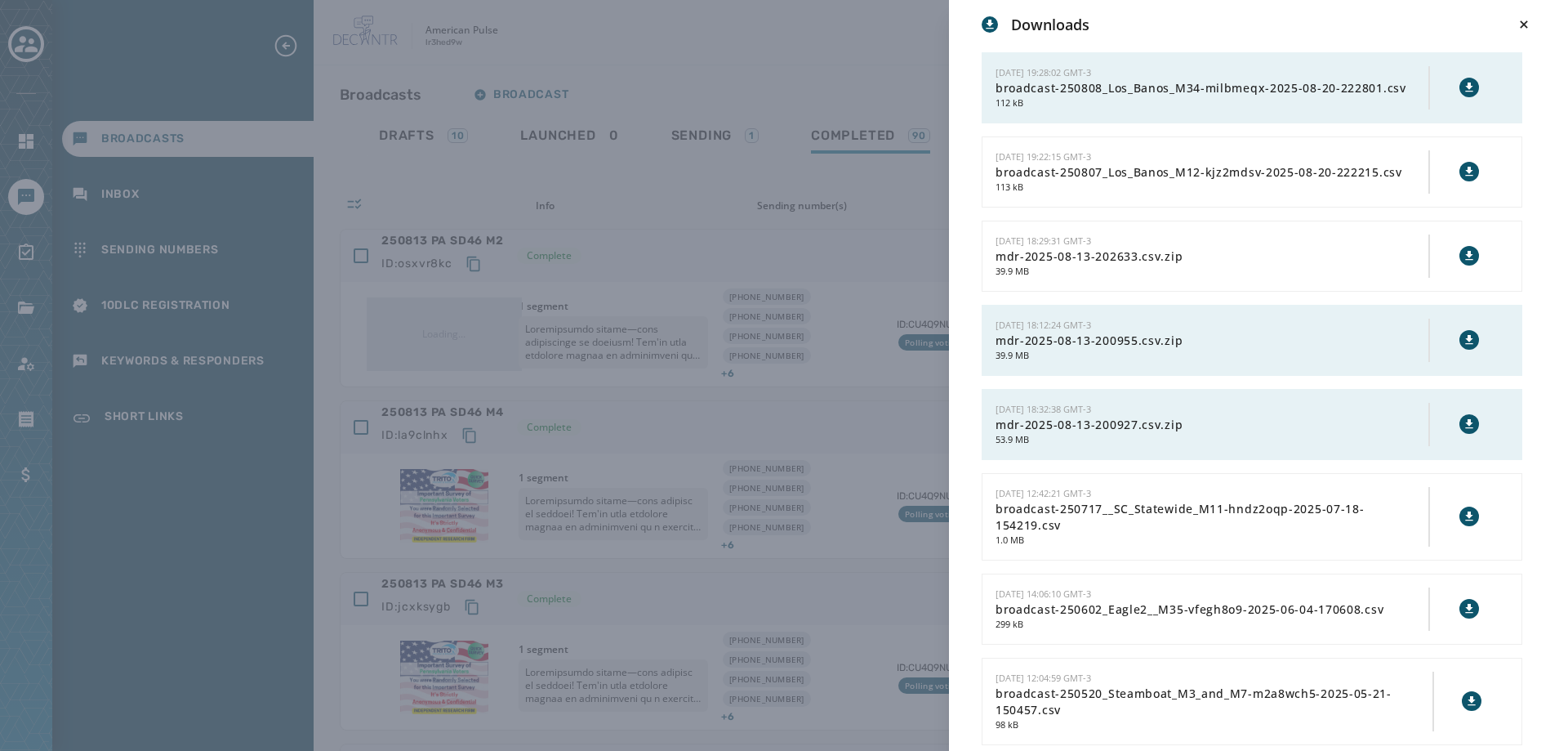
click at [1462, 84] on icon at bounding box center [1468, 86] width 13 height 13
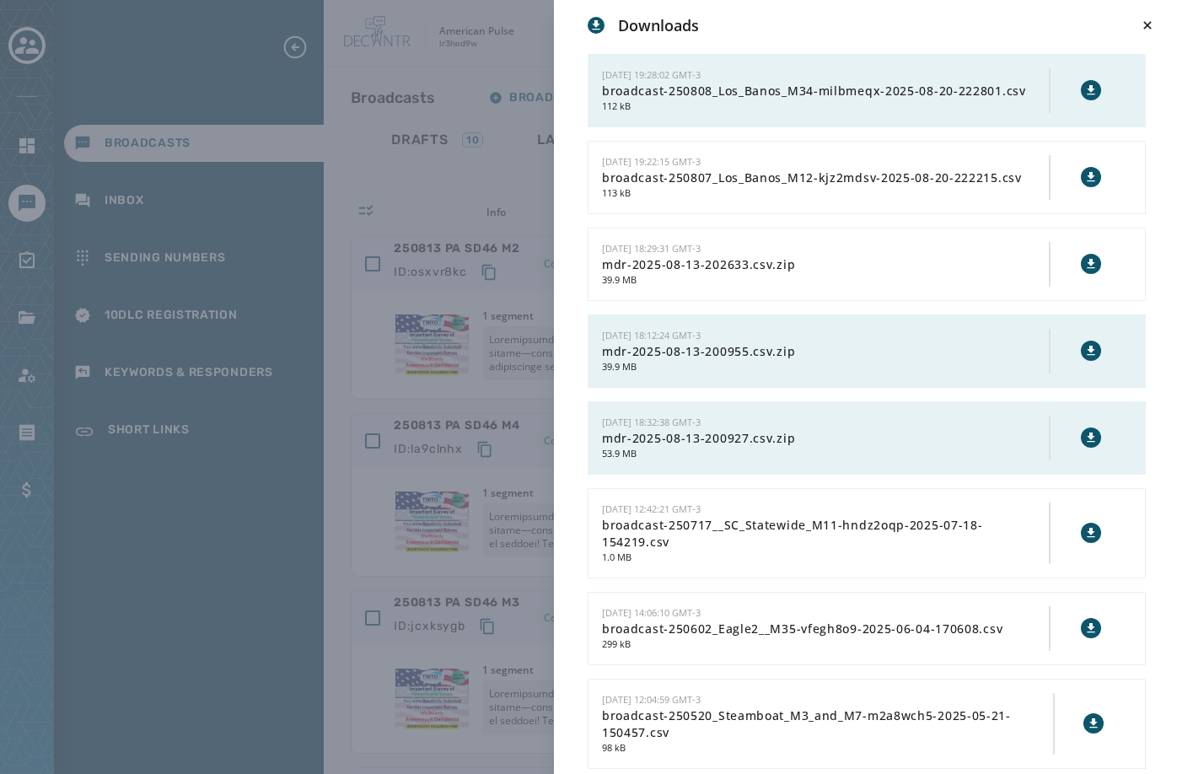
click at [484, 117] on div "Downloads [DATE] 19:28:02 GMT-3 broadcast-250808_Los_Banos_M34-milbmeqx-2025-08…" at bounding box center [596, 387] width 1193 height 774
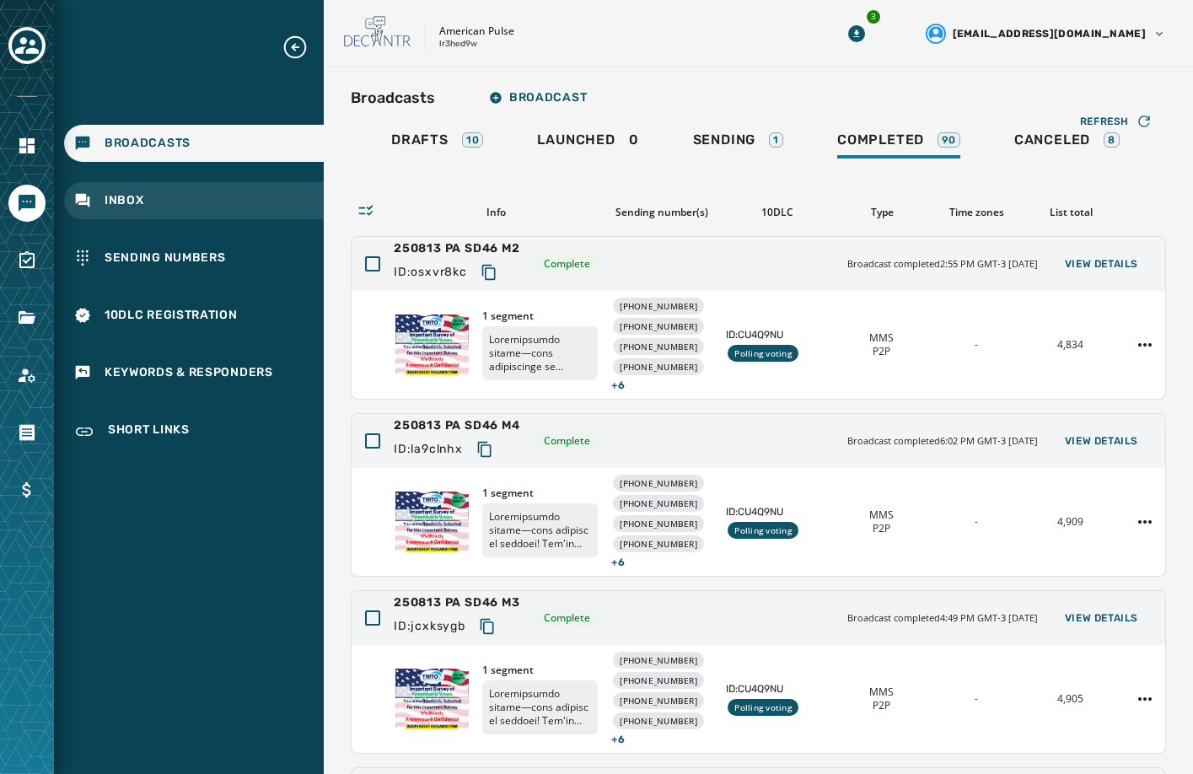
click at [137, 207] on span "Inbox" at bounding box center [125, 200] width 40 height 17
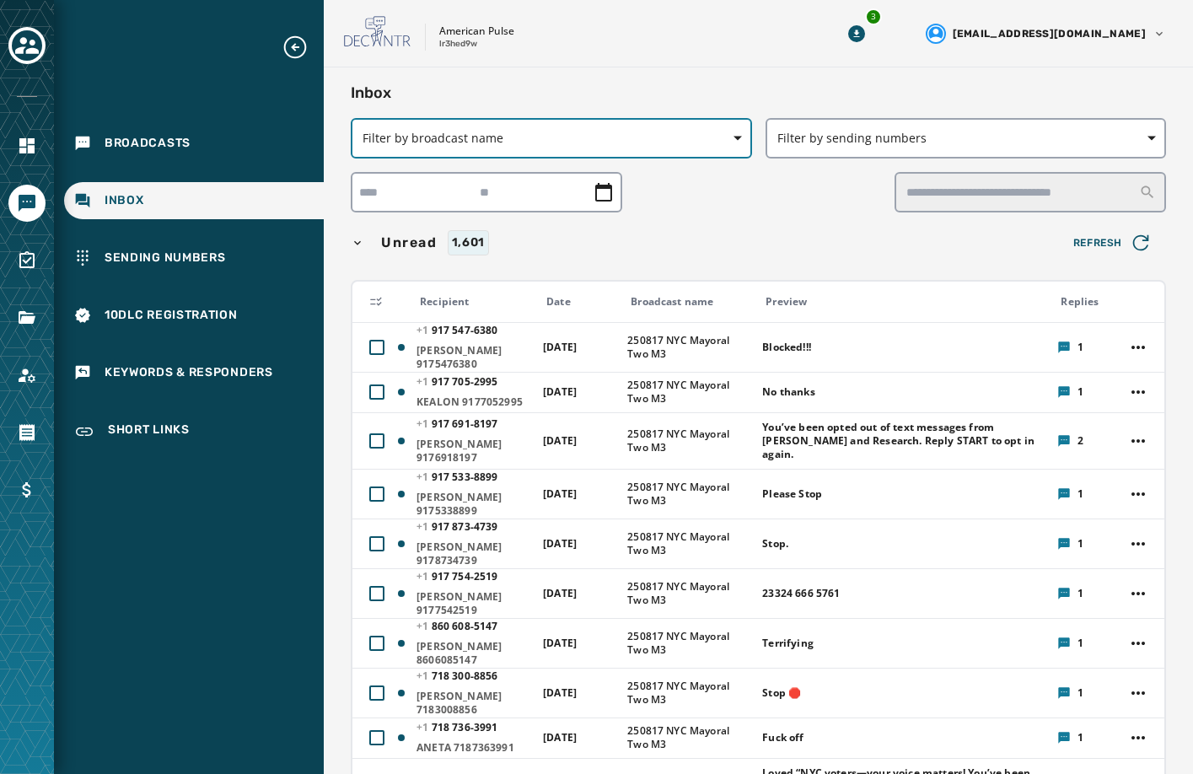
click at [704, 133] on span "Filter by broadcast name" at bounding box center [552, 138] width 378 height 17
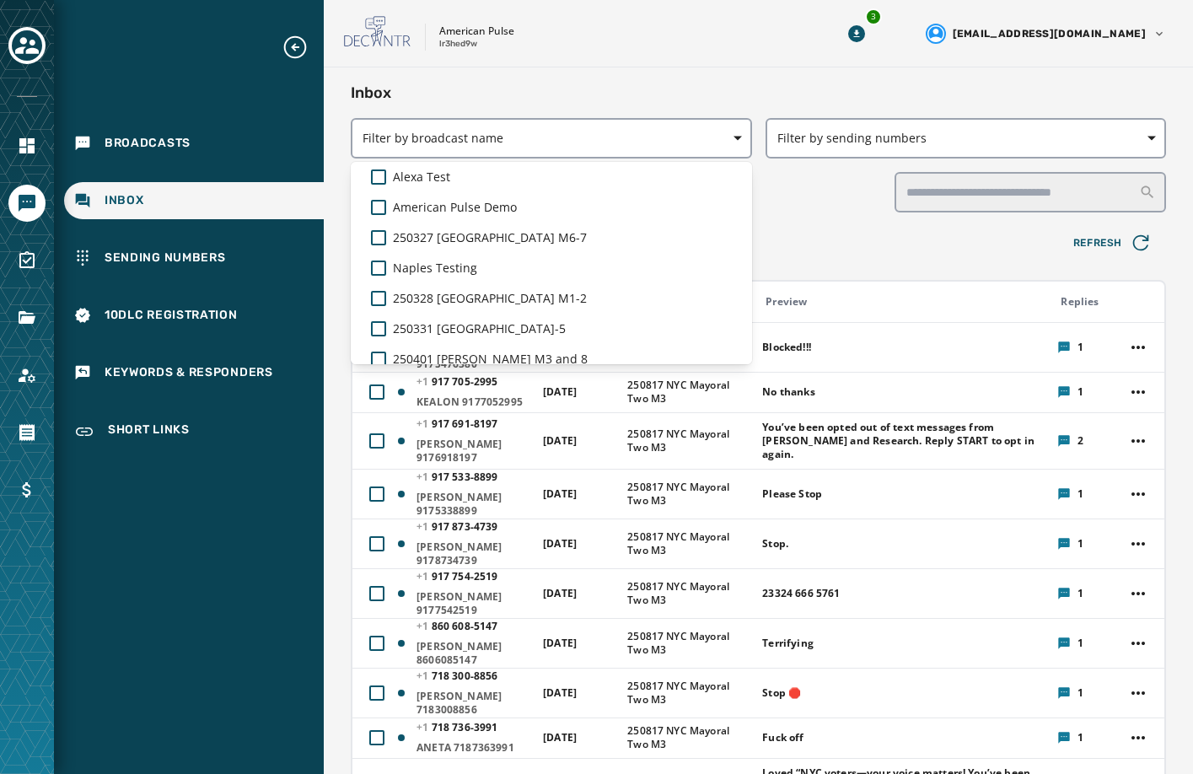
scroll to position [2590, 0]
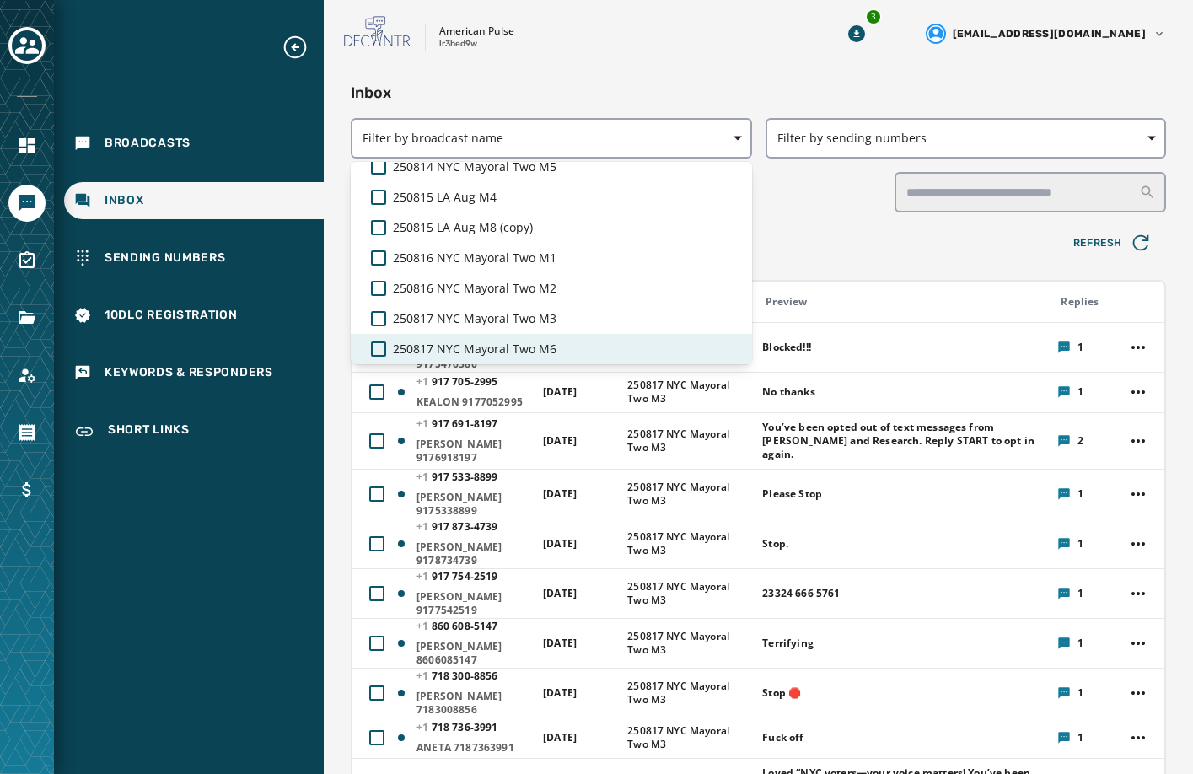
click at [489, 347] on span "250817 NYC Mayoral Two M6" at bounding box center [475, 349] width 164 height 17
click at [489, 347] on span "250817 NYC Mayoral Two M6" at bounding box center [477, 349] width 168 height 17
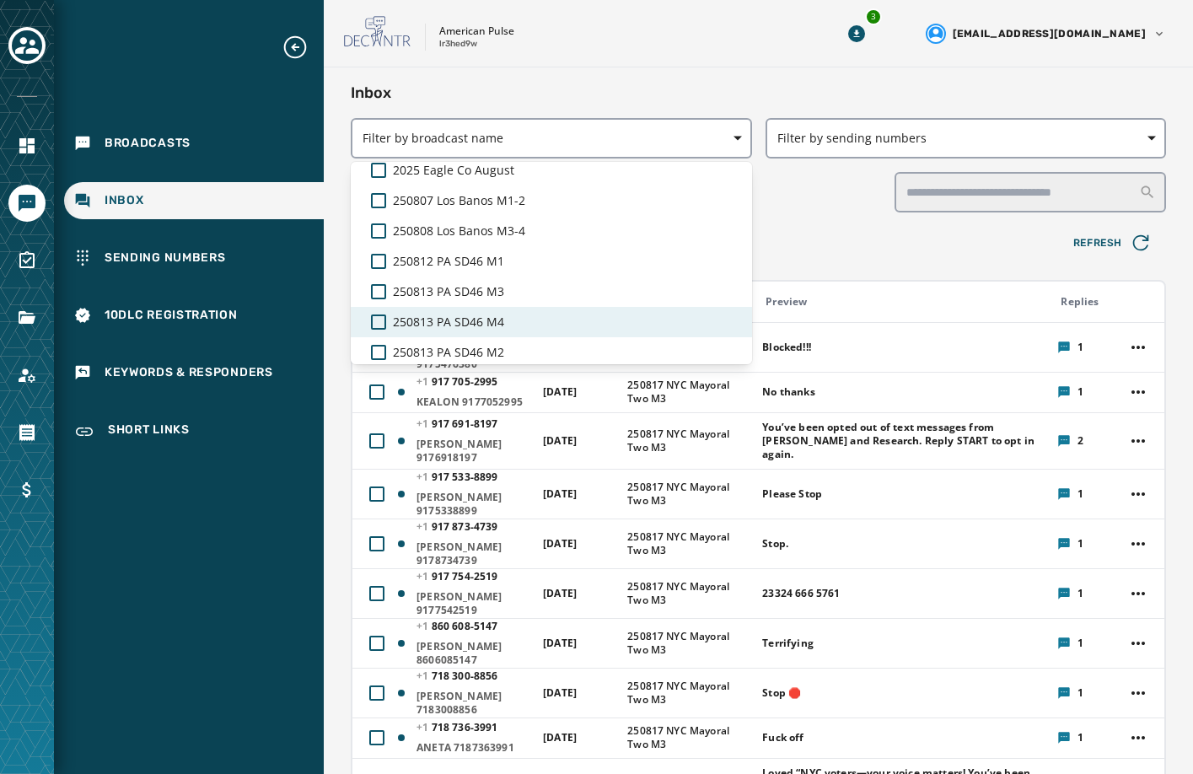
scroll to position [2169, 0]
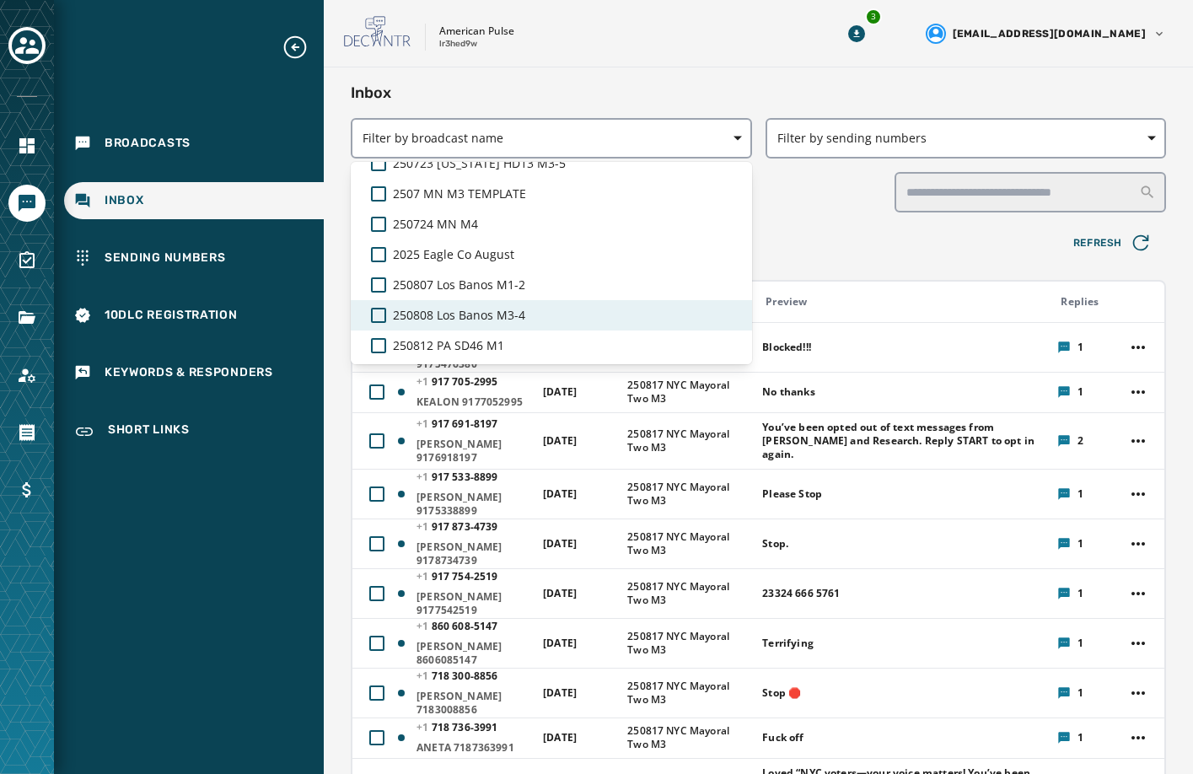
click at [484, 307] on span "250808 Los Banos M3-4" at bounding box center [459, 315] width 132 height 17
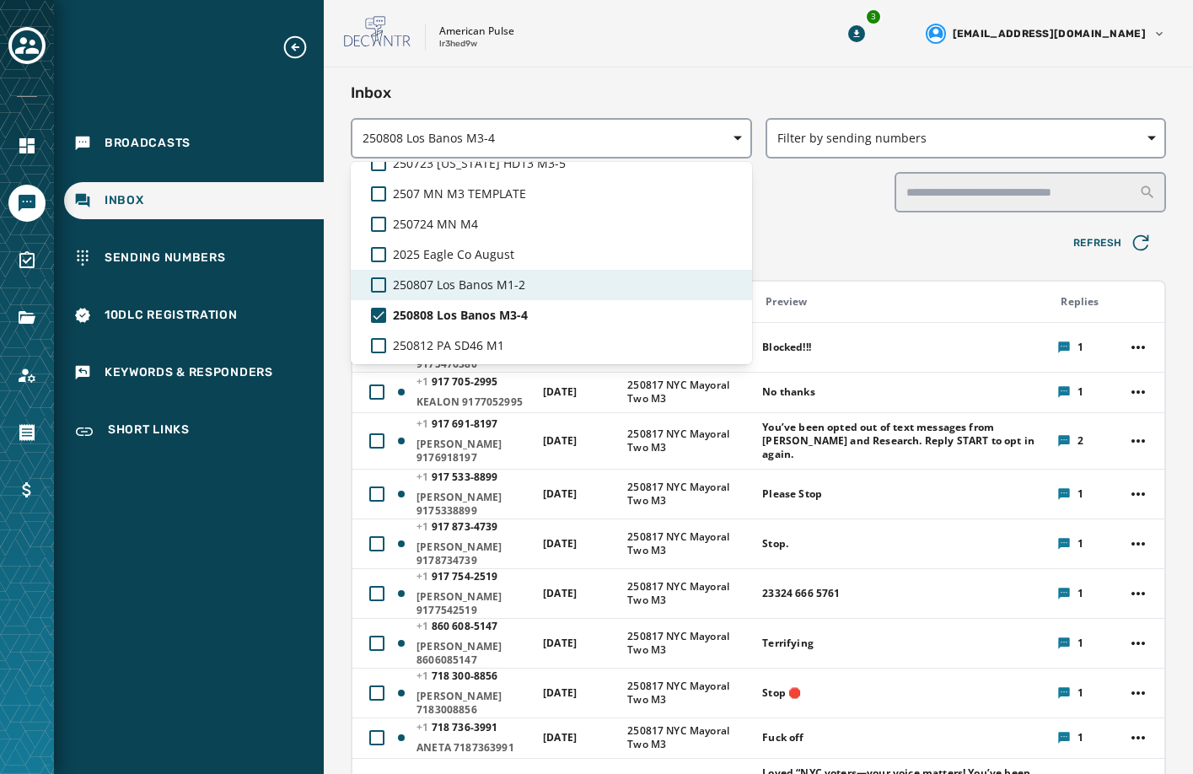
click at [491, 282] on span "250807 Los Banos M1-2" at bounding box center [459, 285] width 132 height 17
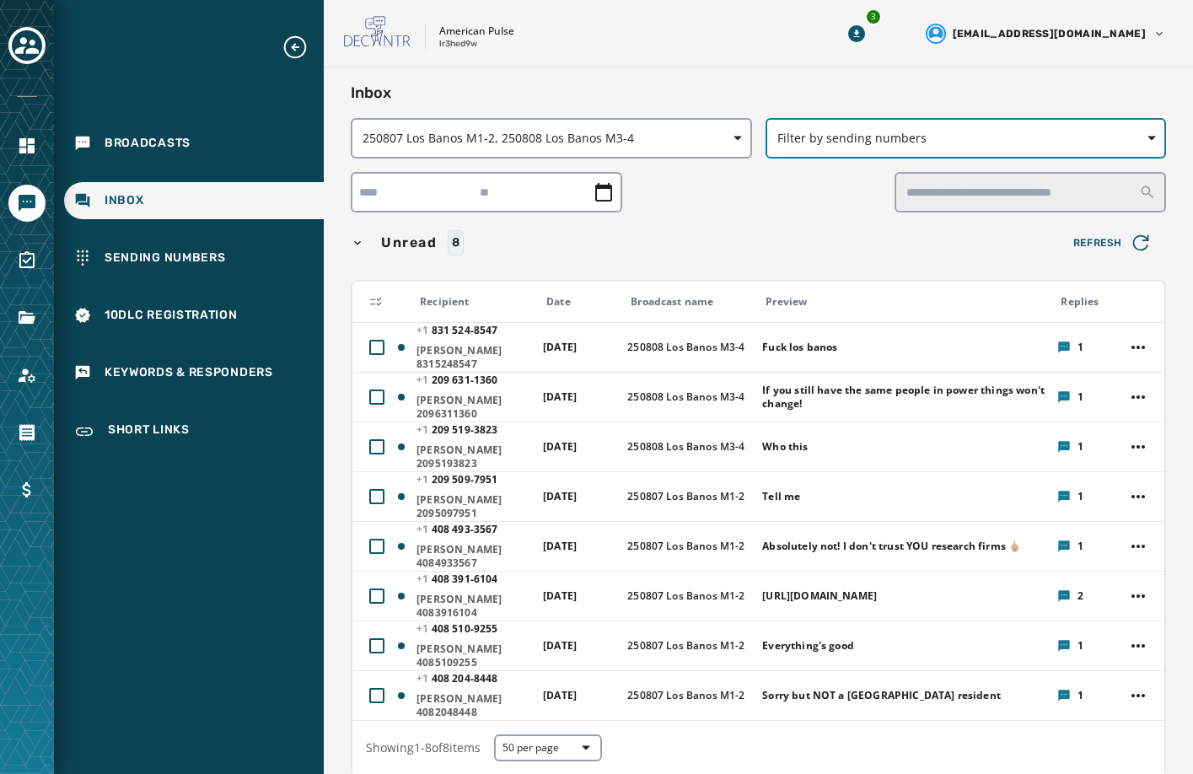
click at [928, 144] on span "Filter by sending numbers" at bounding box center [966, 138] width 378 height 17
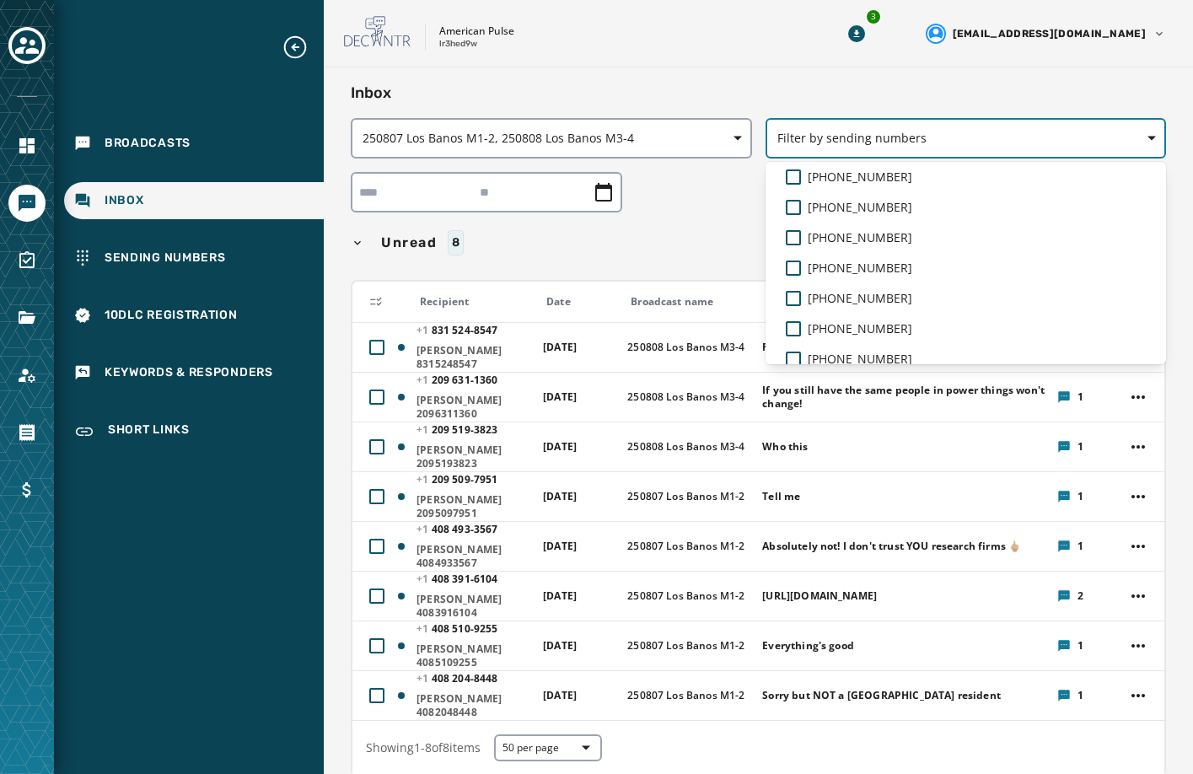
click at [927, 135] on span "Filter by sending numbers" at bounding box center [966, 138] width 378 height 17
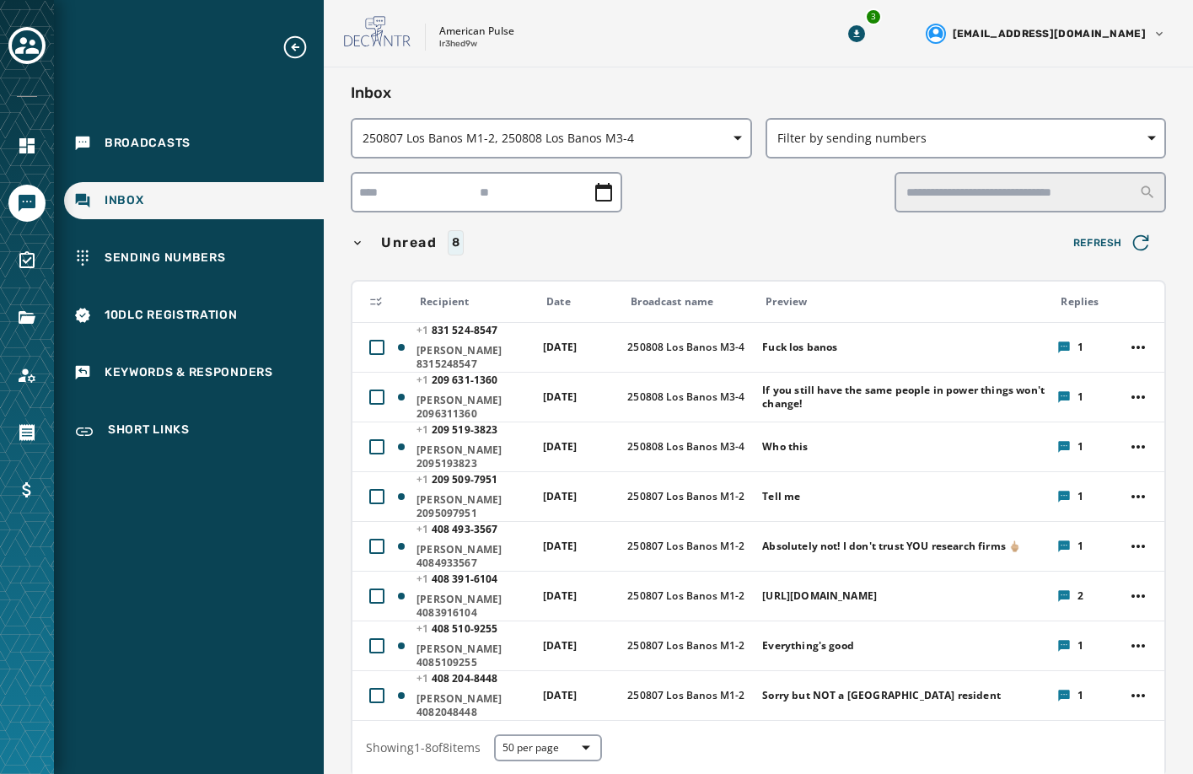
click at [375, 239] on div "Unread 8" at bounding box center [702, 242] width 702 height 25
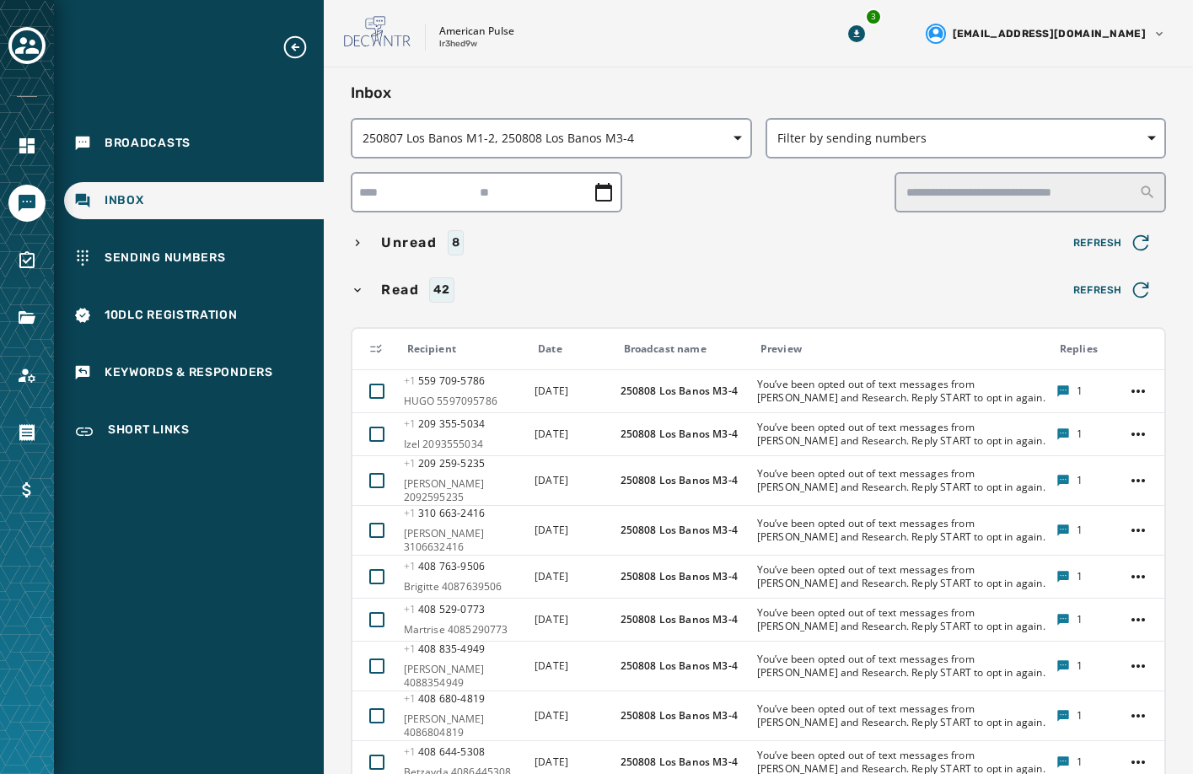
click at [633, 273] on div "Read 42 Refresh" at bounding box center [758, 290] width 815 height 34
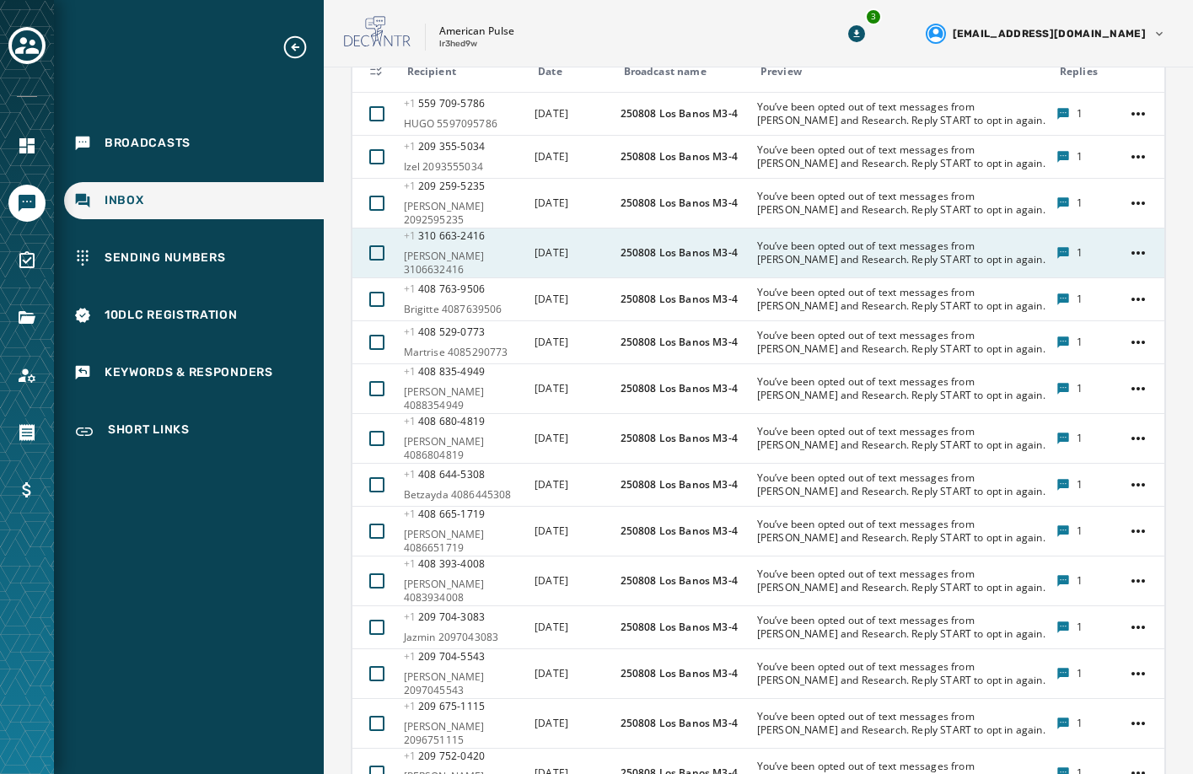
scroll to position [109, 0]
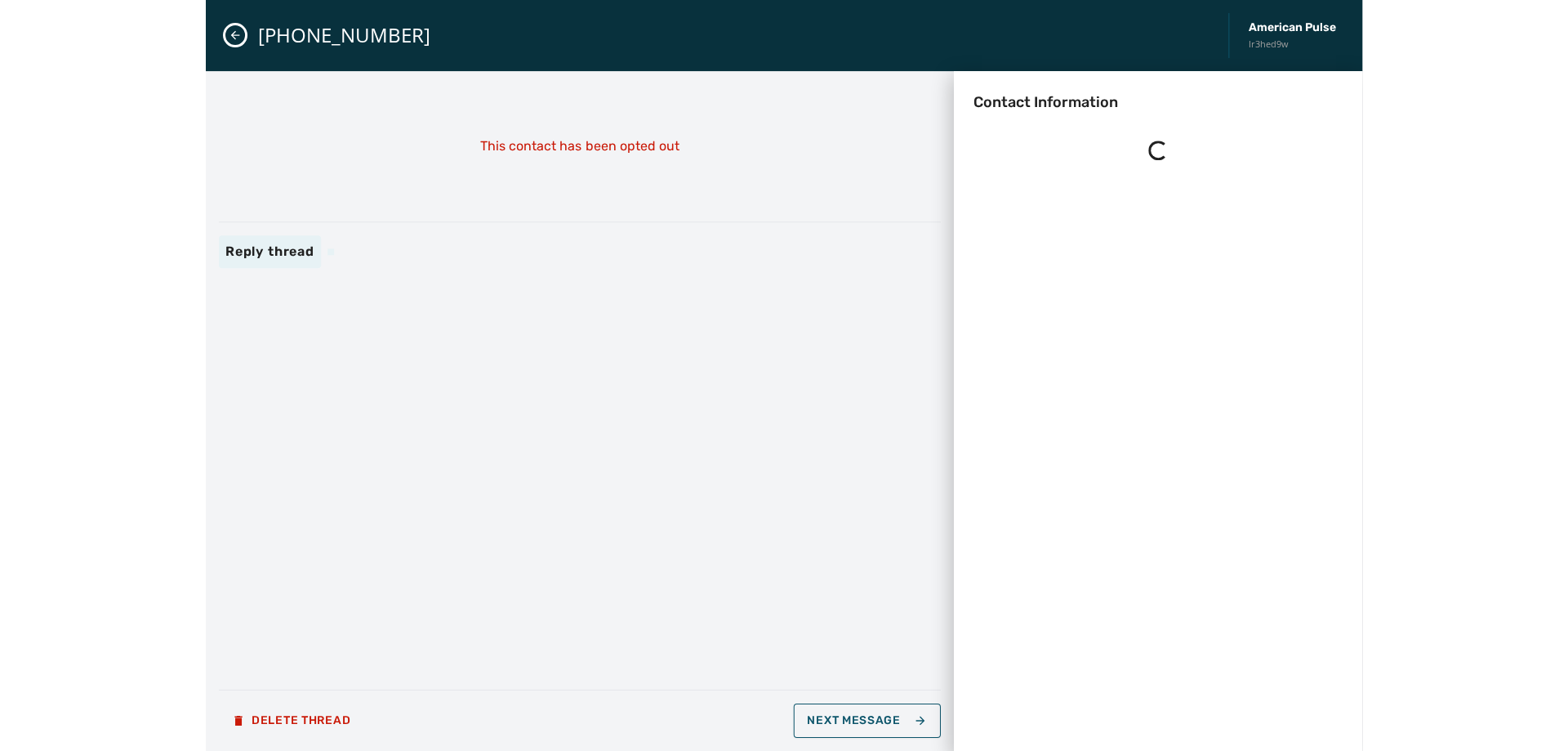
scroll to position [0, 0]
